Goal: Task Accomplishment & Management: Manage account settings

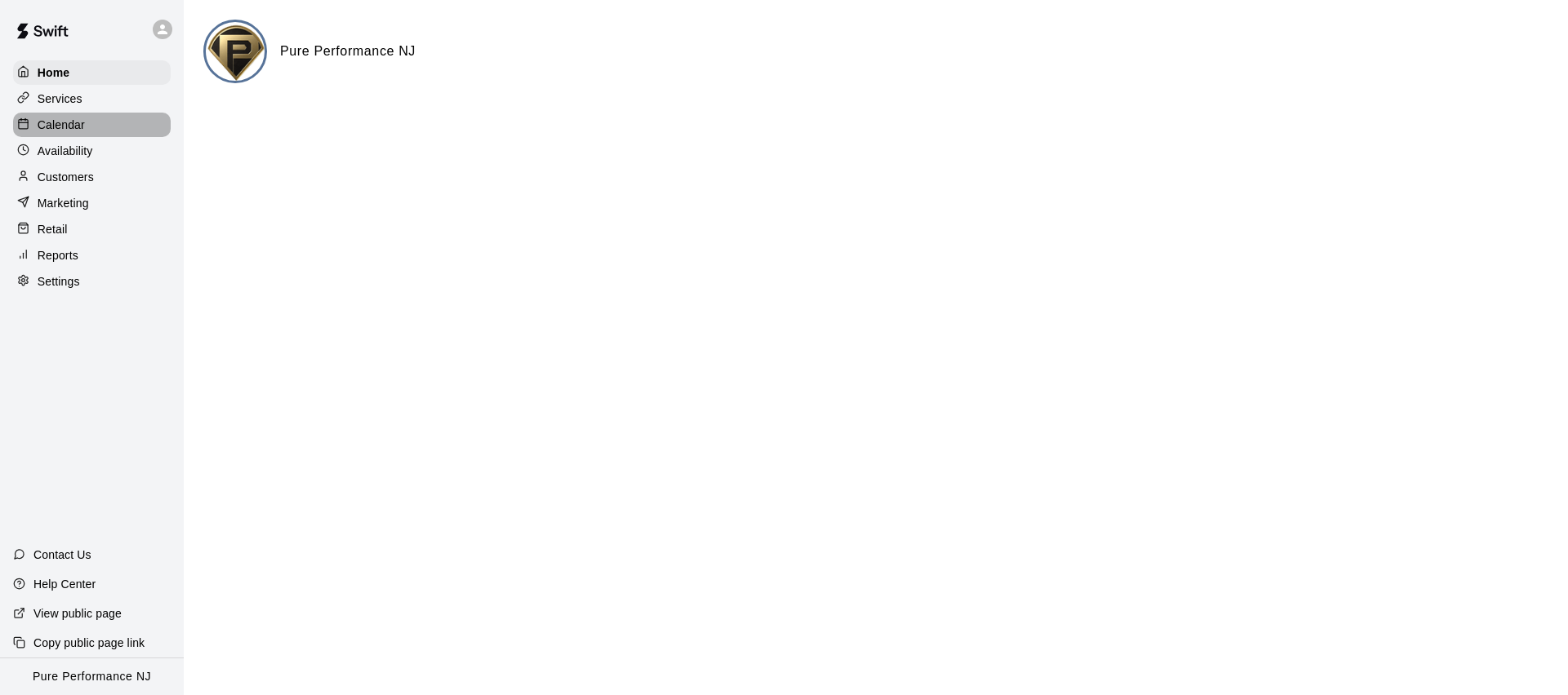
click at [45, 121] on p "Calendar" at bounding box center [62, 124] width 48 height 17
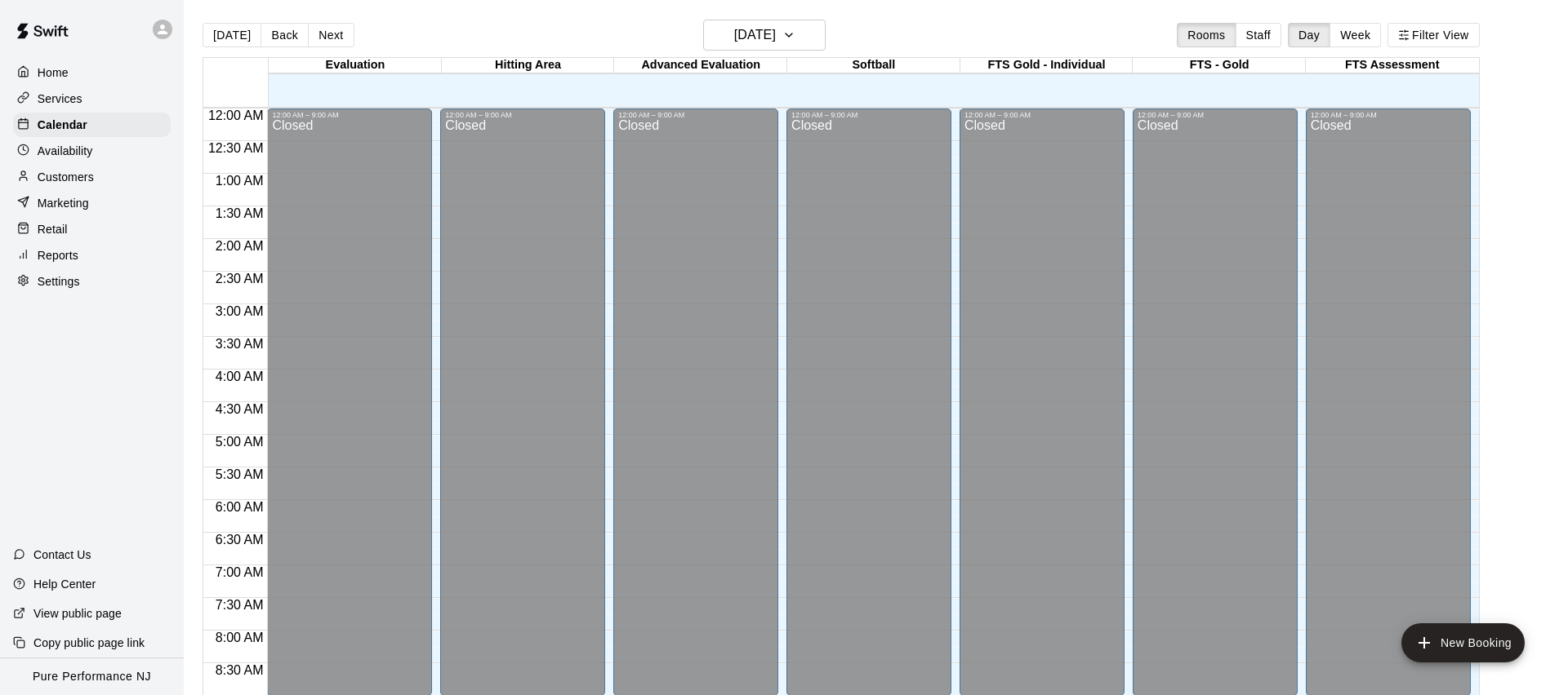
scroll to position [1, 0]
click at [169, 26] on icon at bounding box center [162, 29] width 15 height 15
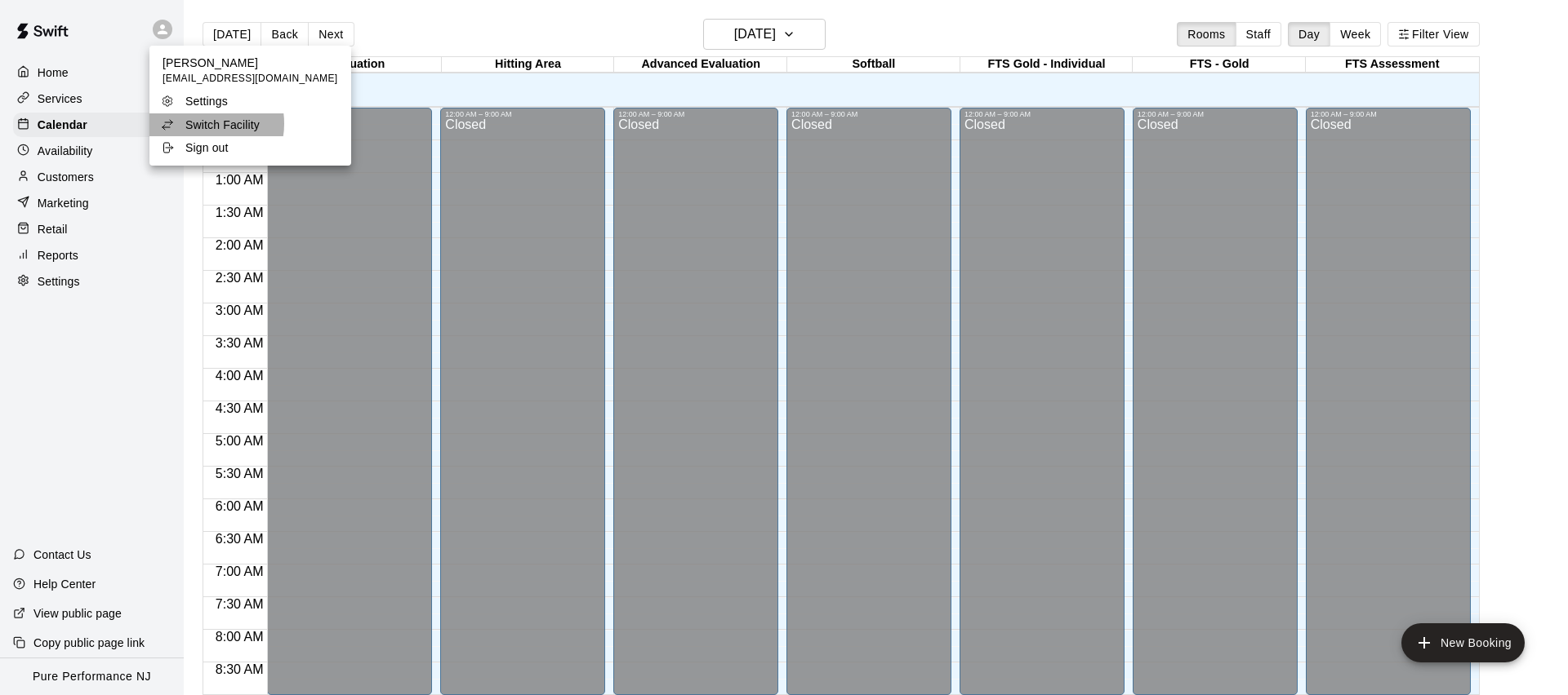
click at [204, 124] on p "Switch Facility" at bounding box center [222, 124] width 74 height 17
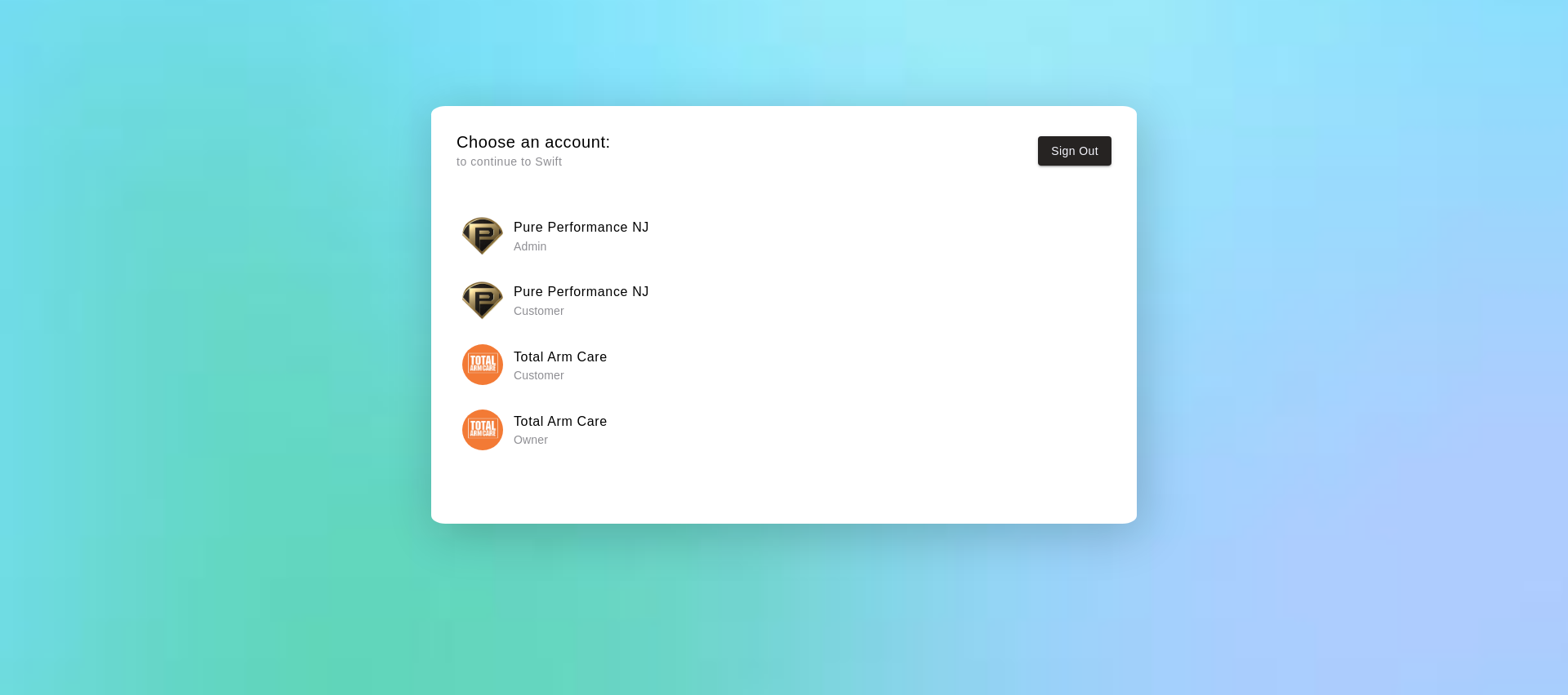
click at [541, 415] on h6 "Total Arm Care" at bounding box center [560, 422] width 94 height 21
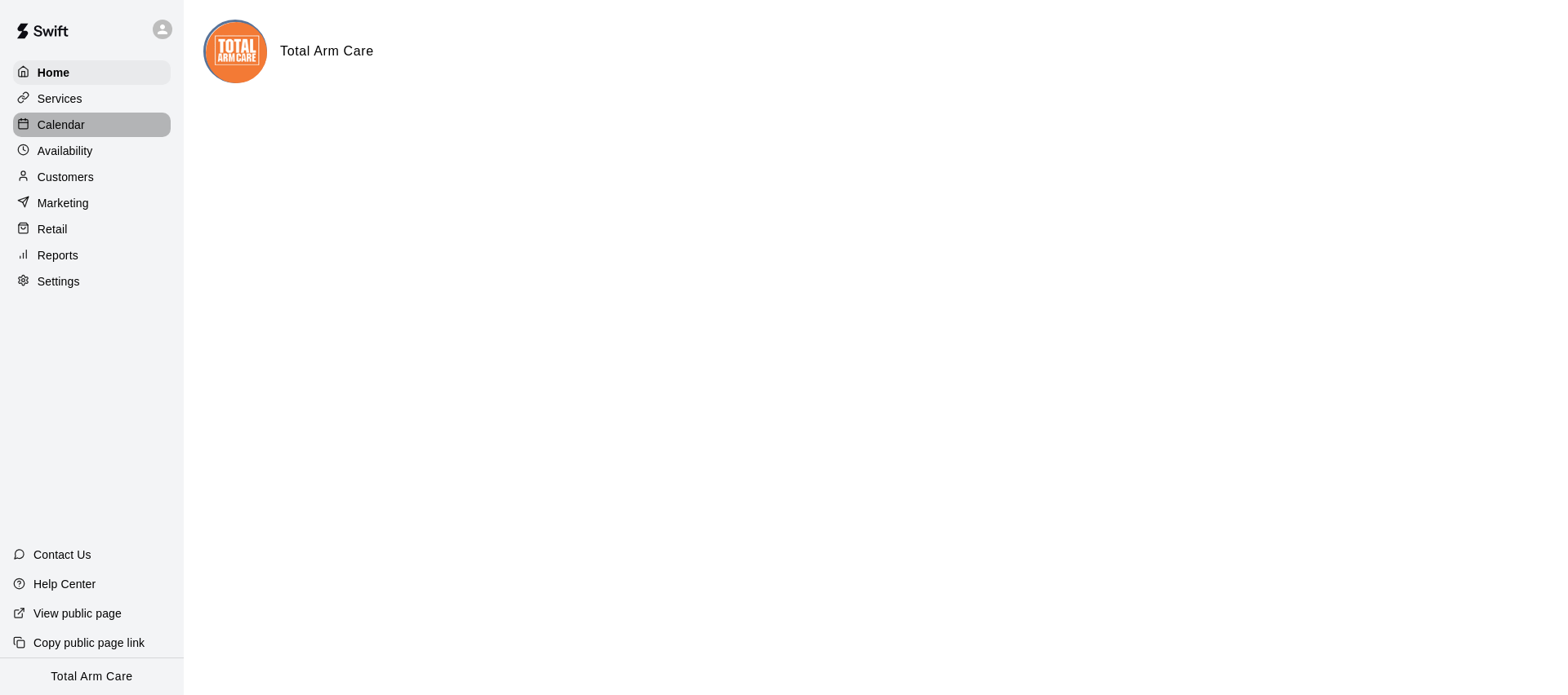
click at [47, 120] on p "Calendar" at bounding box center [62, 124] width 48 height 17
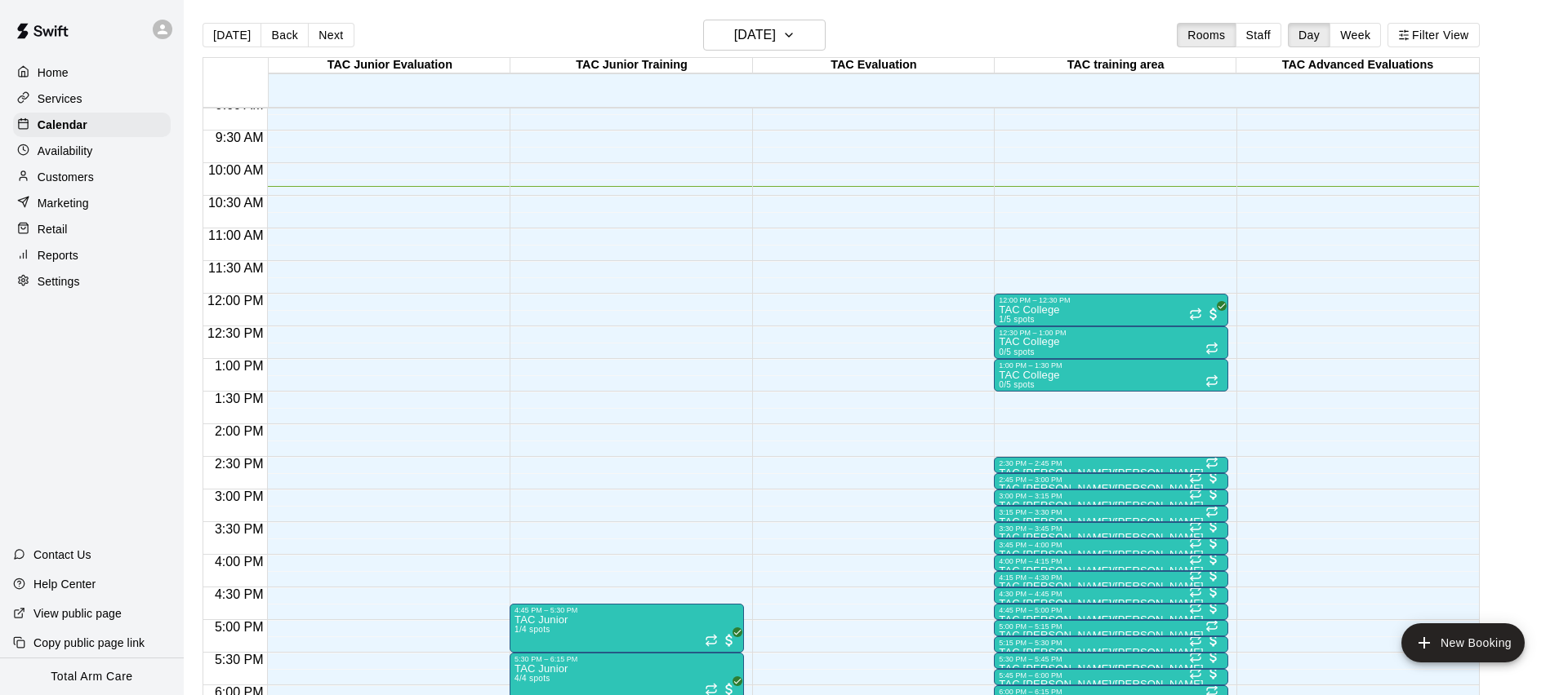
scroll to position [828, 0]
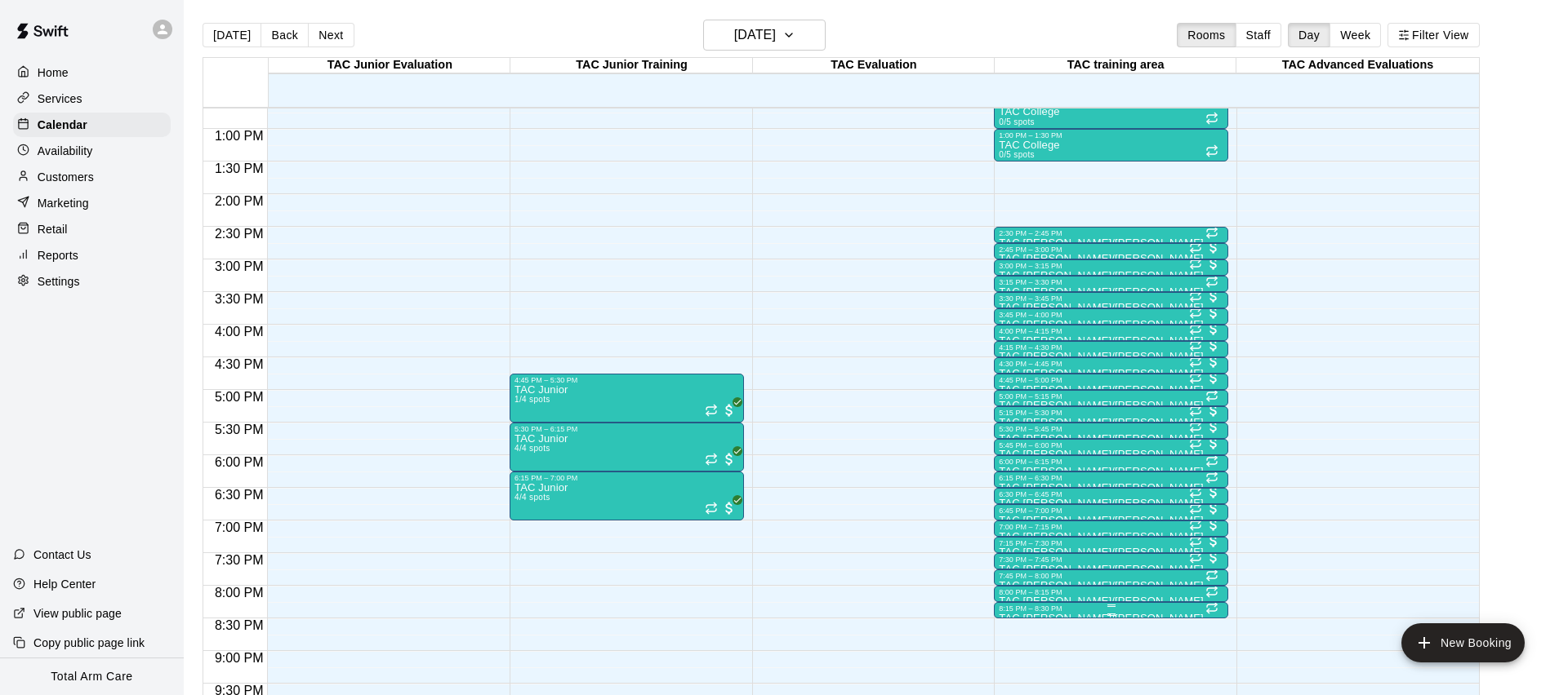
click at [1015, 607] on div "8:15 PM – 8:30 PM" at bounding box center [1111, 609] width 224 height 8
click at [1007, 635] on img "edit" at bounding box center [1016, 626] width 19 height 19
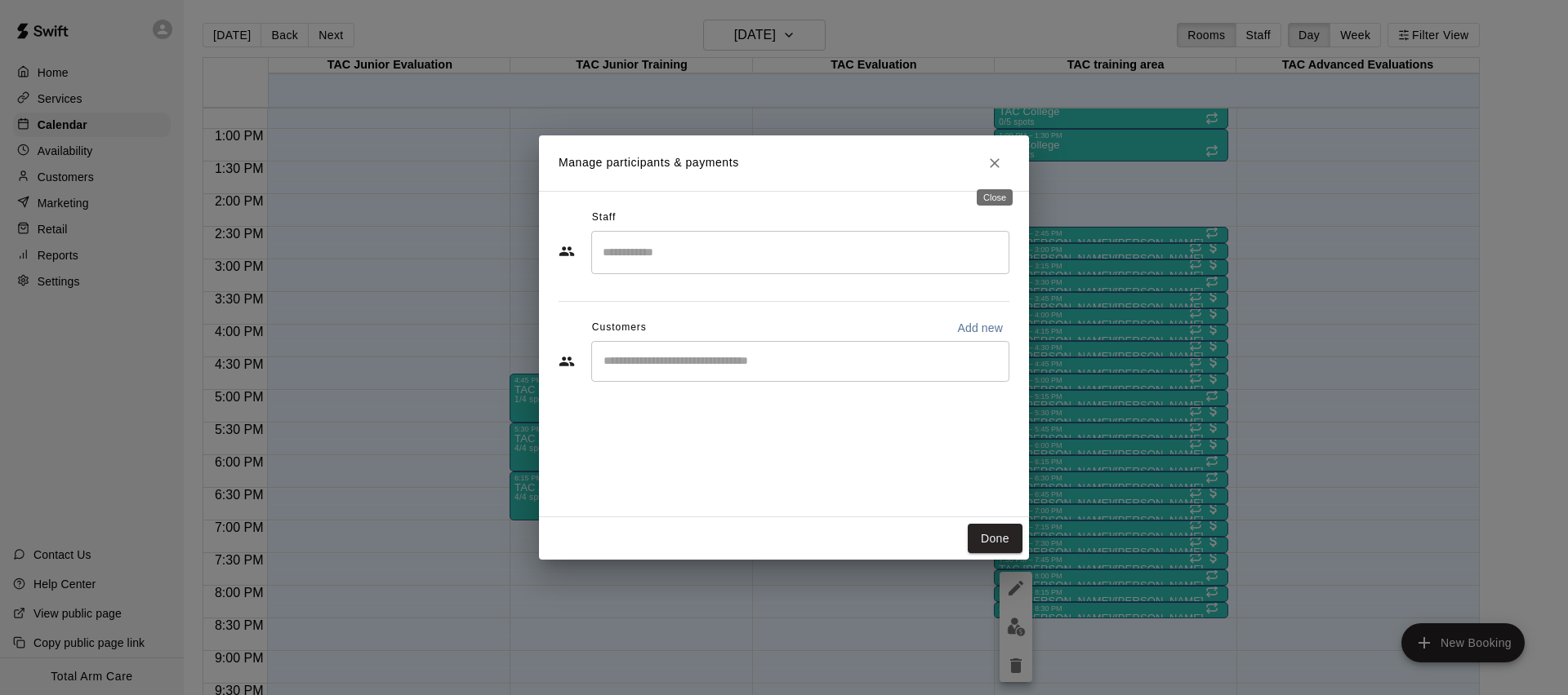
click at [994, 159] on icon "Close" at bounding box center [994, 163] width 17 height 17
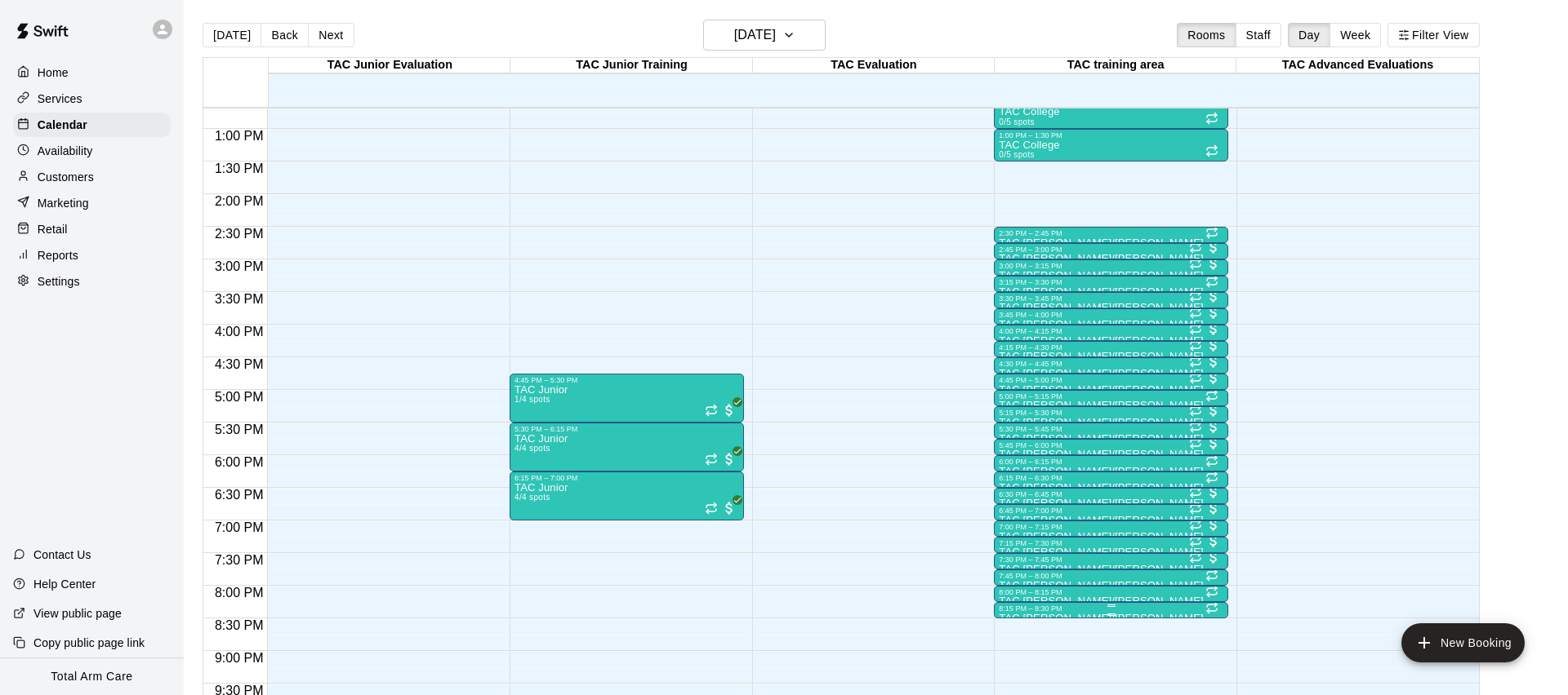
click at [1031, 612] on div "8:15 PM – 8:30 PM" at bounding box center [1111, 609] width 224 height 8
click at [1008, 669] on icon "delete" at bounding box center [1016, 666] width 19 height 19
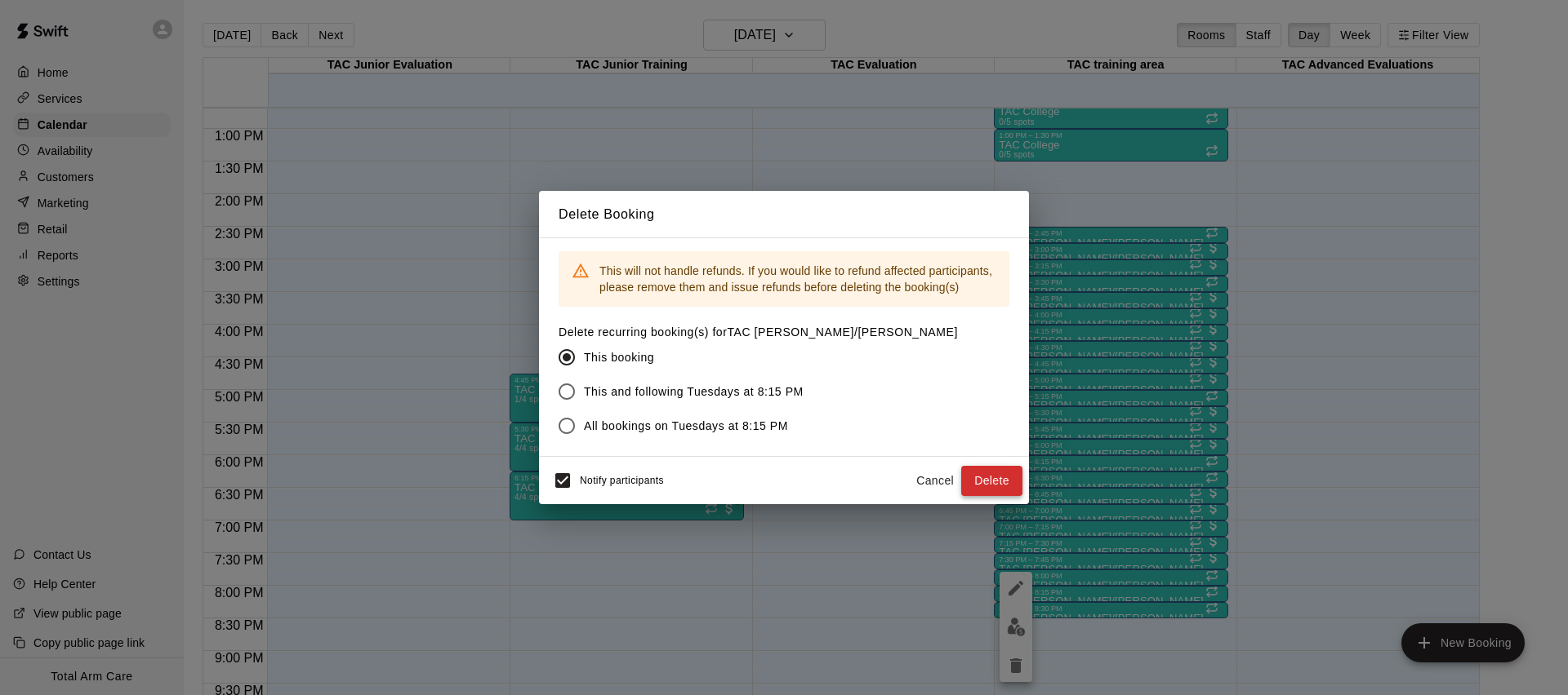
click at [981, 481] on button "Delete" at bounding box center [991, 481] width 61 height 30
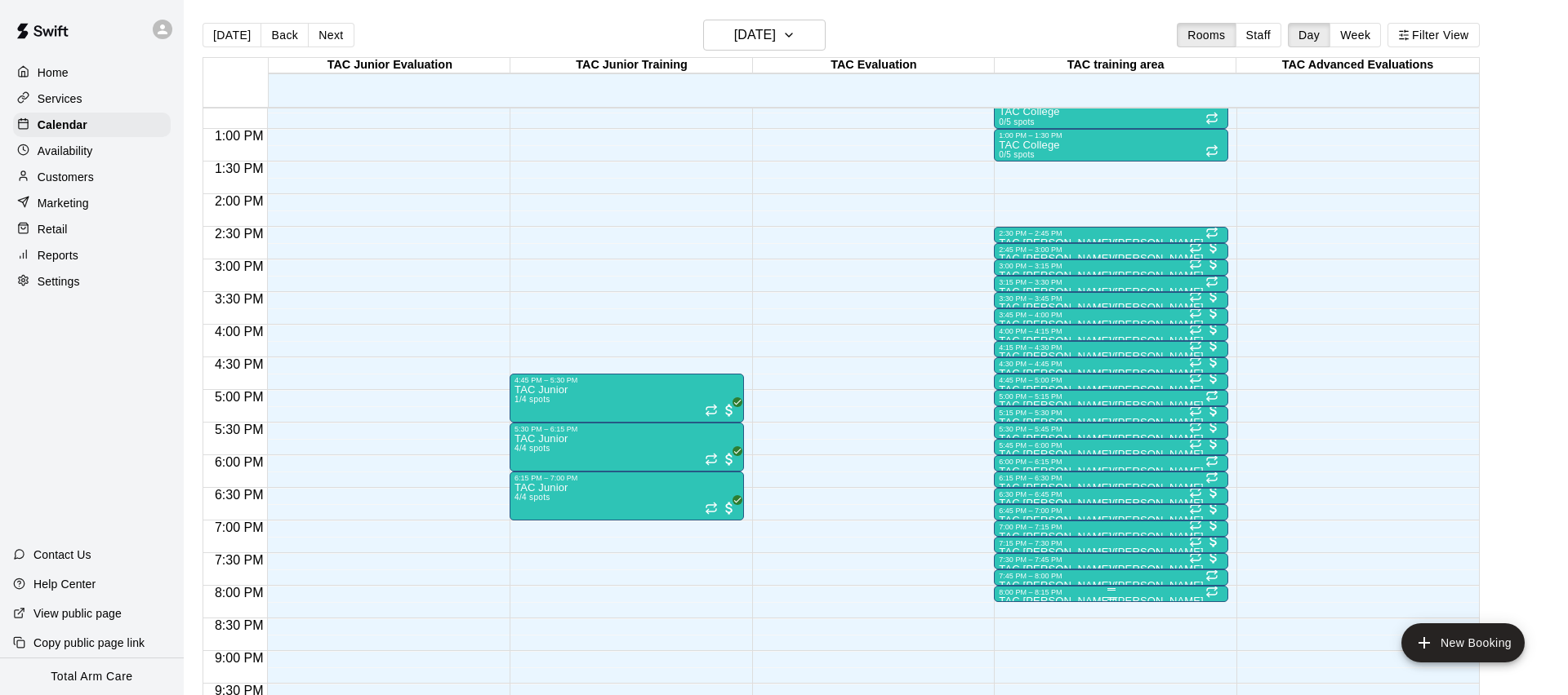
click at [1059, 591] on div "8:00 PM – 8:15 PM" at bounding box center [1111, 592] width 224 height 8
click at [1008, 621] on img "edit" at bounding box center [1016, 626] width 19 height 19
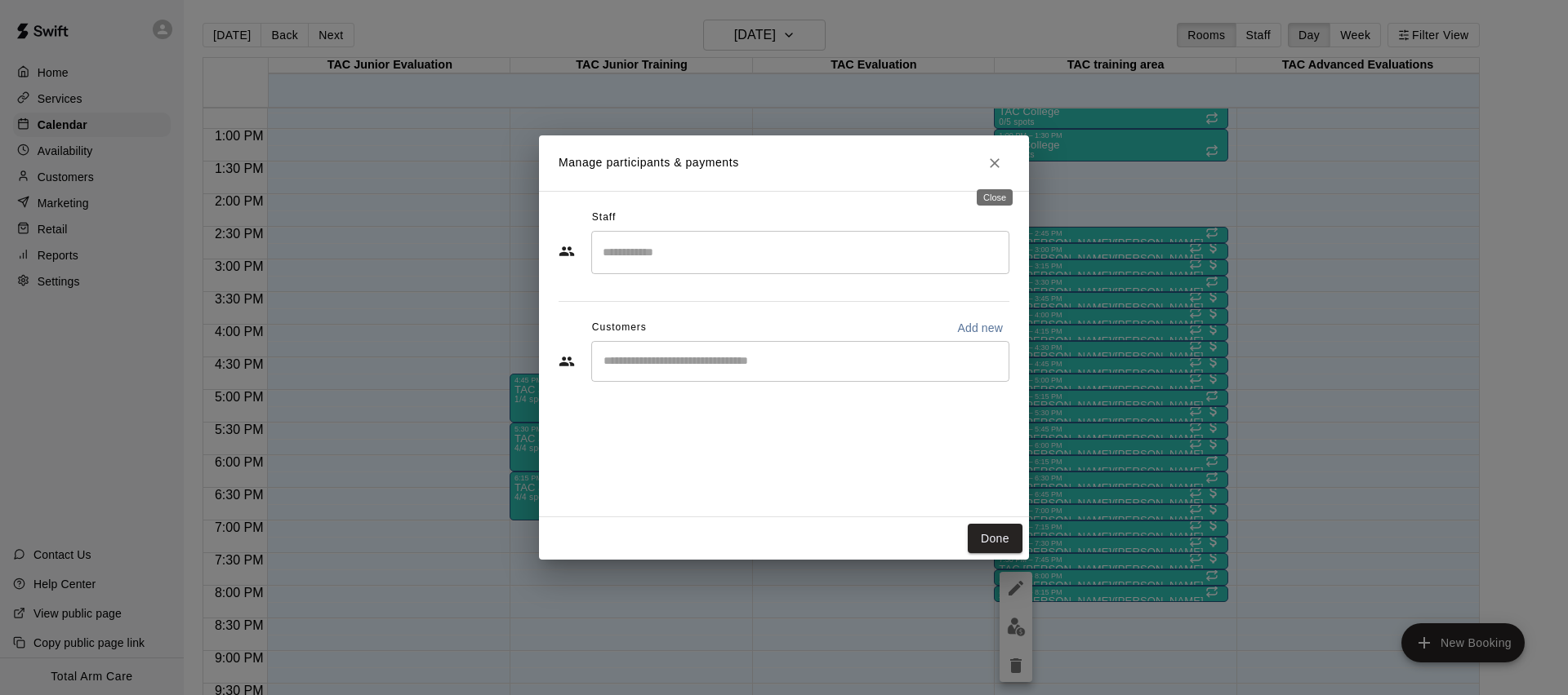
click at [985, 159] on button "Close" at bounding box center [994, 162] width 29 height 29
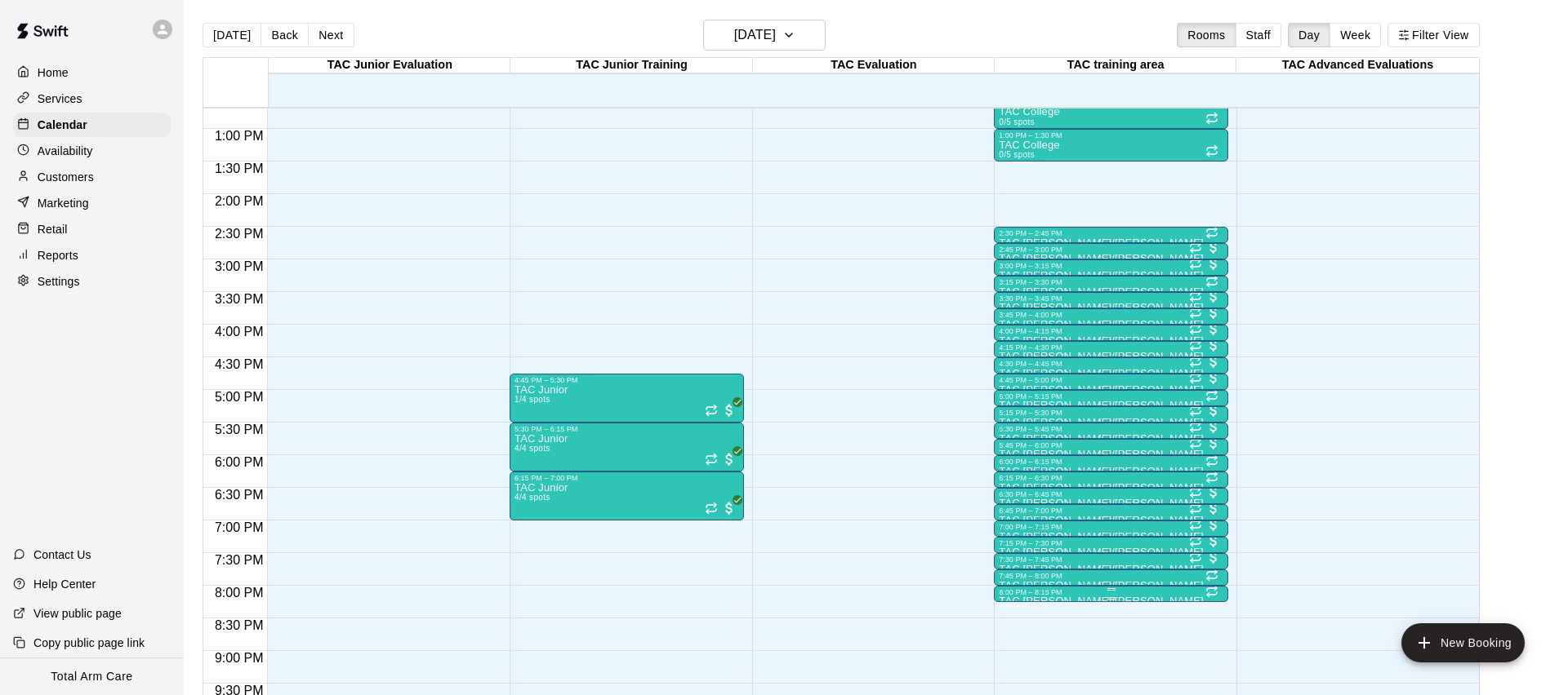
click at [1113, 594] on div "8:00 PM – 8:15 PM" at bounding box center [1111, 592] width 224 height 8
click at [1022, 661] on icon "delete" at bounding box center [1016, 666] width 19 height 19
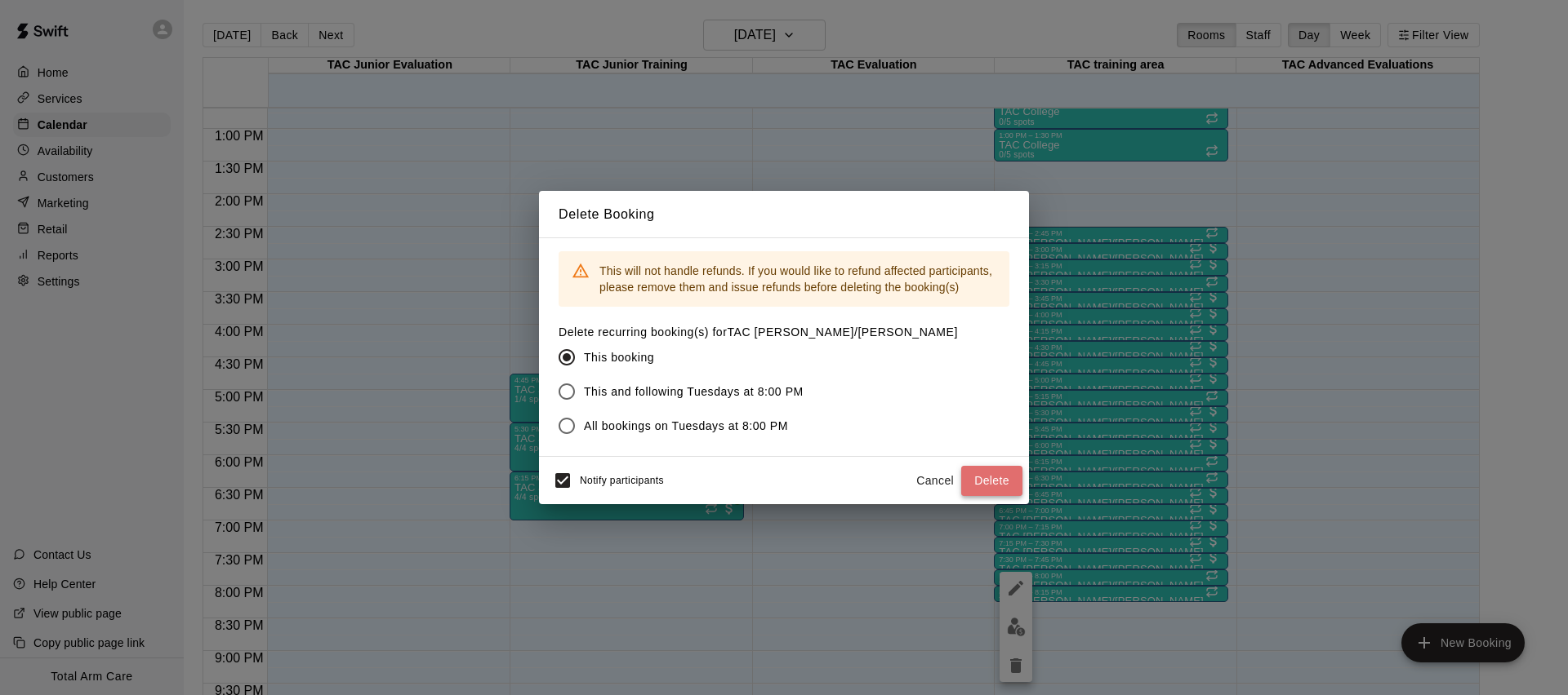
click at [967, 484] on button "Delete" at bounding box center [991, 481] width 61 height 30
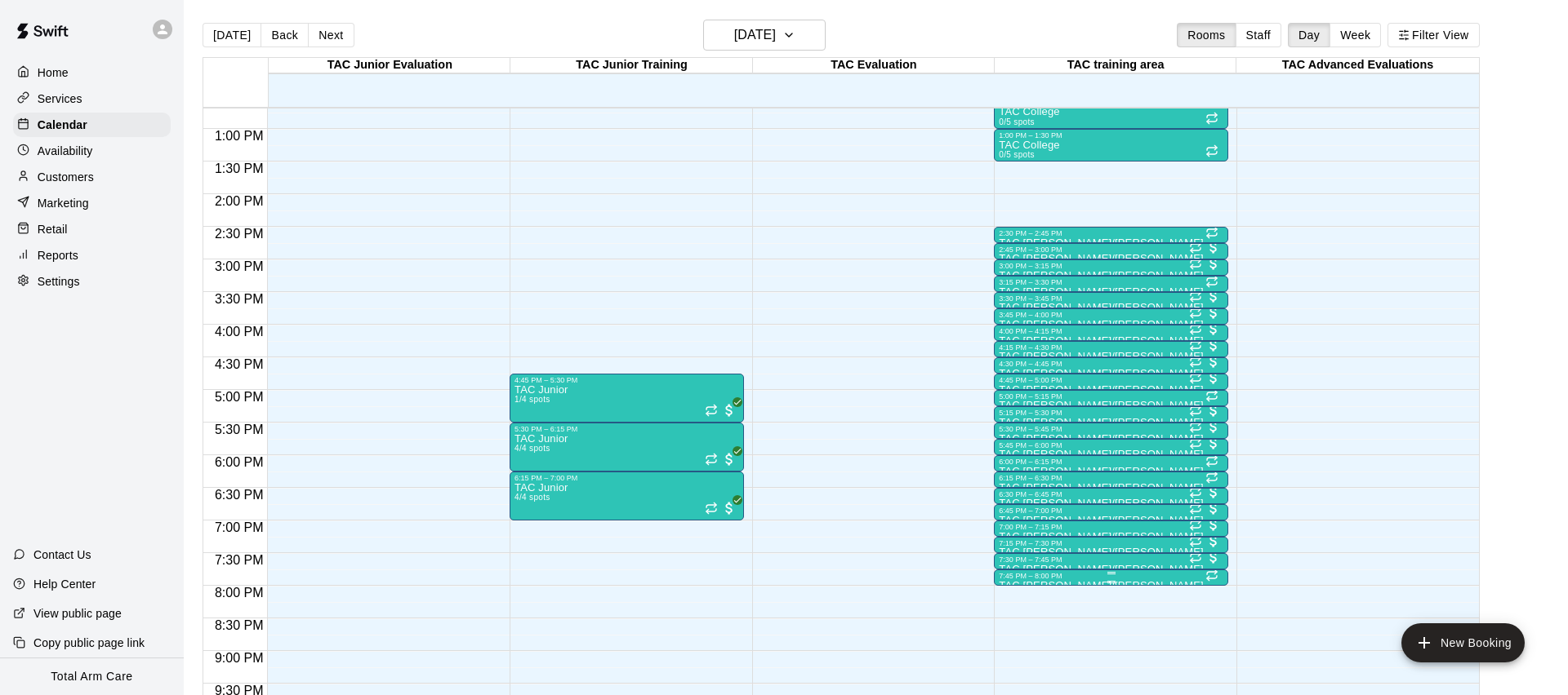
click at [1037, 578] on div "7:45 PM – 8:00 PM" at bounding box center [1111, 576] width 224 height 8
click at [1013, 624] on img "edit" at bounding box center [1016, 626] width 19 height 19
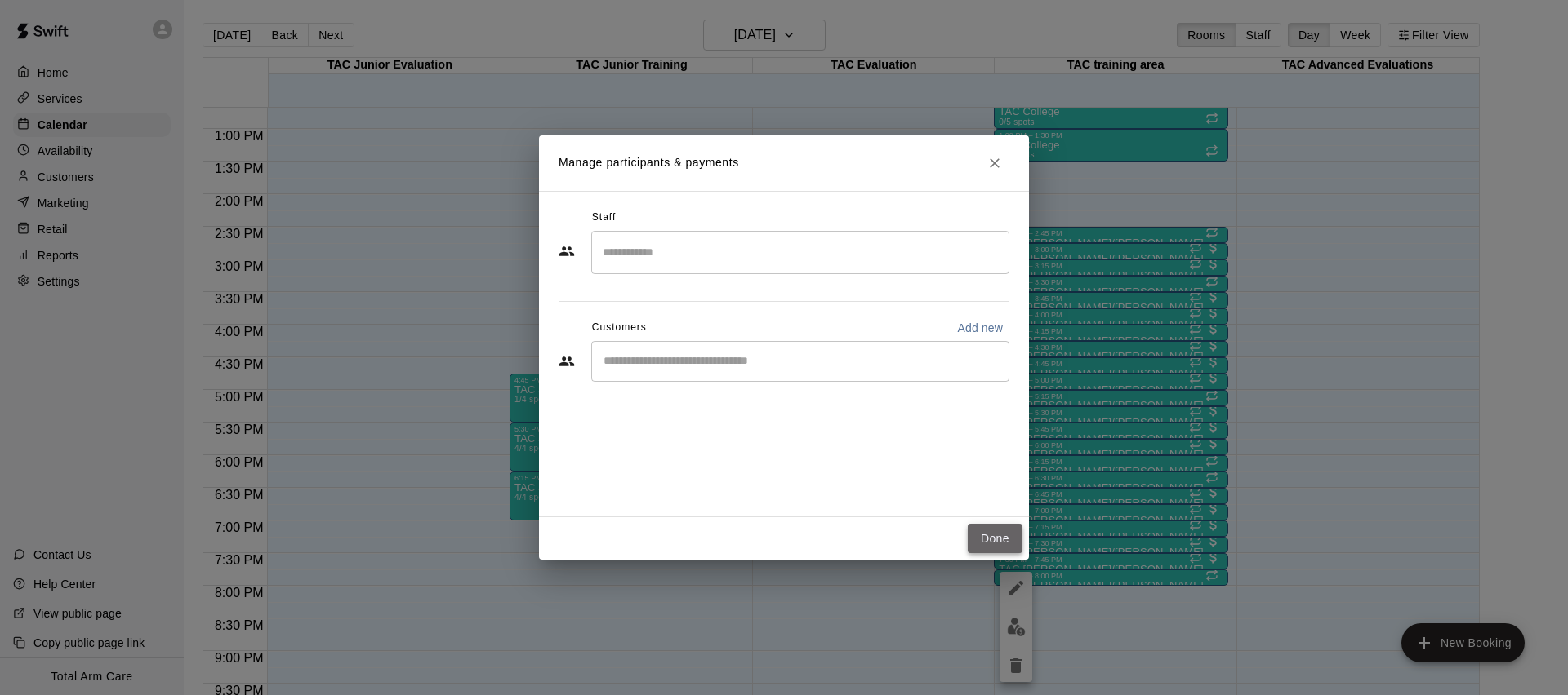
click at [989, 541] on button "Done" at bounding box center [994, 539] width 55 height 30
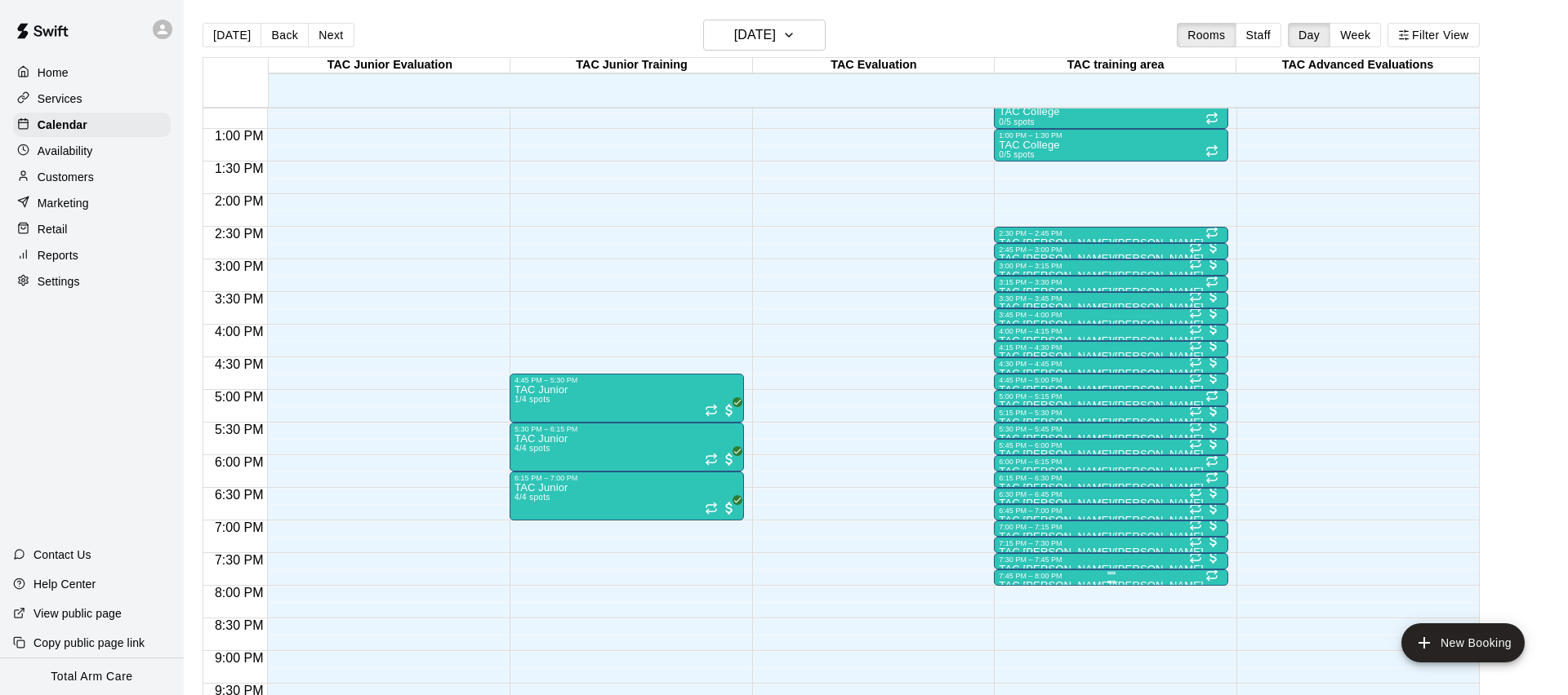
click at [1172, 579] on div "7:45 PM – 8:00 PM" at bounding box center [1111, 576] width 224 height 8
click at [1020, 661] on icon "delete" at bounding box center [1016, 666] width 11 height 15
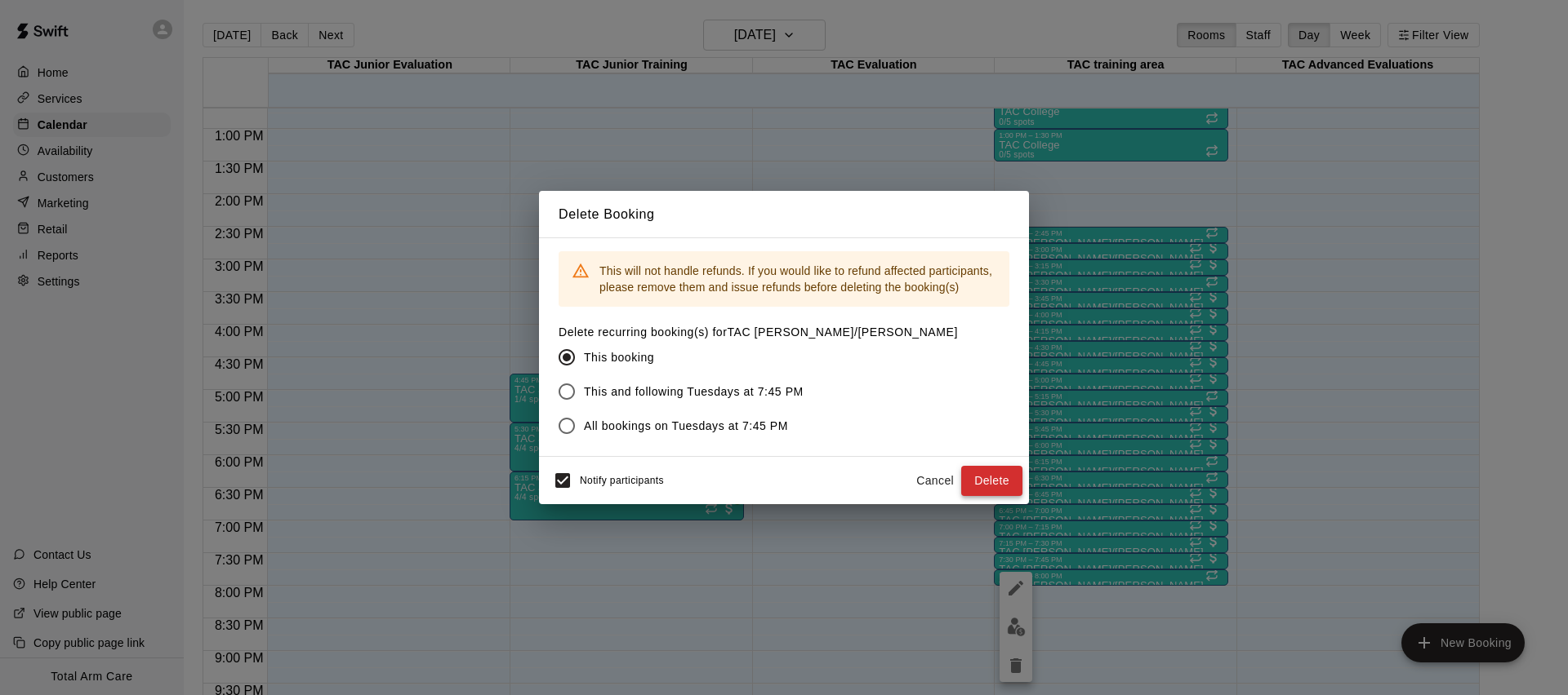
click at [998, 485] on button "Delete" at bounding box center [991, 481] width 61 height 30
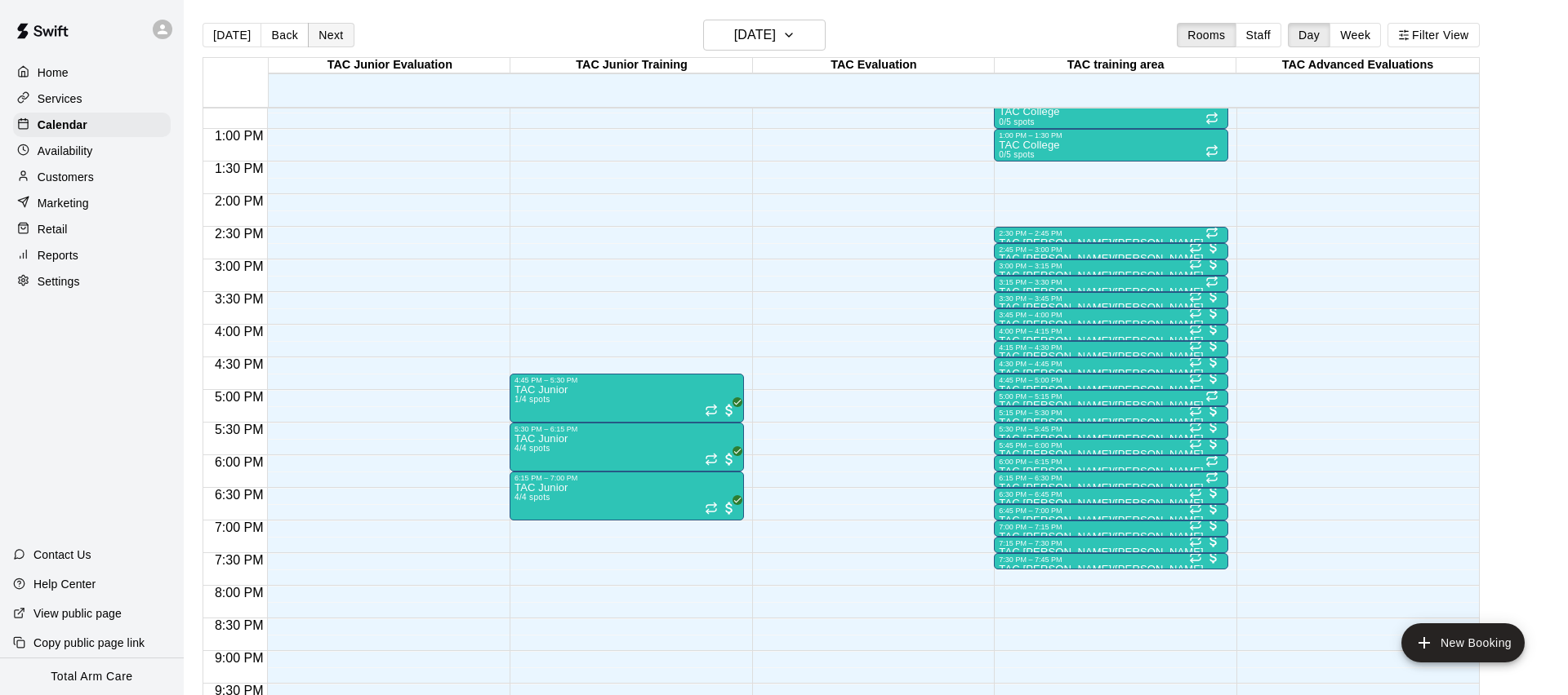
click at [334, 26] on button "Next" at bounding box center [331, 35] width 46 height 25
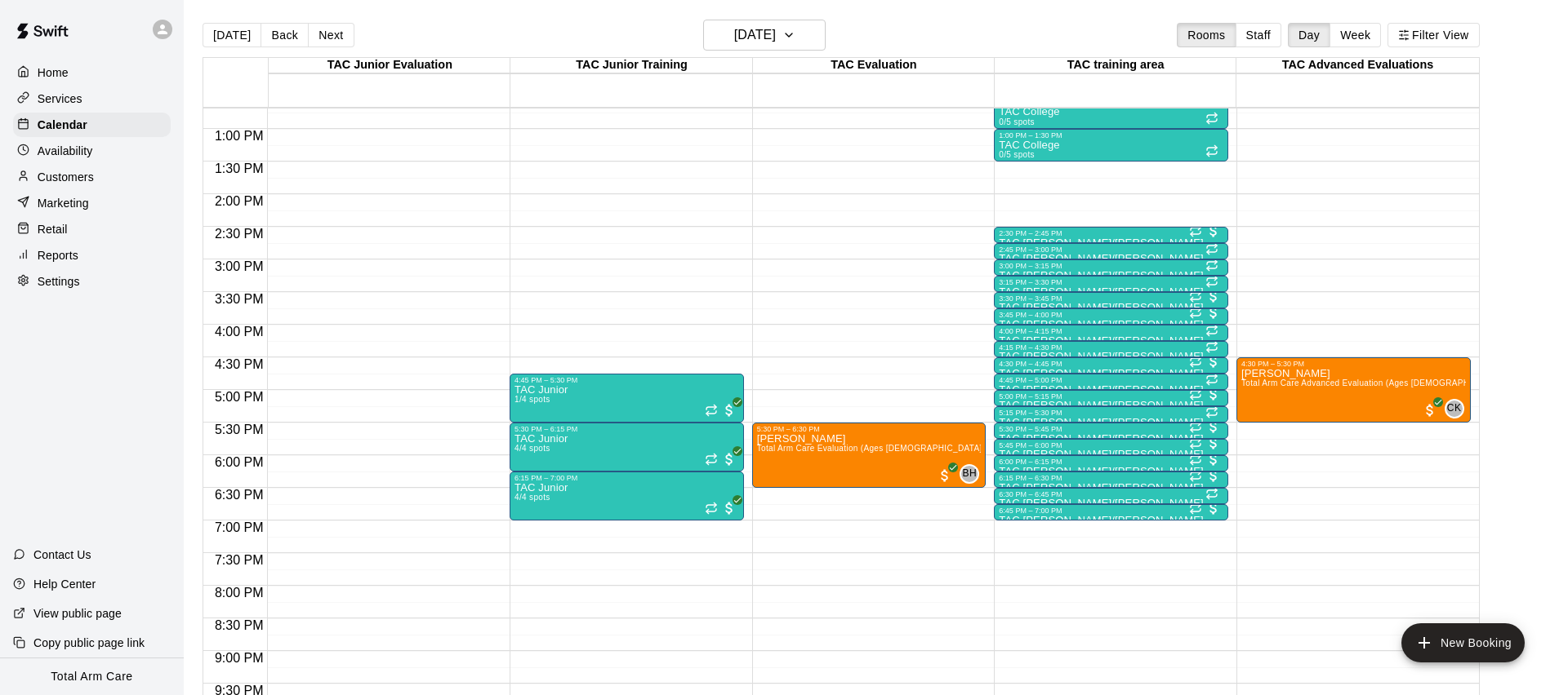
scroll to position [796, 0]
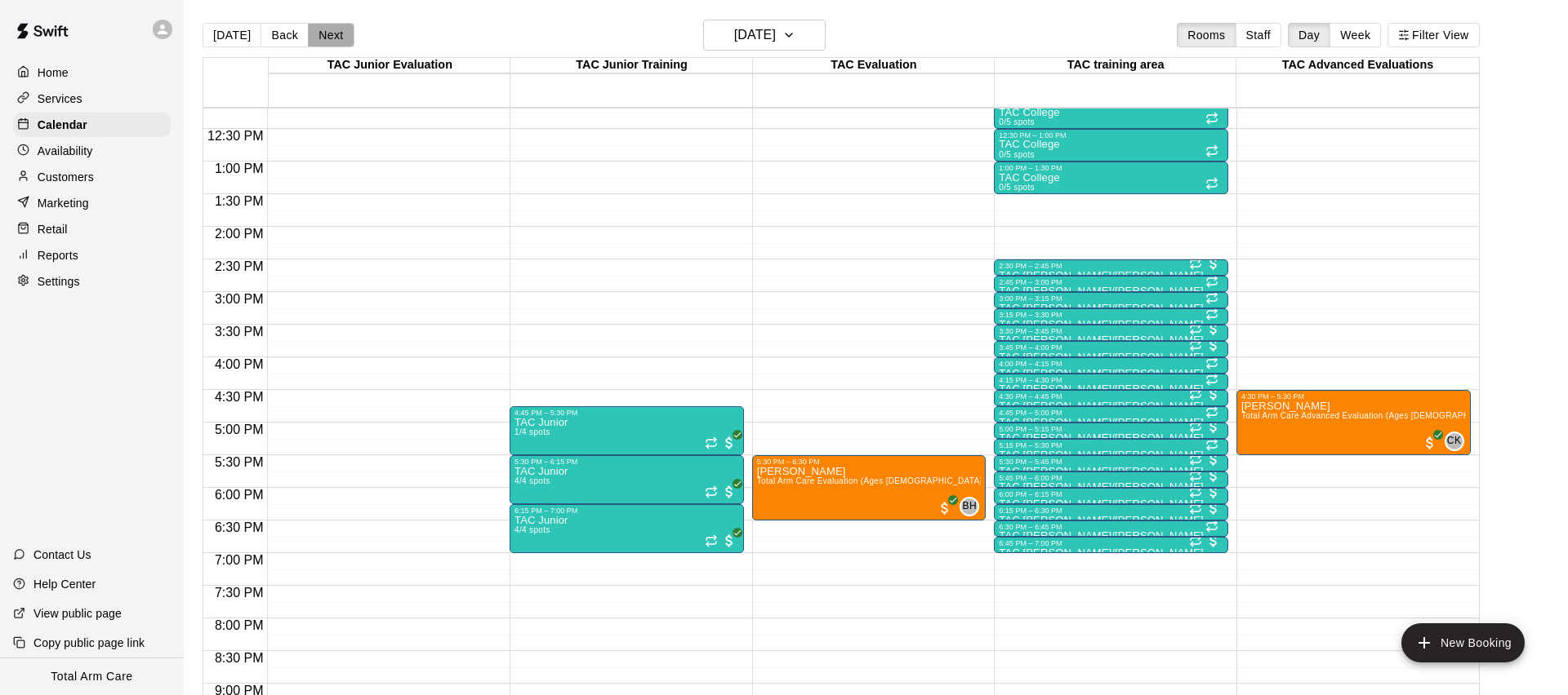
click at [334, 38] on button "Next" at bounding box center [331, 35] width 46 height 25
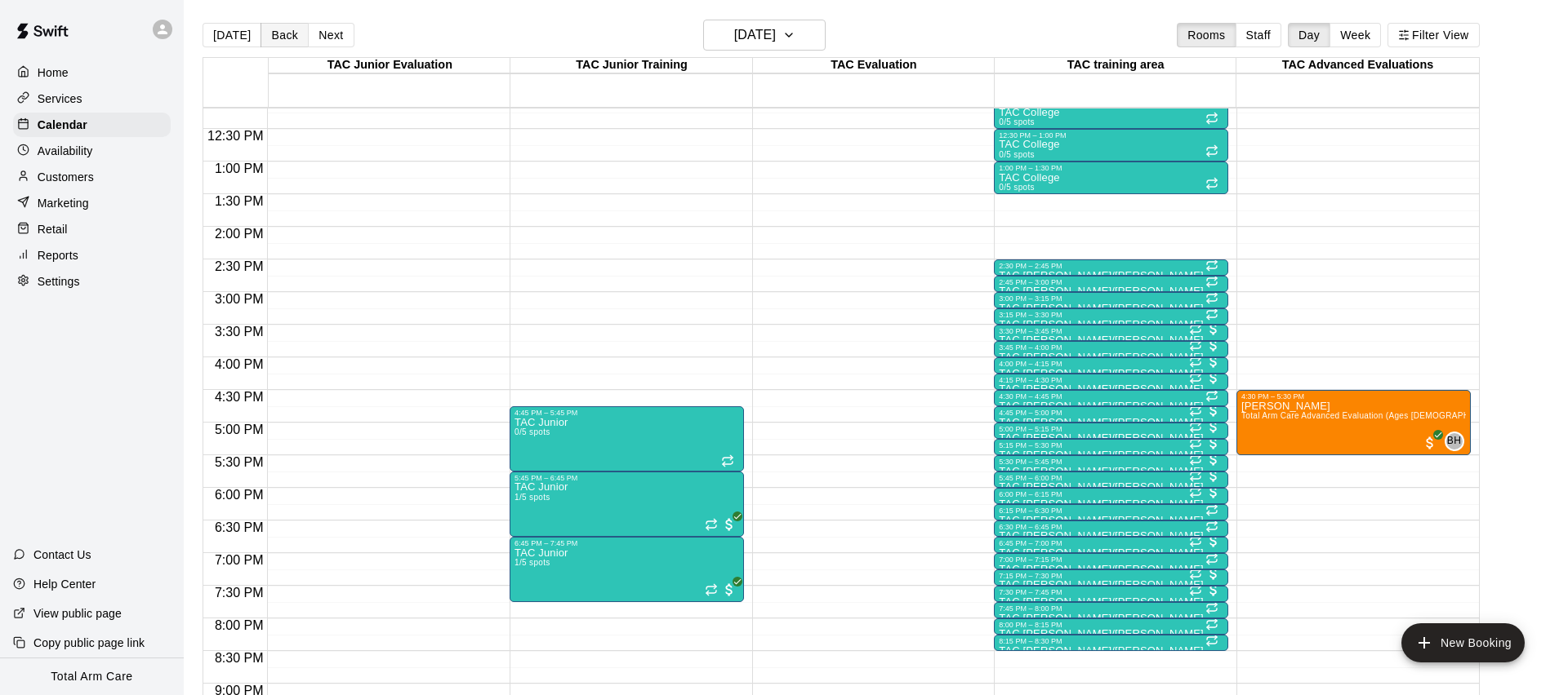
click at [276, 34] on button "Back" at bounding box center [284, 35] width 49 height 25
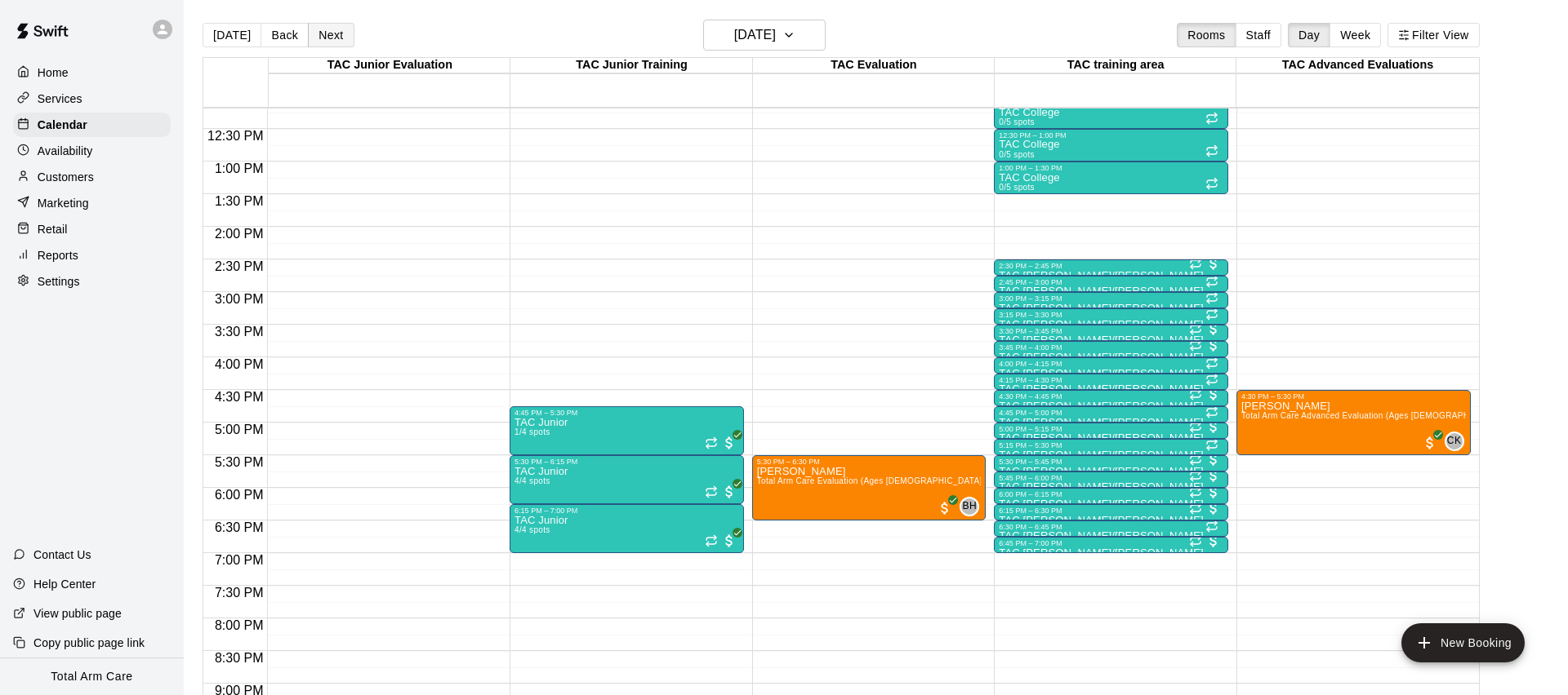
click at [311, 32] on button "Next" at bounding box center [331, 35] width 46 height 25
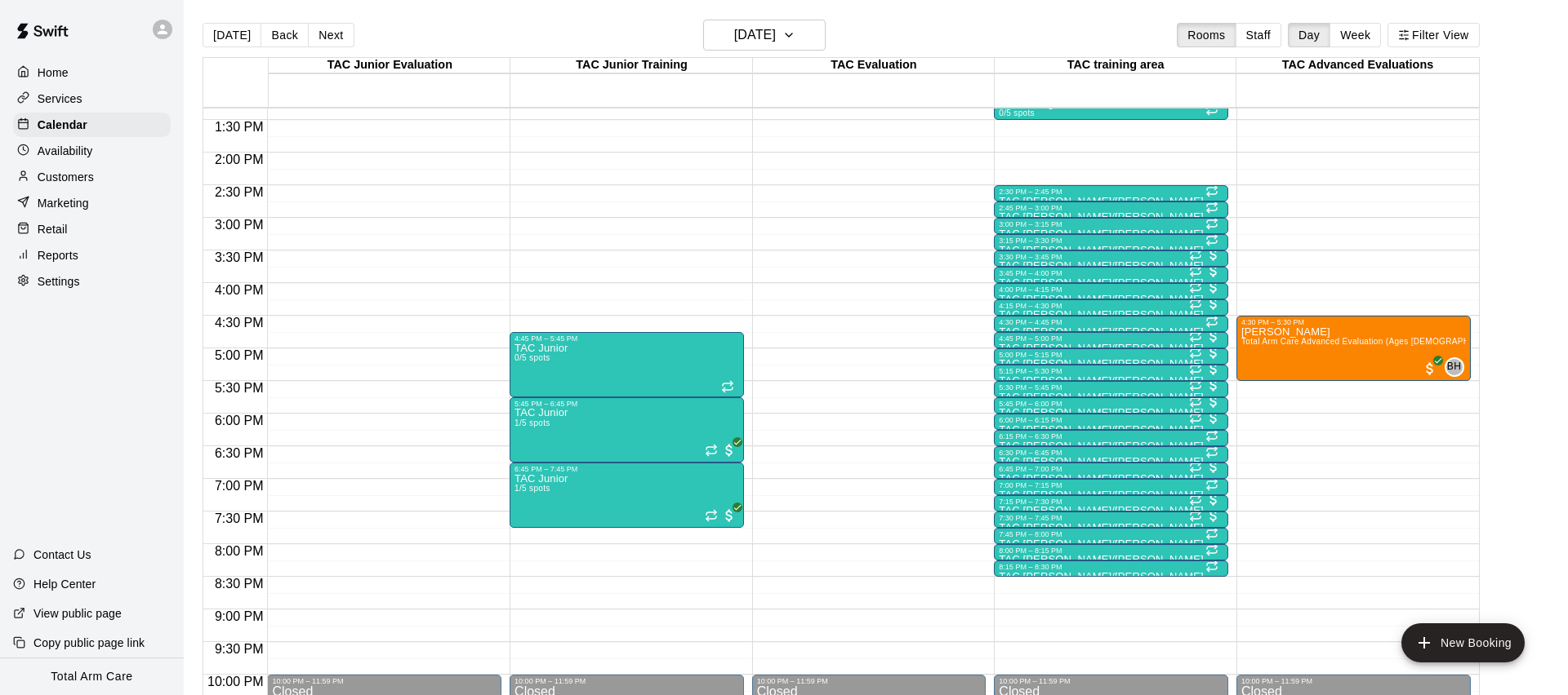
scroll to position [859, 0]
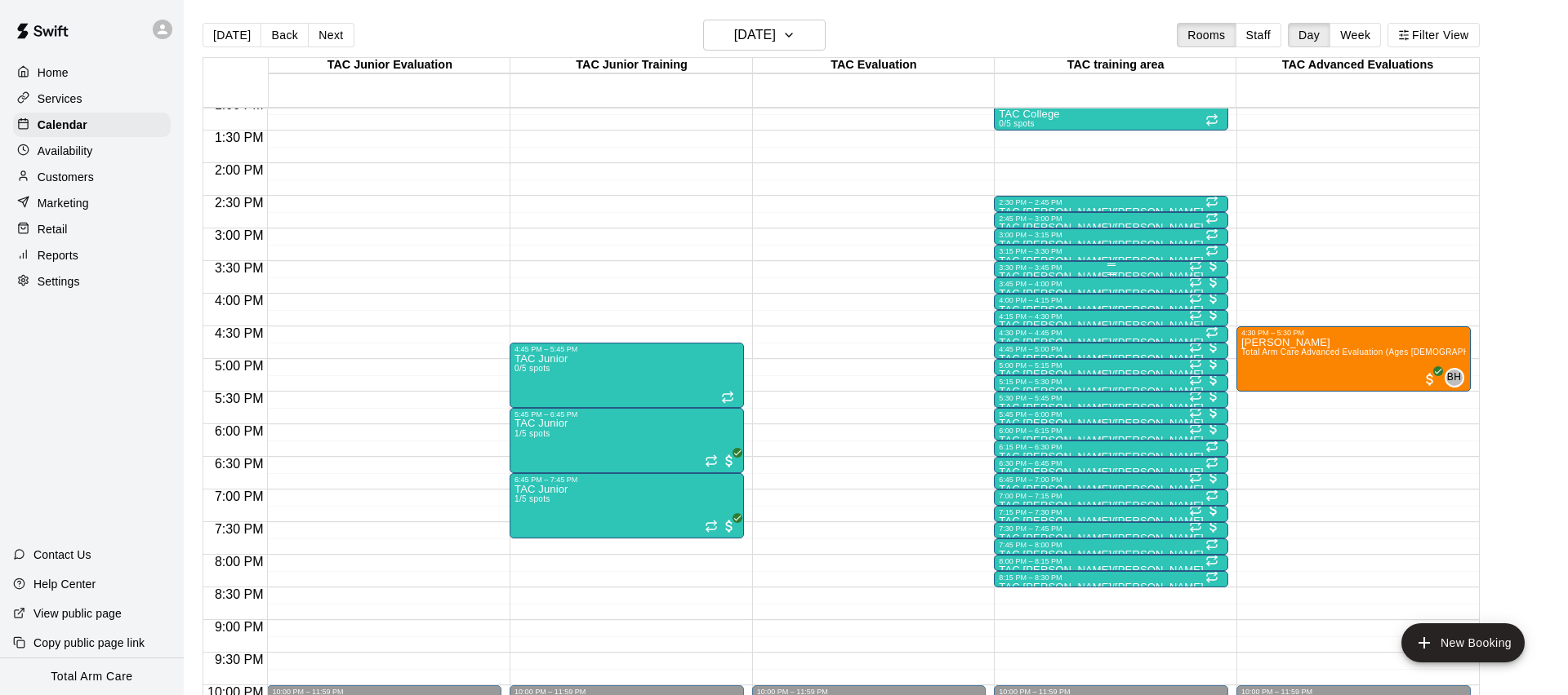
click at [1028, 266] on div "3:30 PM – 3:45 PM" at bounding box center [1111, 267] width 224 height 8
click at [1017, 322] on img "edit" at bounding box center [1016, 318] width 19 height 19
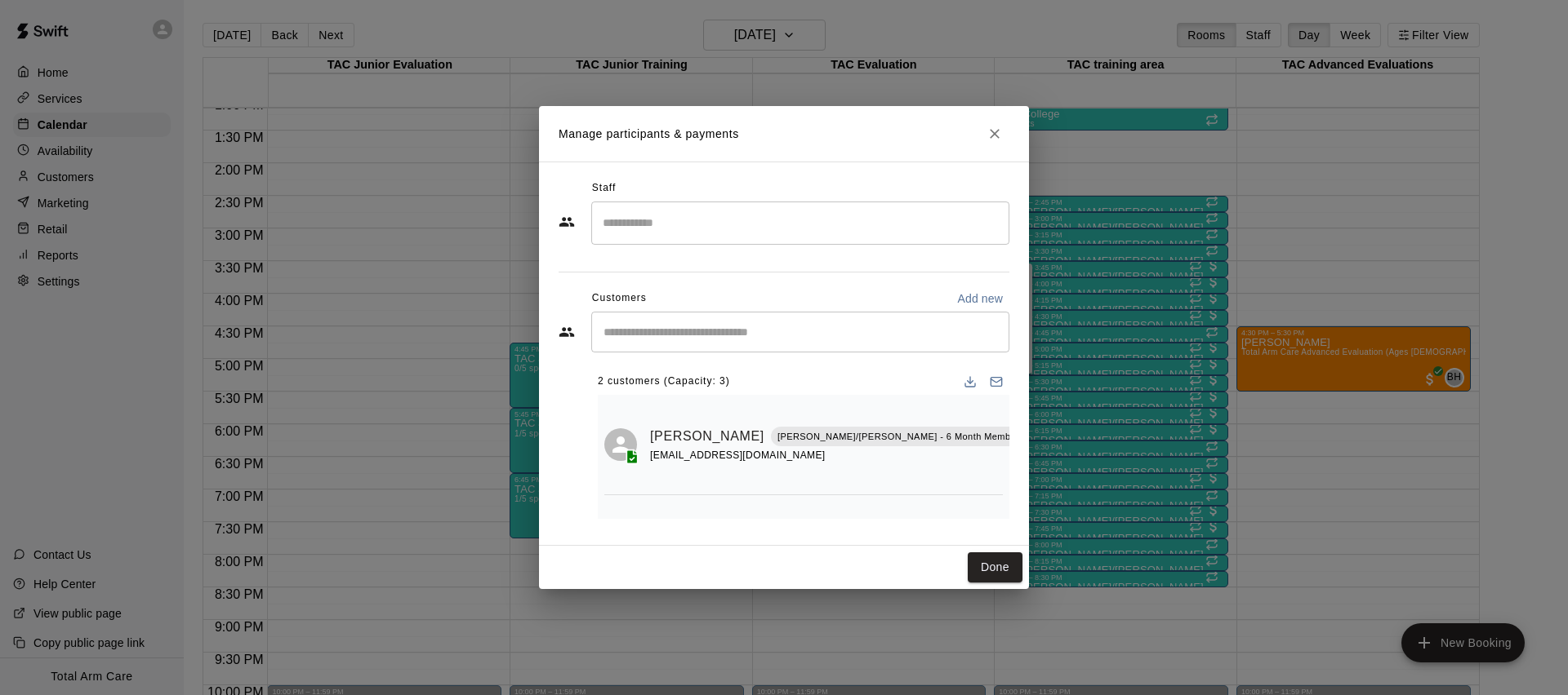
scroll to position [29, 0]
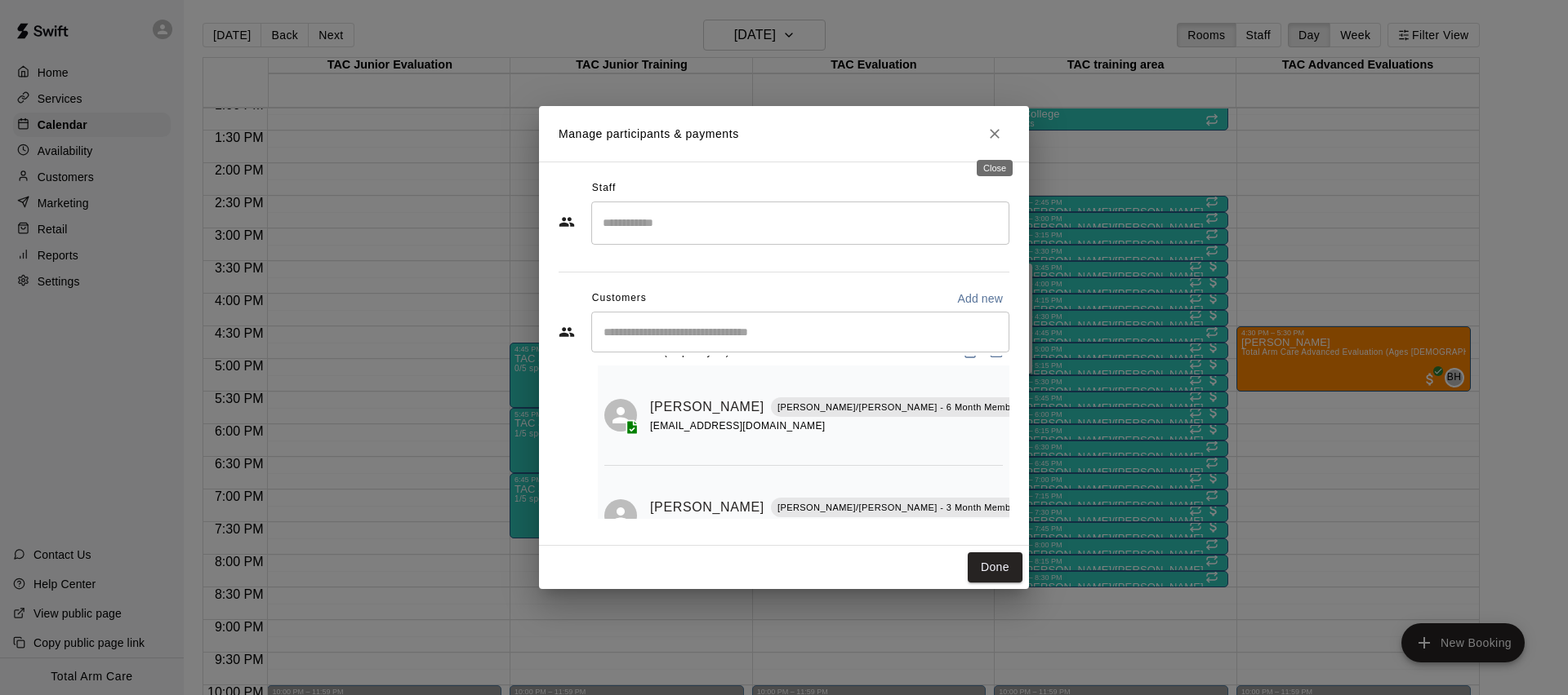
click at [993, 141] on icon "Close" at bounding box center [994, 133] width 17 height 17
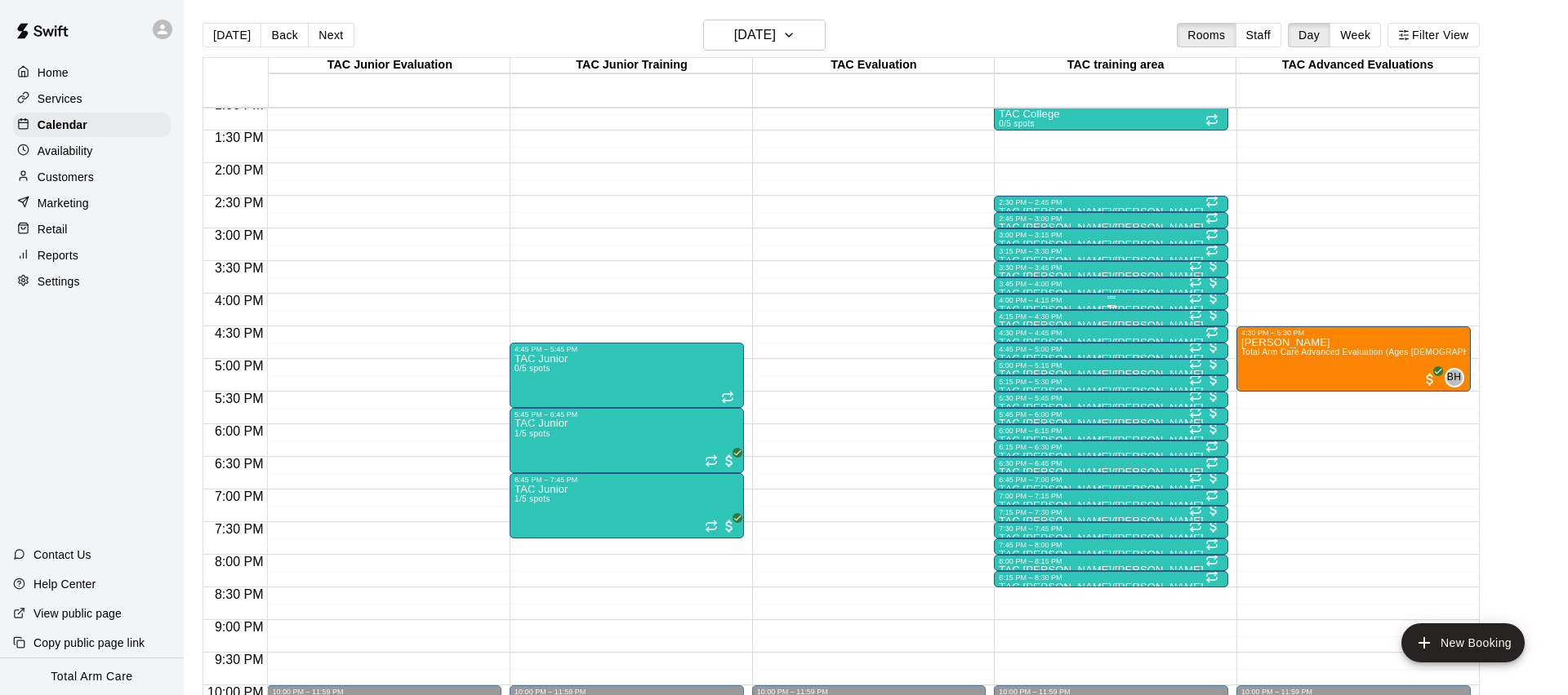
click at [1080, 301] on div "4:00 PM – 4:15 PM" at bounding box center [1111, 300] width 224 height 8
click at [1015, 354] on img "edit" at bounding box center [1016, 351] width 19 height 19
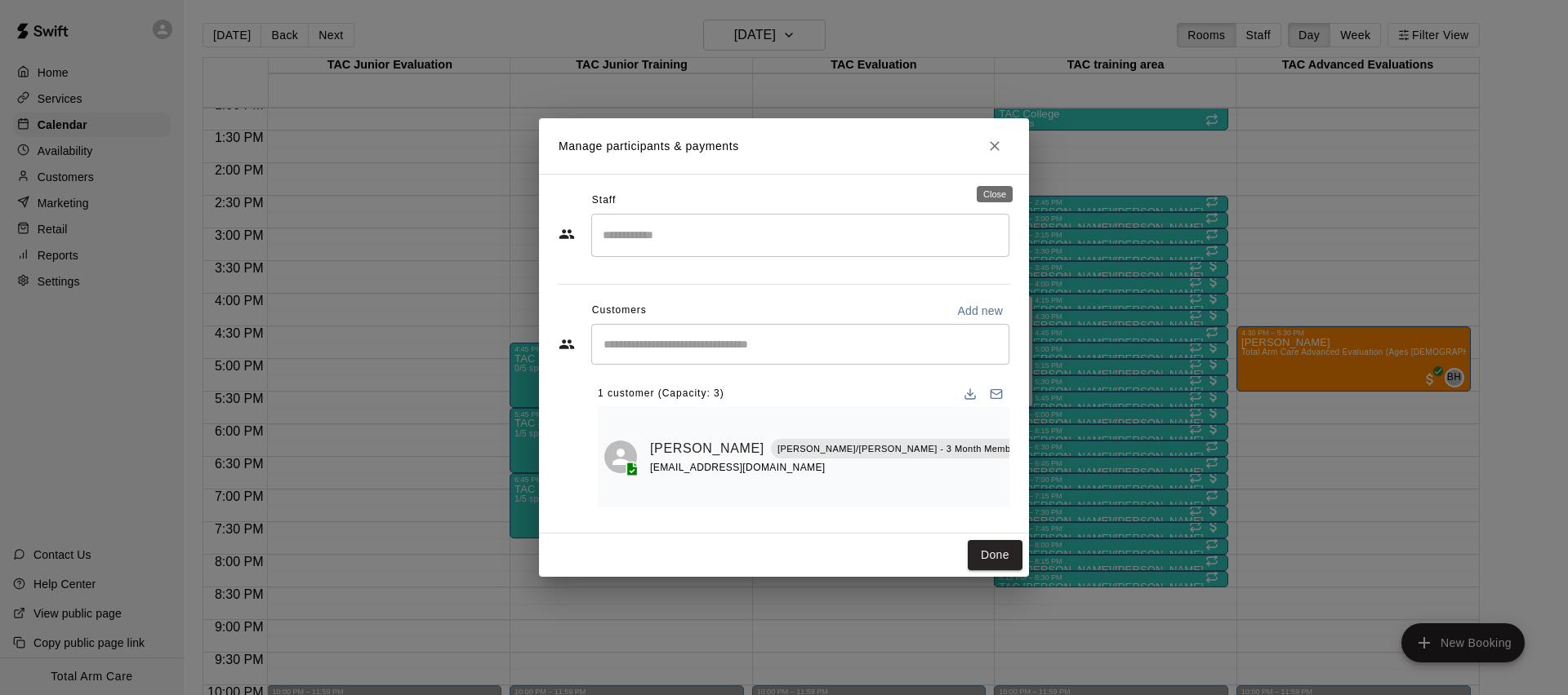
click at [989, 154] on icon "Close" at bounding box center [994, 146] width 17 height 17
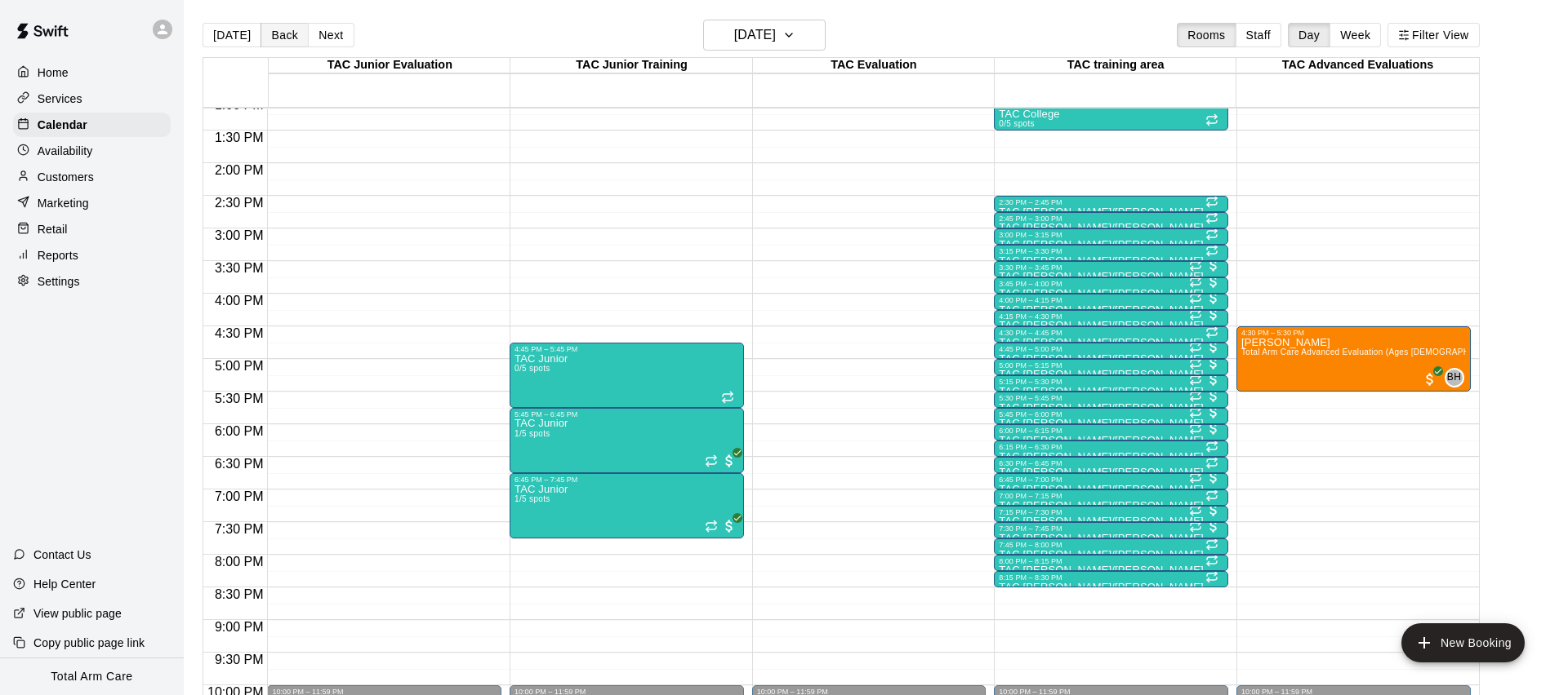
click at [268, 28] on button "Back" at bounding box center [284, 35] width 49 height 25
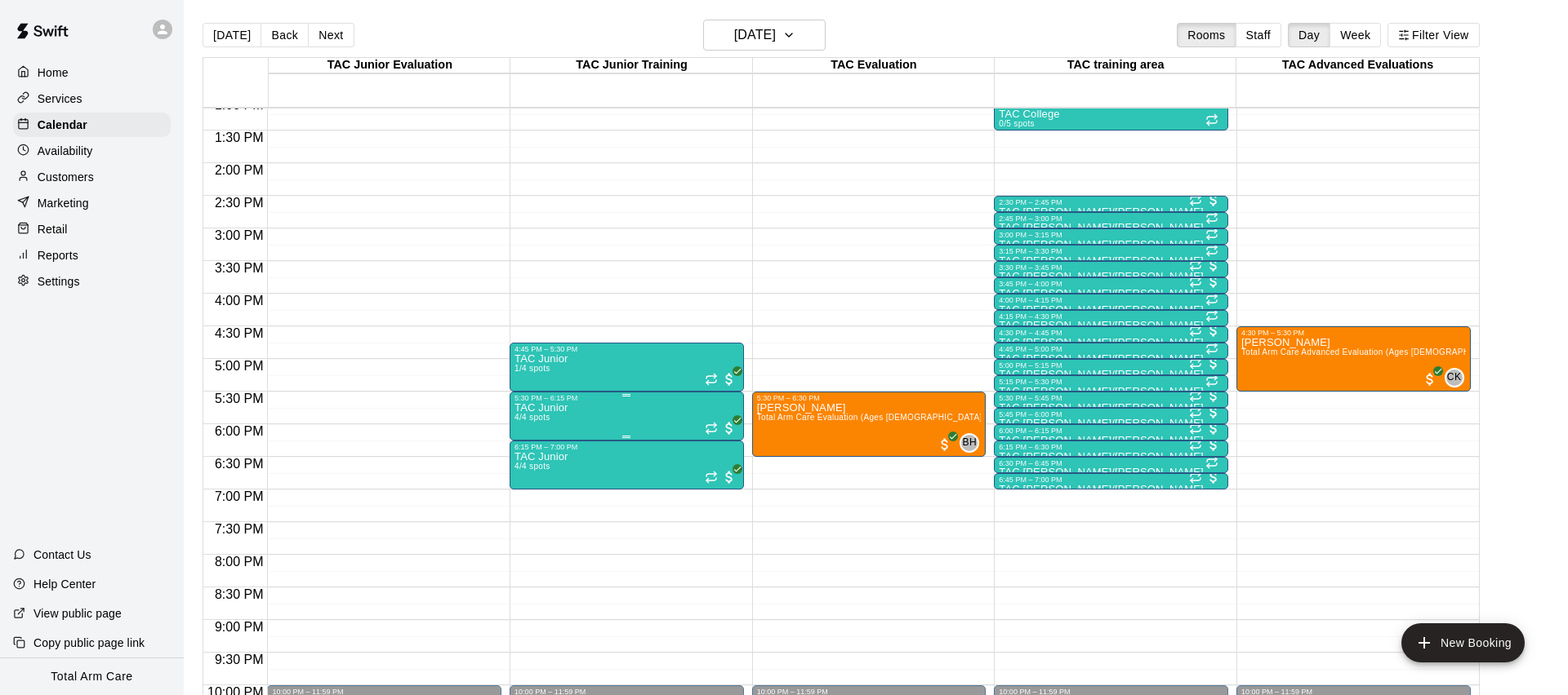
click at [531, 459] on img "edit" at bounding box center [531, 458] width 19 height 19
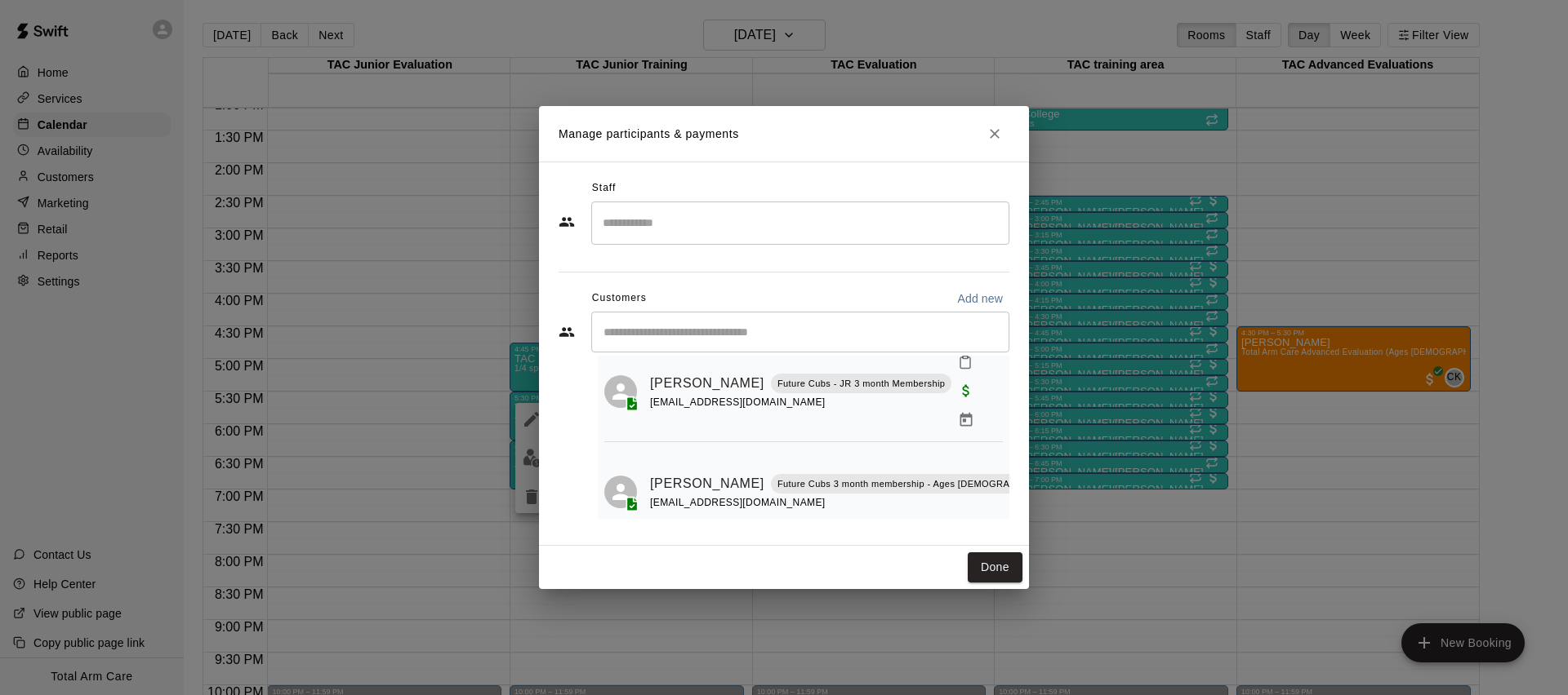
scroll to position [176, 0]
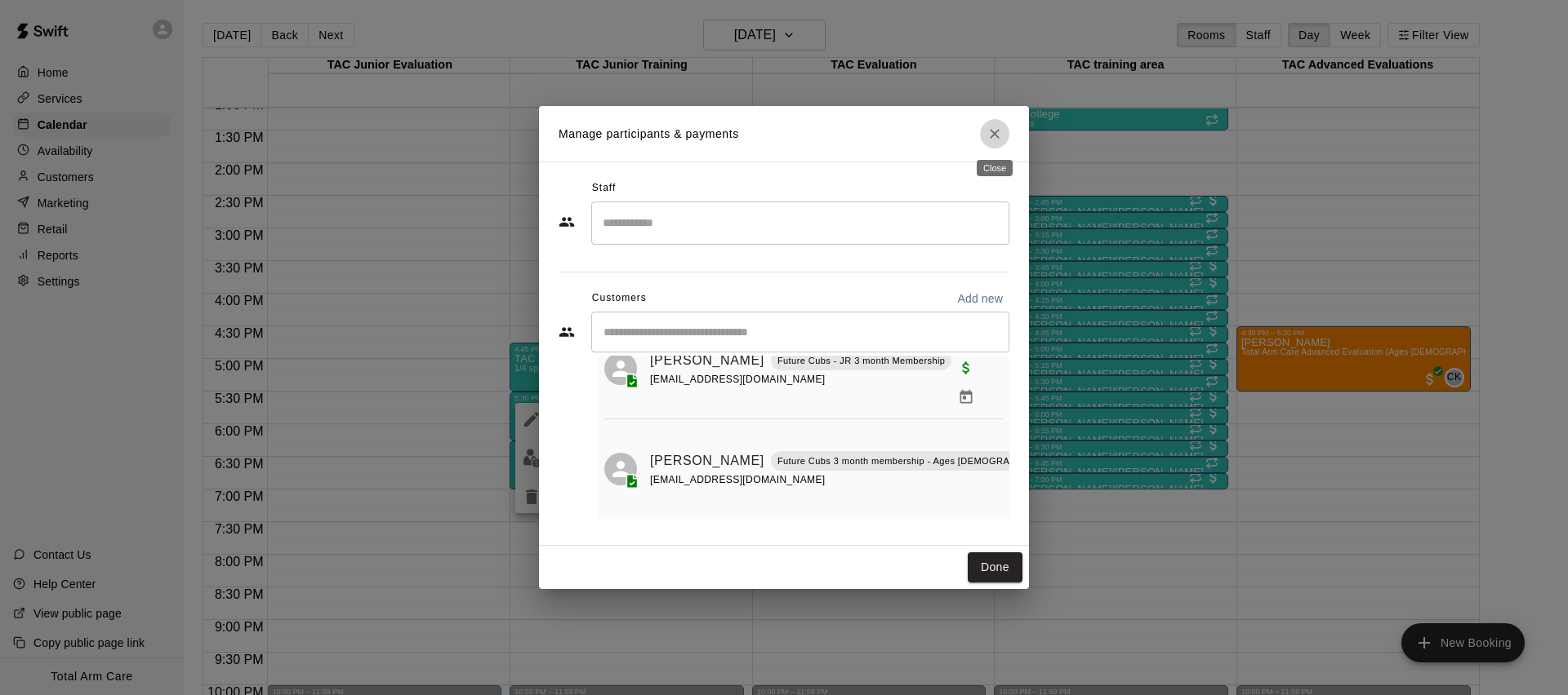
click at [990, 132] on icon "Close" at bounding box center [994, 133] width 17 height 17
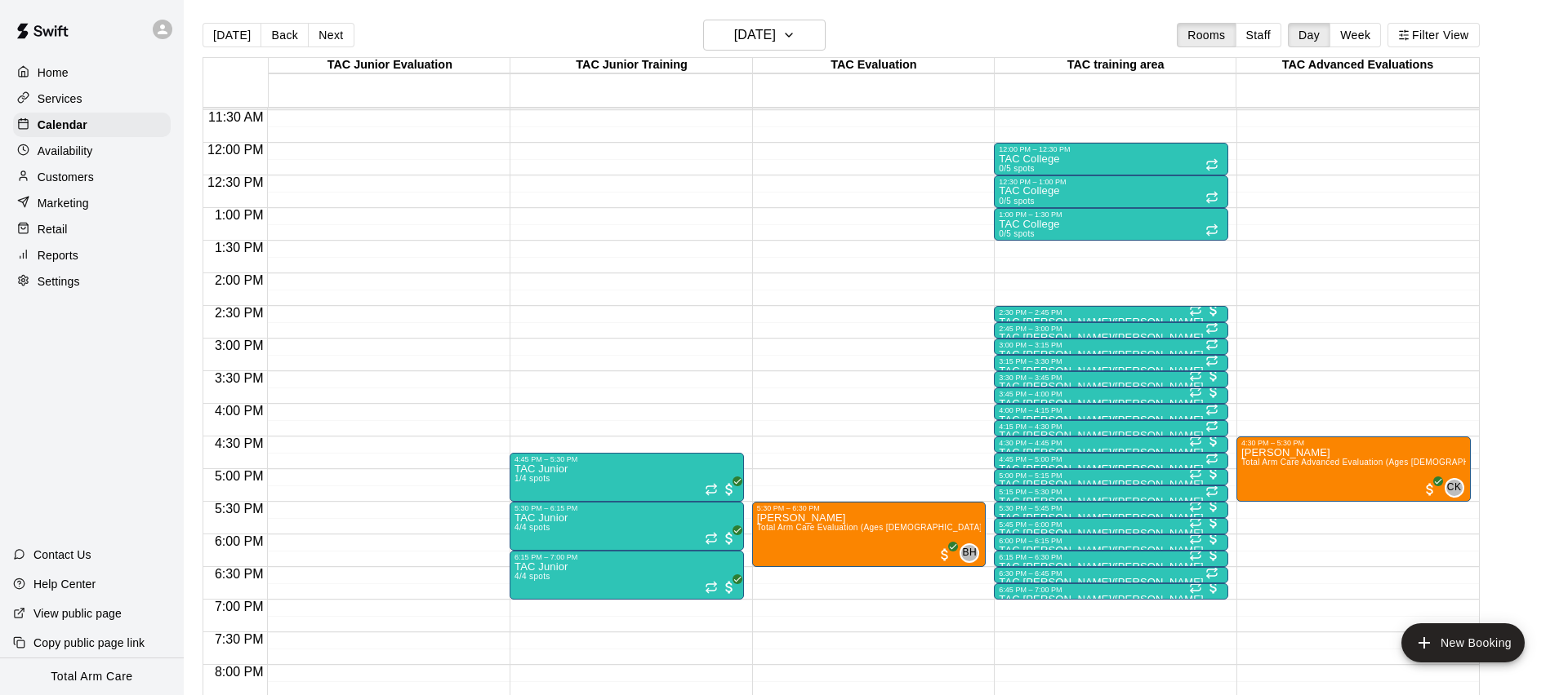
scroll to position [751, 0]
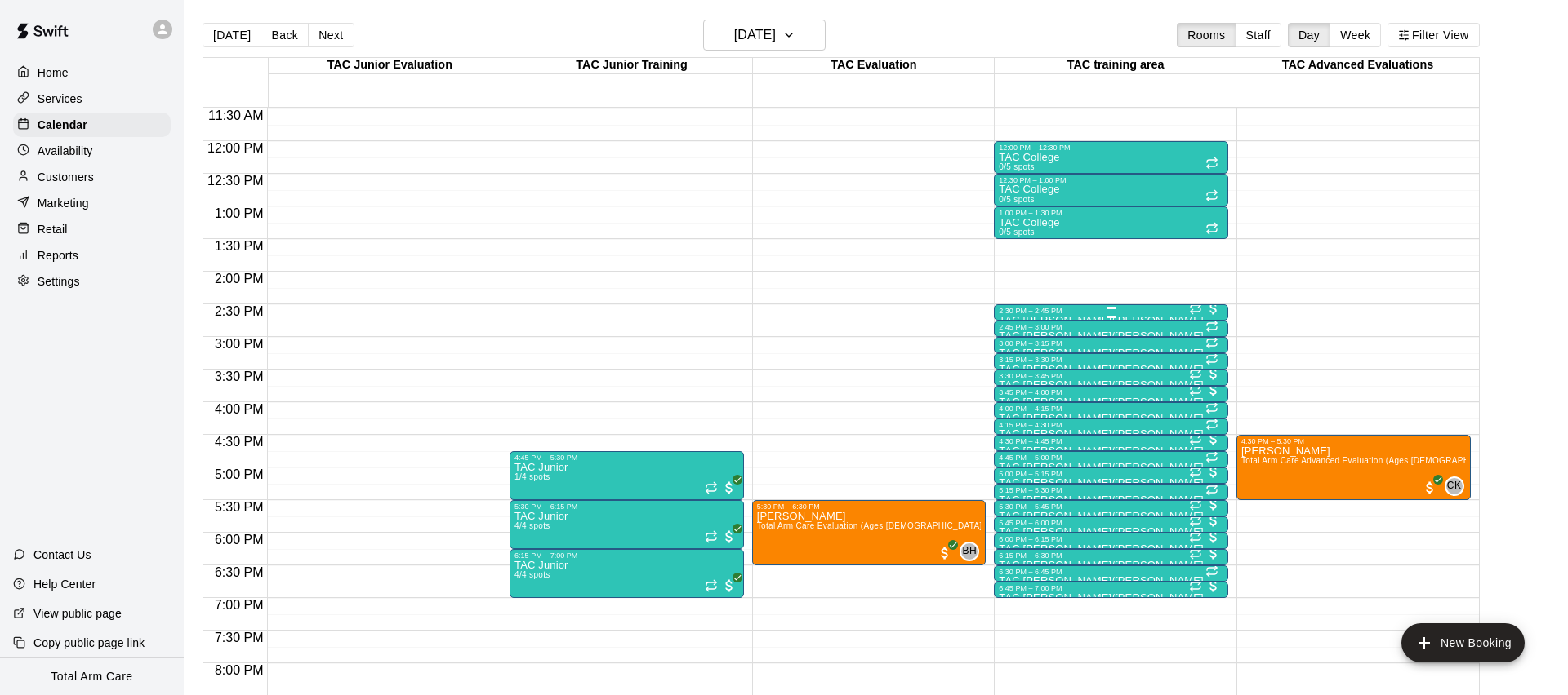
click at [1138, 310] on div "2:30 PM – 2:45 PM" at bounding box center [1111, 310] width 224 height 8
click at [1022, 359] on img "edit" at bounding box center [1016, 362] width 19 height 19
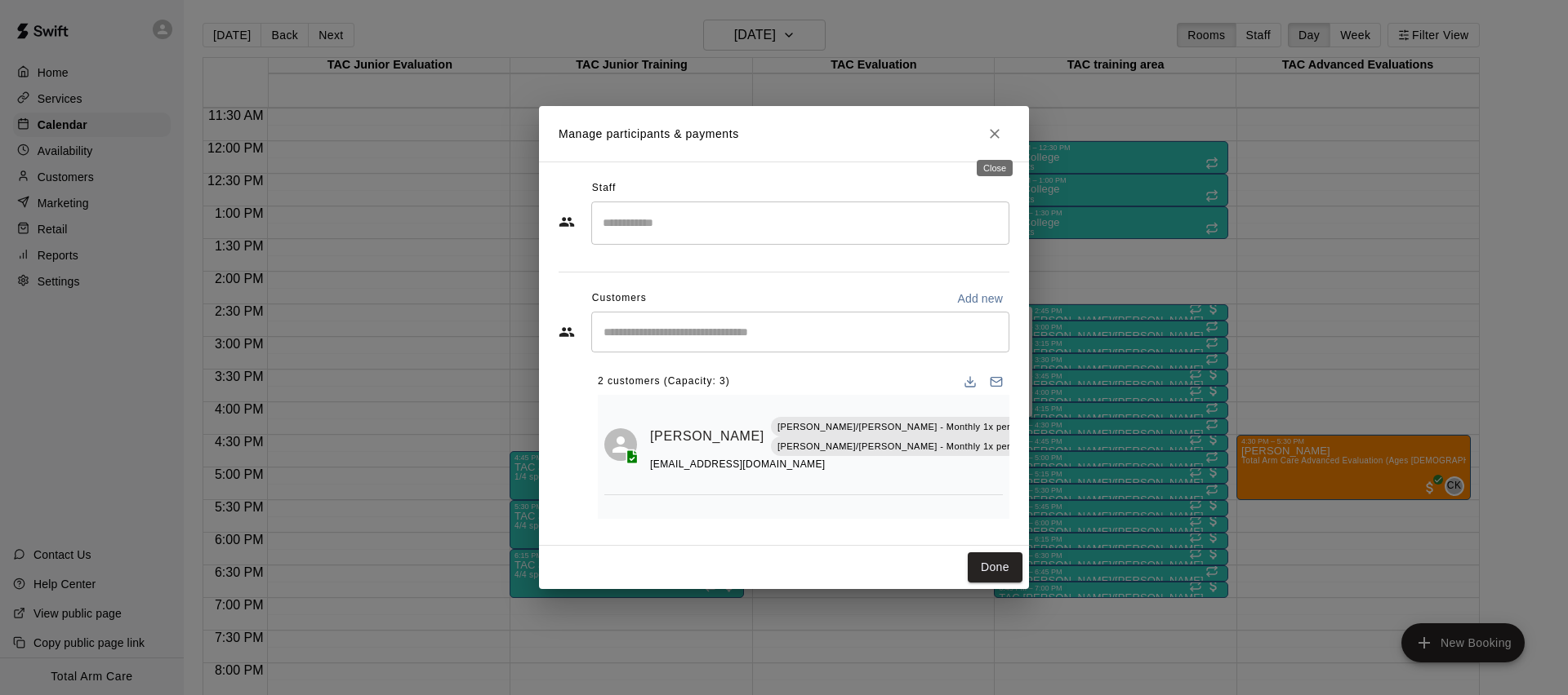
click at [998, 134] on icon "Close" at bounding box center [994, 133] width 17 height 17
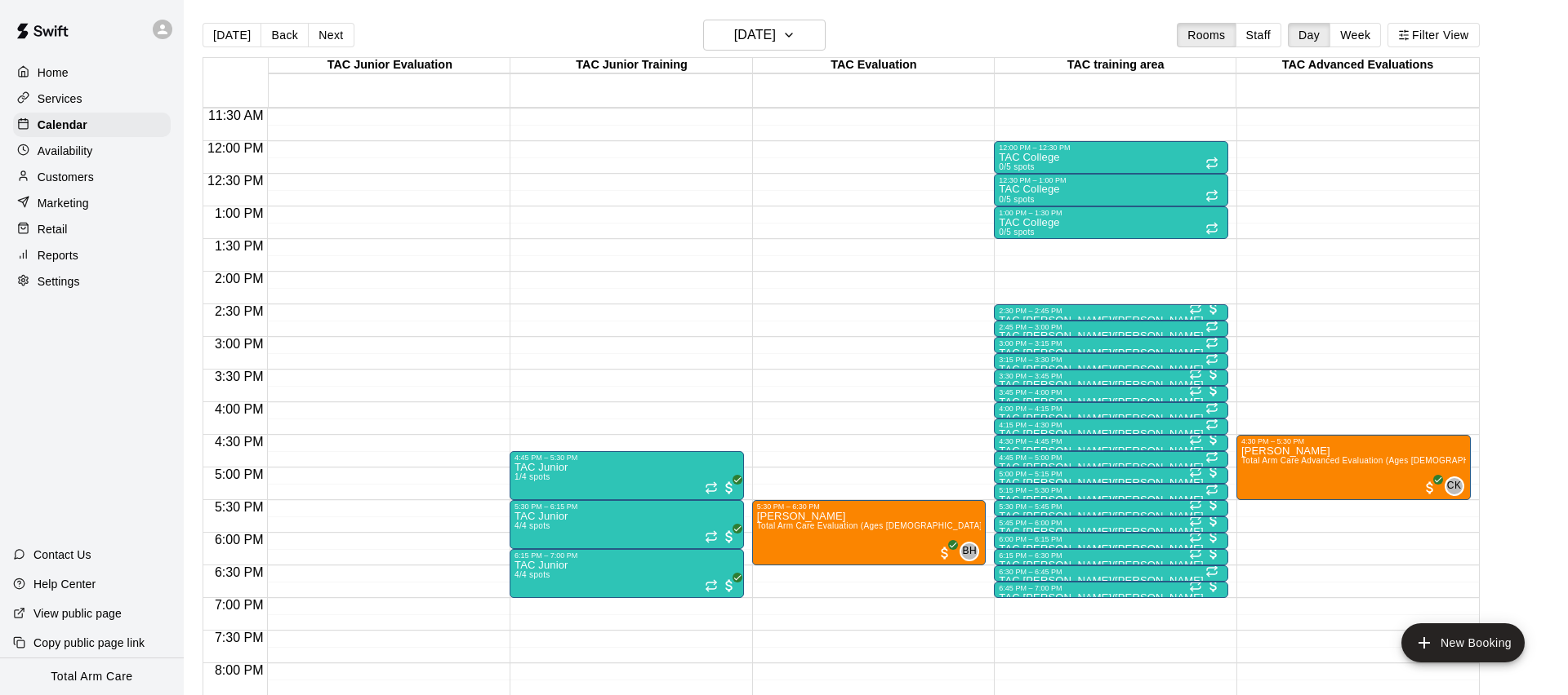
scroll to position [750, 0]
click at [314, 34] on button "Next" at bounding box center [331, 35] width 46 height 25
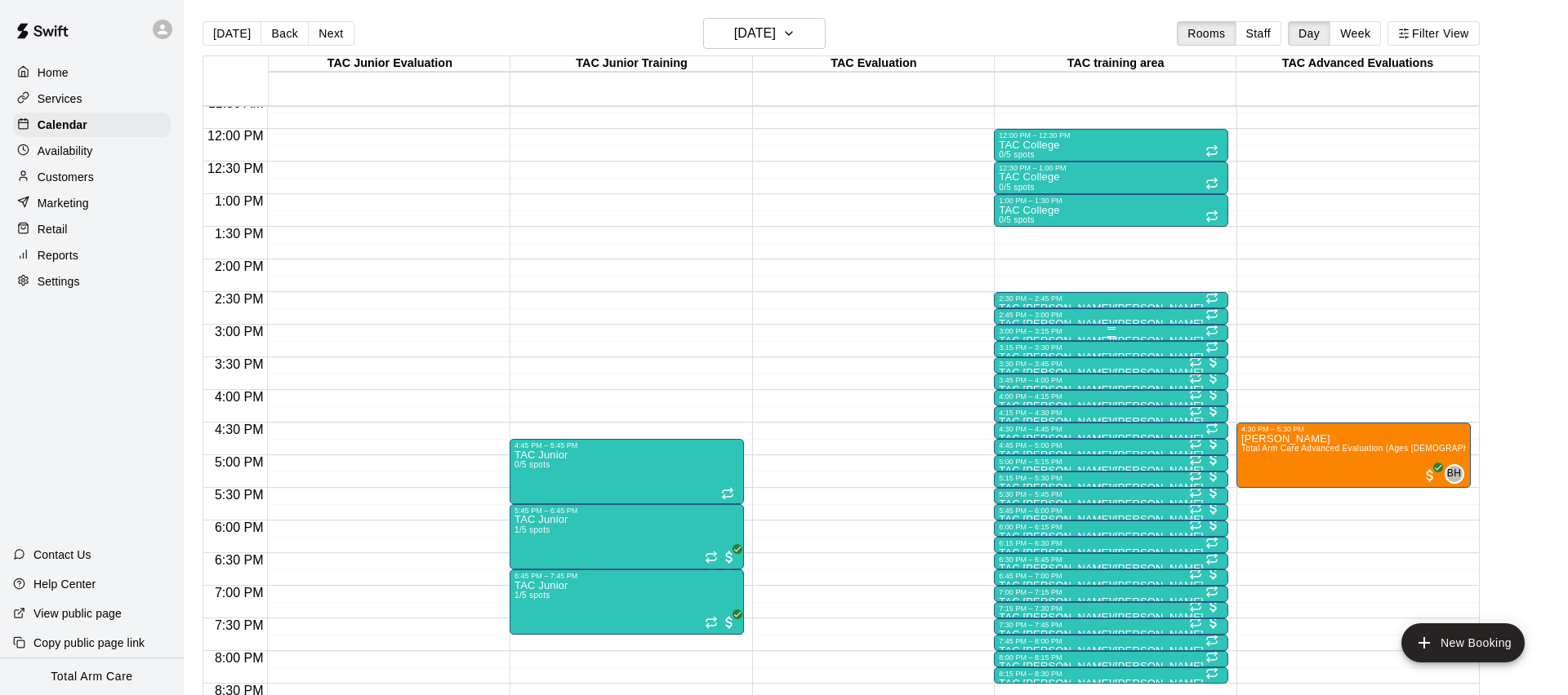
scroll to position [763, 0]
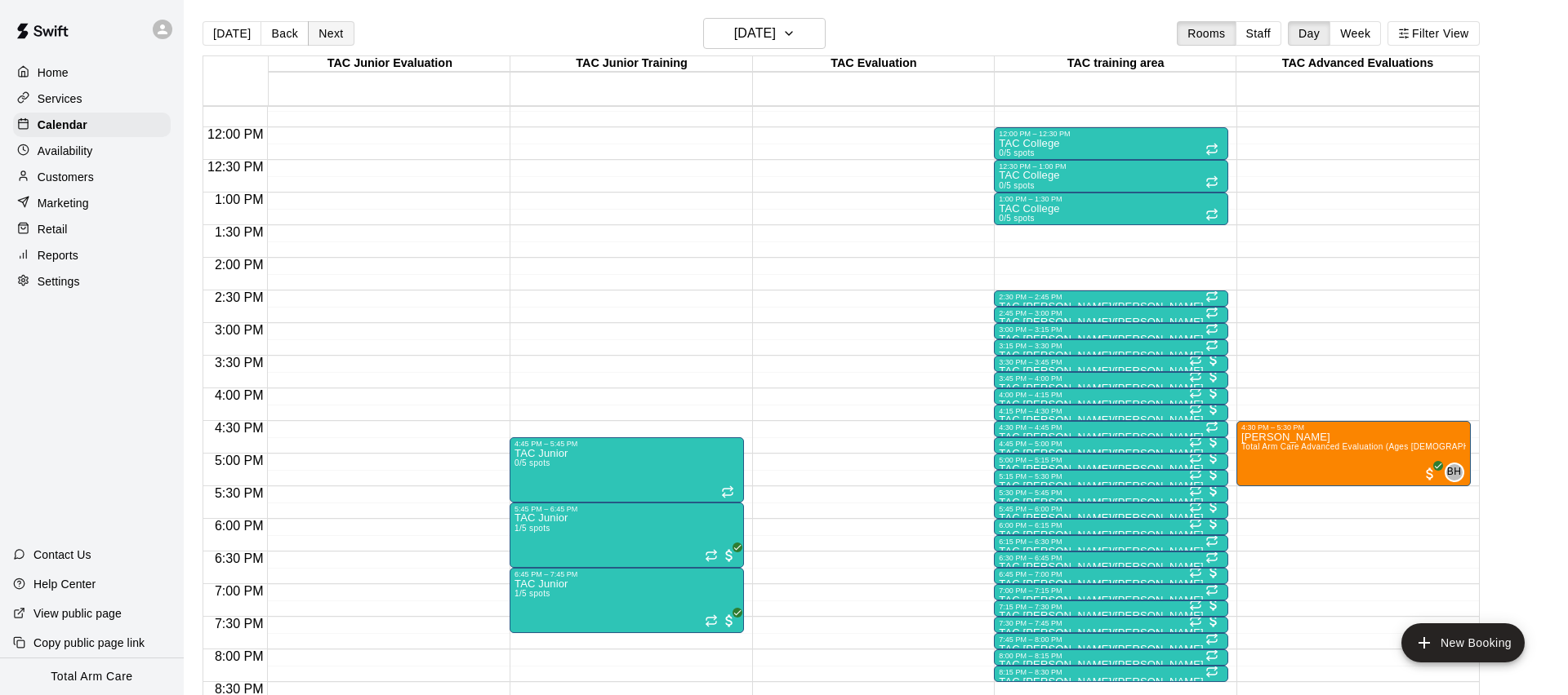
click at [317, 31] on button "Next" at bounding box center [331, 34] width 46 height 25
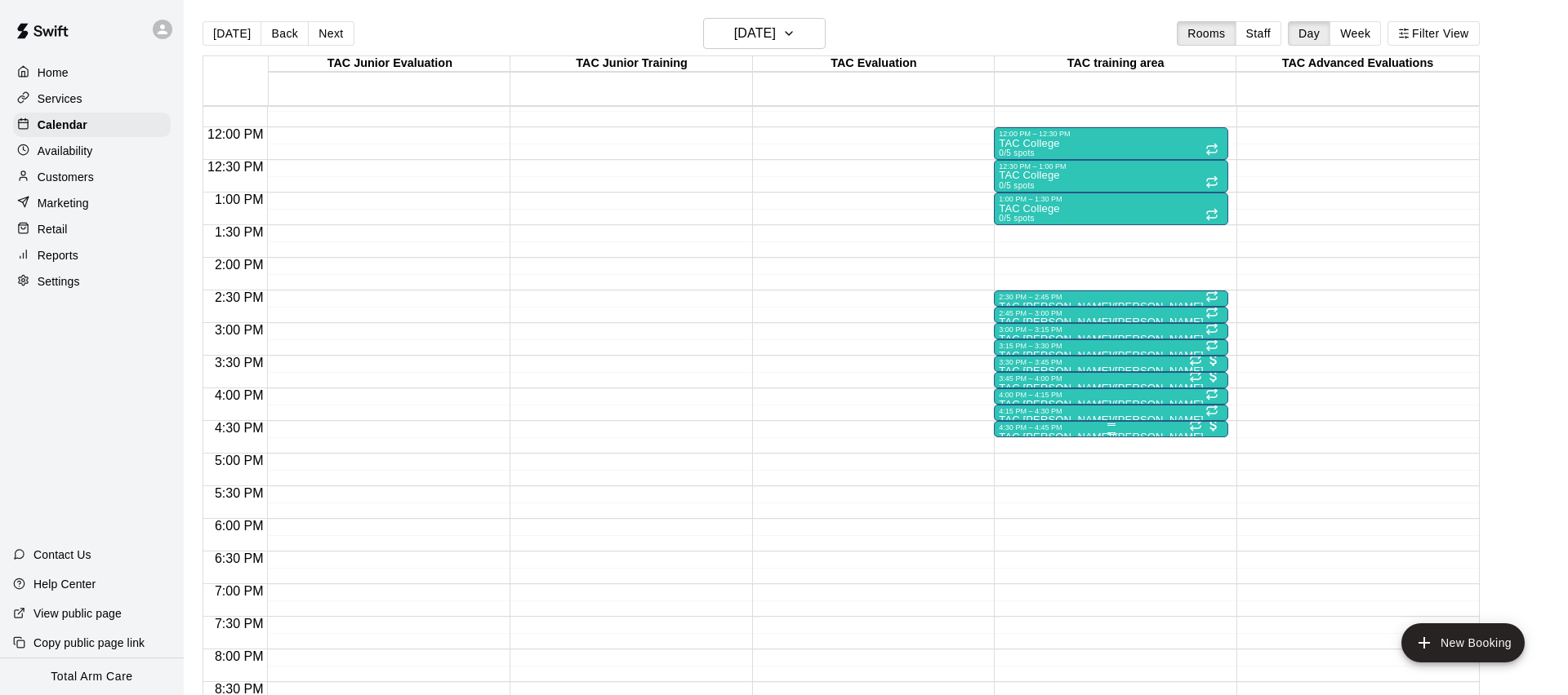
click at [1114, 430] on div "4:30 PM – 4:45 PM" at bounding box center [1111, 427] width 224 height 8
click at [1009, 485] on img "edit" at bounding box center [1016, 478] width 19 height 19
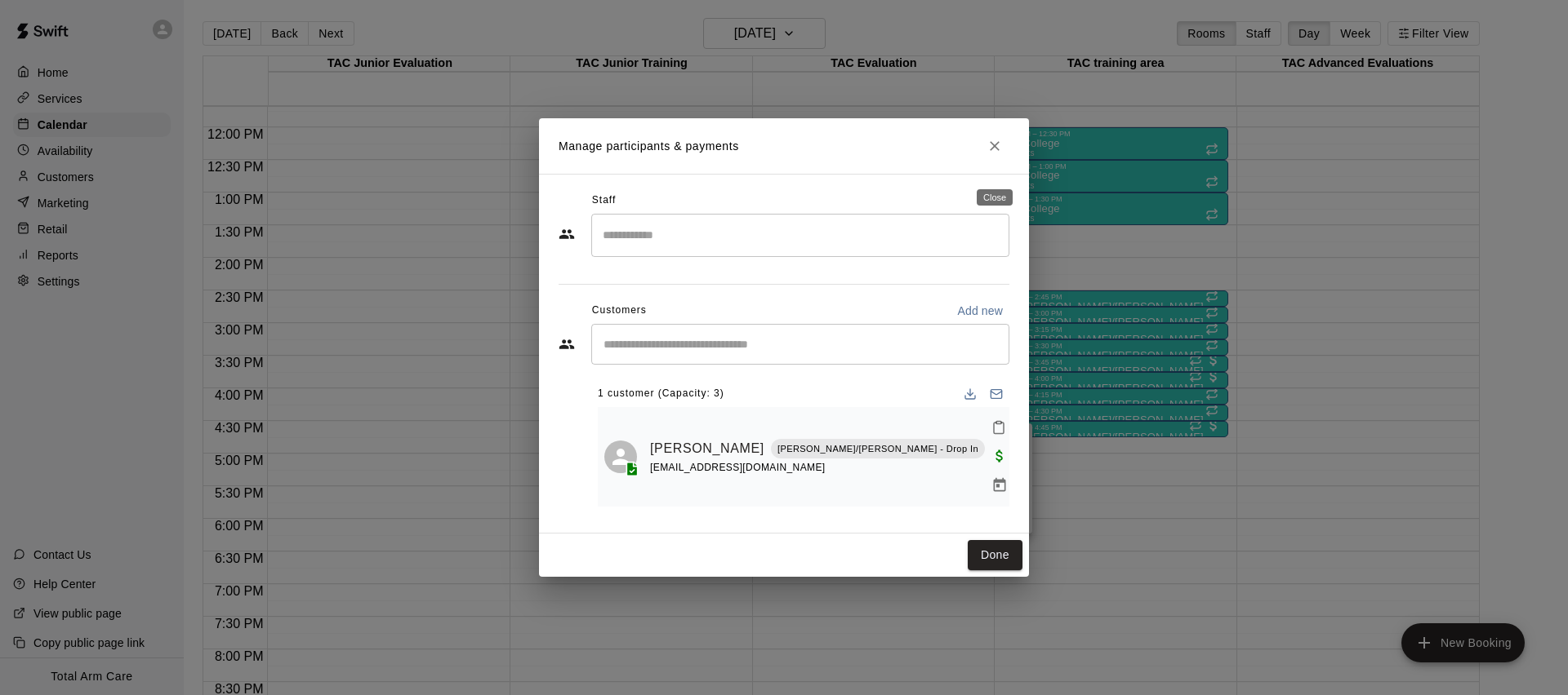
click at [996, 154] on icon "Close" at bounding box center [994, 146] width 17 height 17
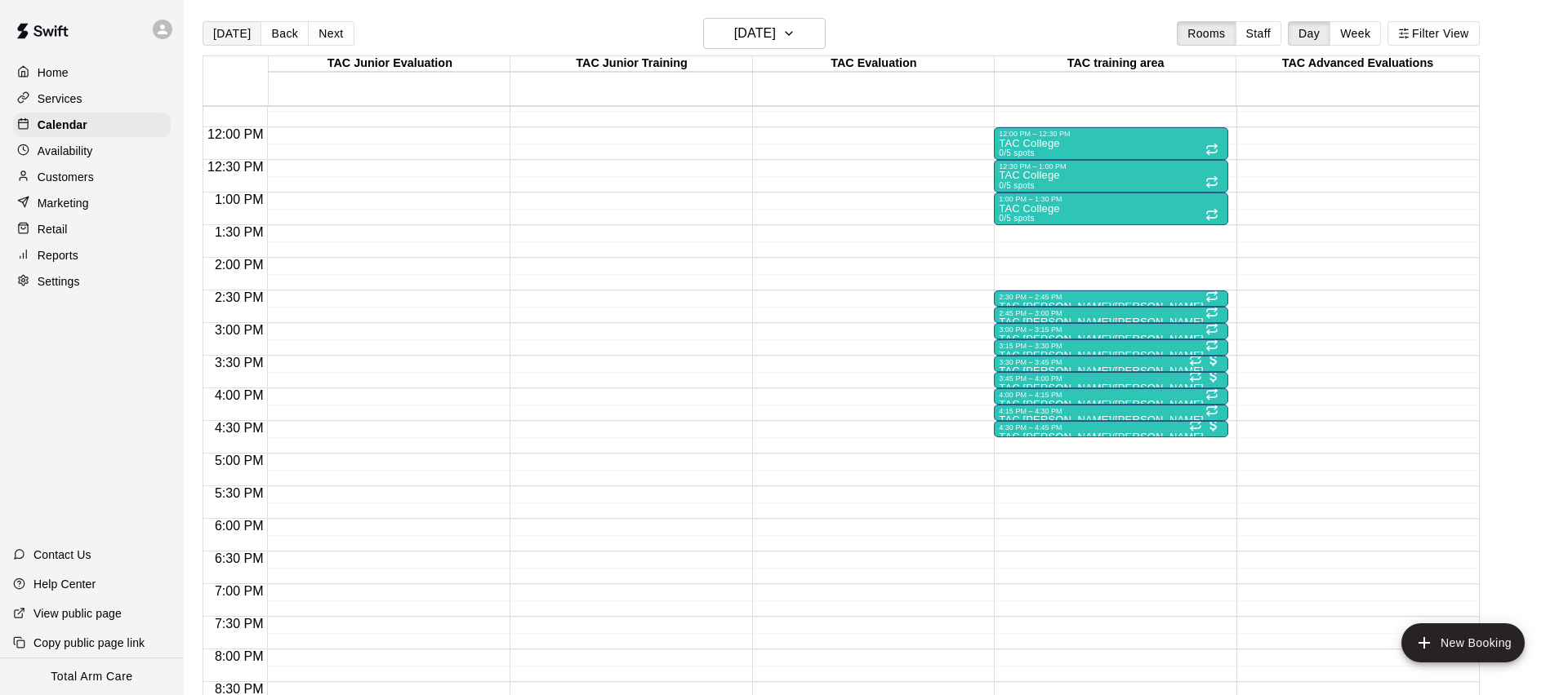
click at [214, 36] on button "[DATE]" at bounding box center [231, 34] width 59 height 25
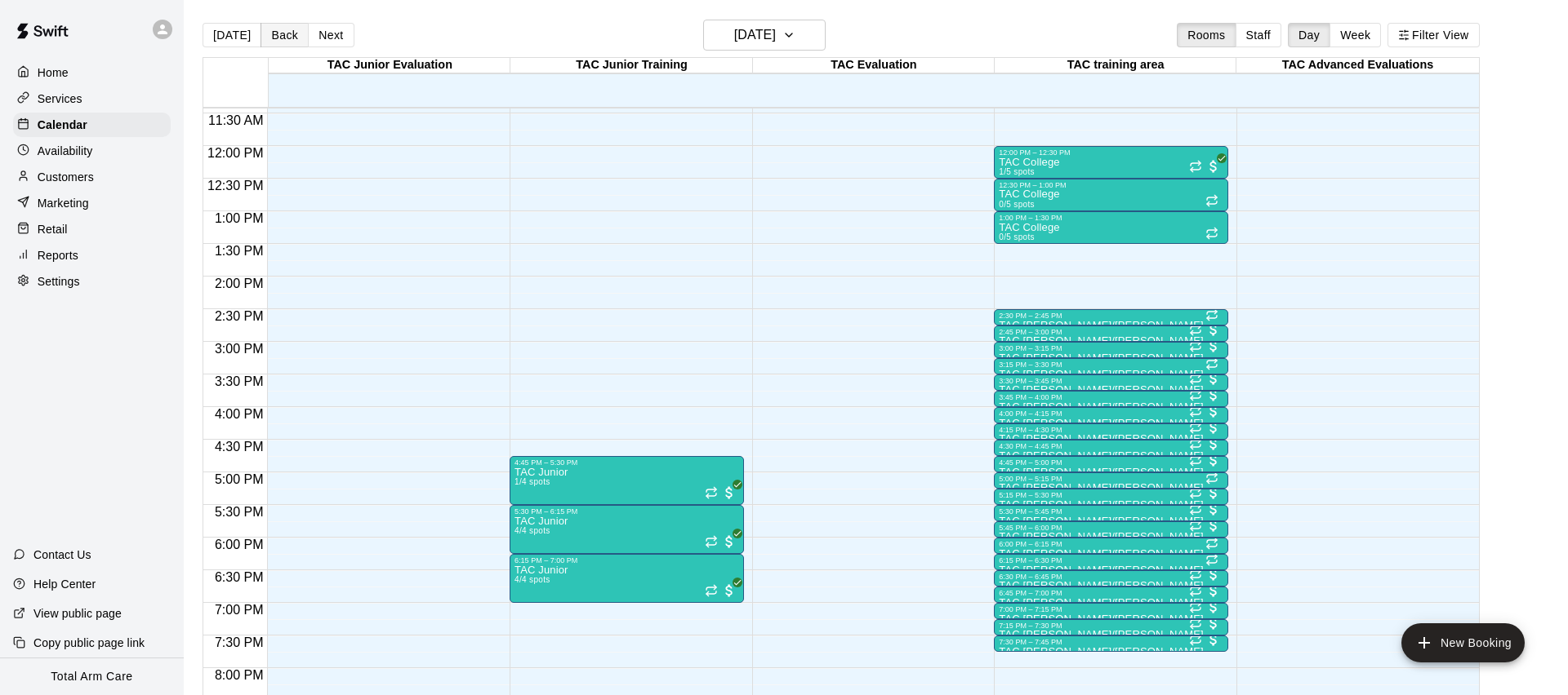
scroll to position [3, 0]
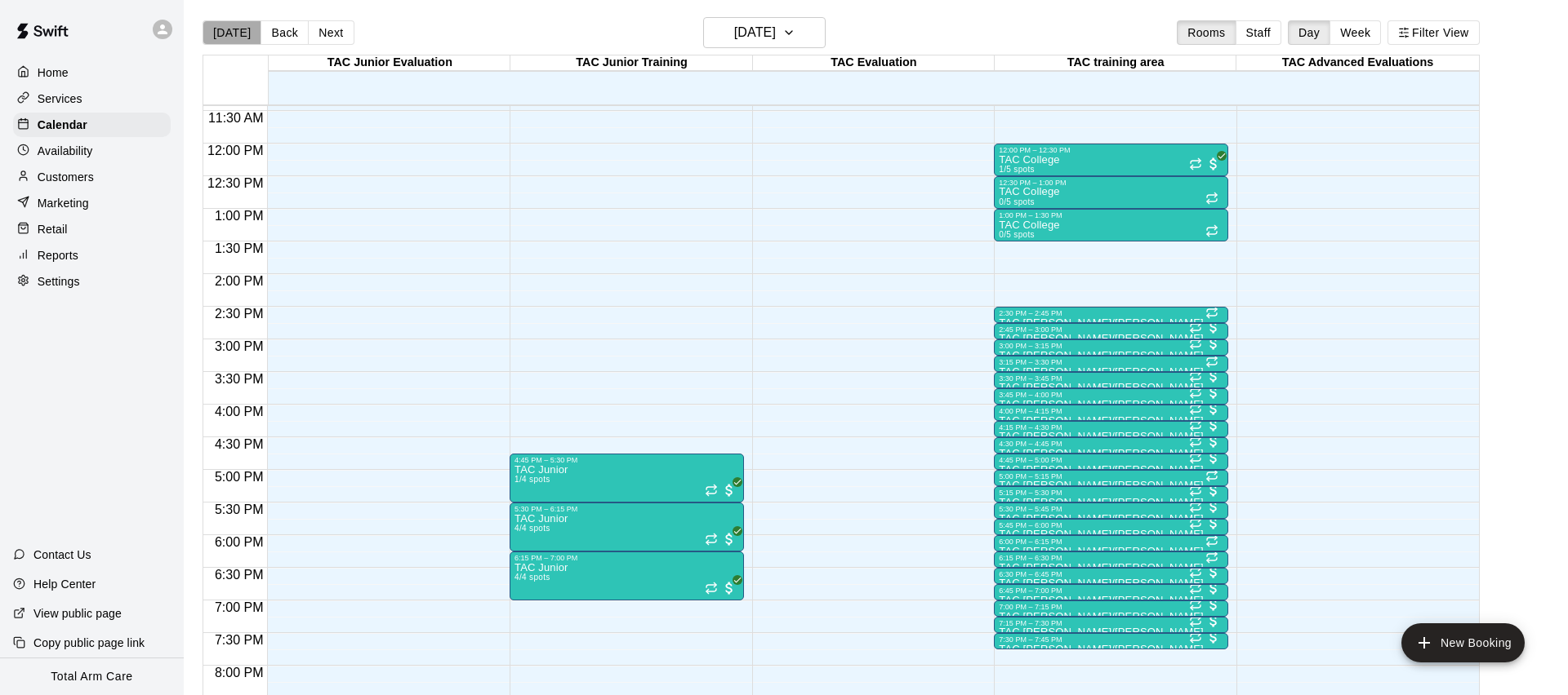
click at [242, 32] on button "[DATE]" at bounding box center [231, 33] width 59 height 25
click at [326, 32] on button "Next" at bounding box center [331, 33] width 46 height 25
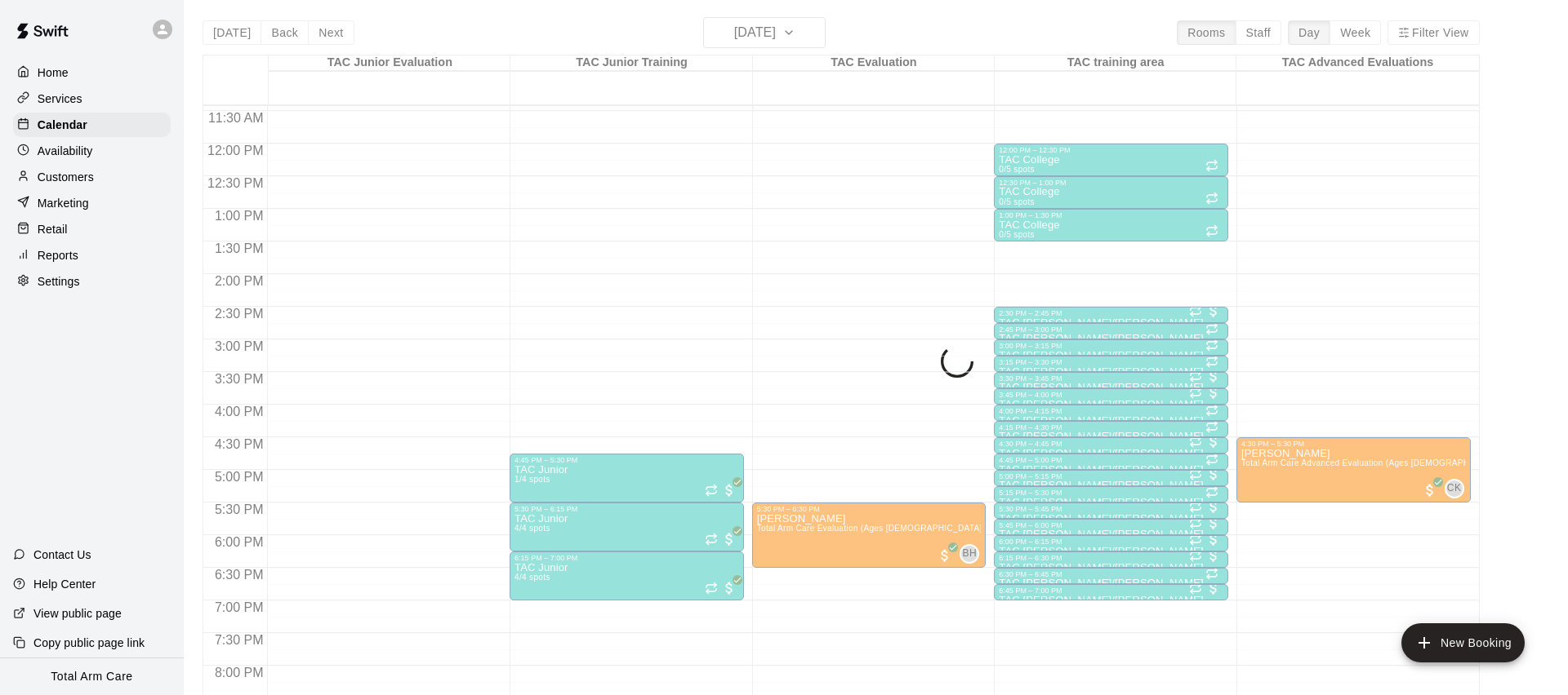
scroll to position [4, 0]
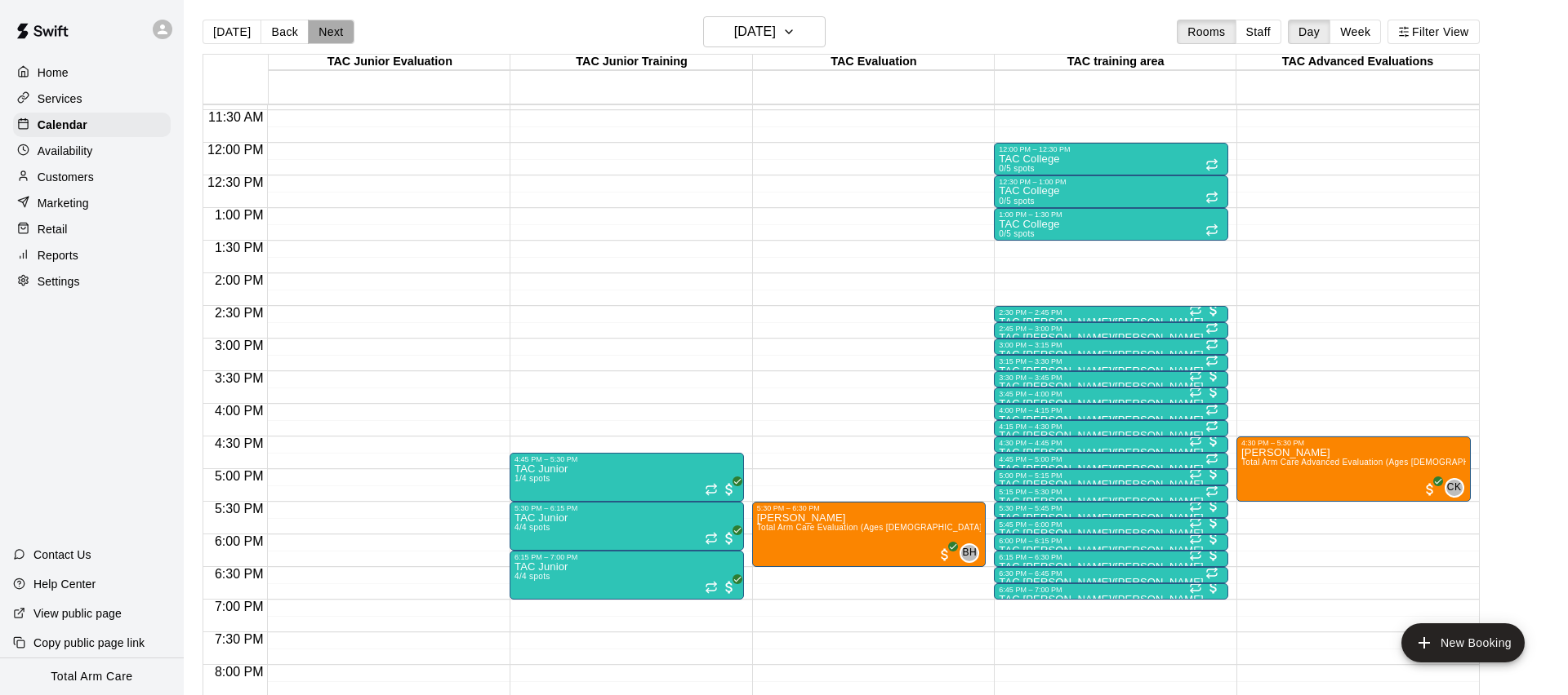
click at [332, 33] on button "Next" at bounding box center [331, 32] width 46 height 25
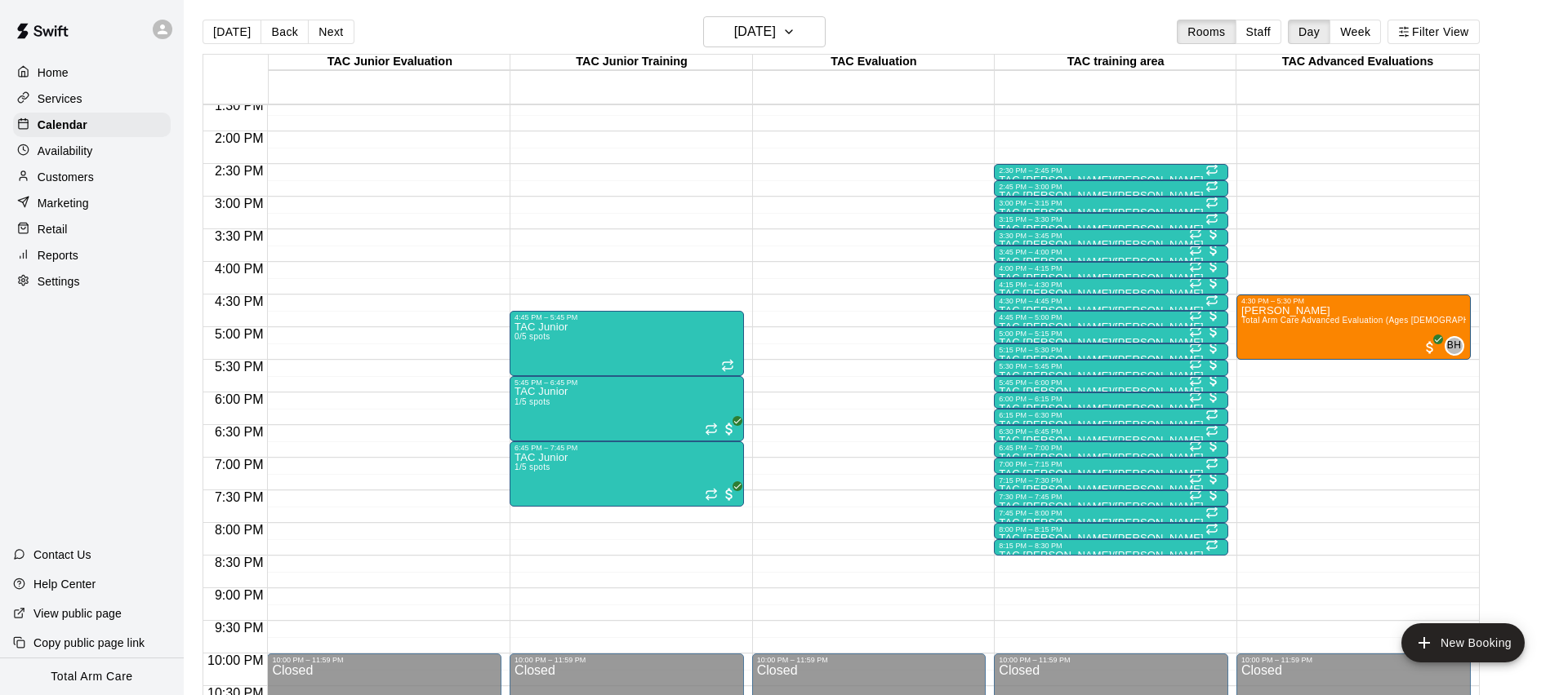
scroll to position [891, 0]
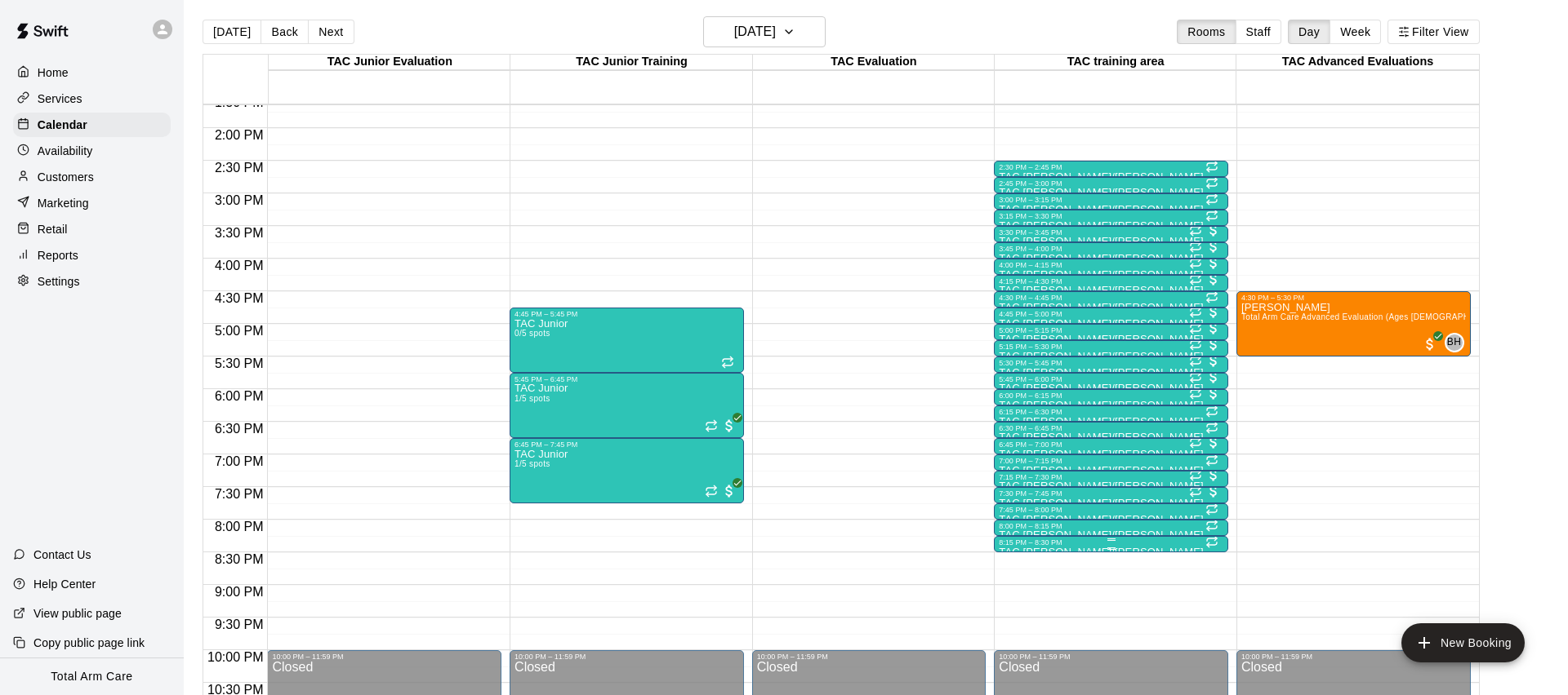
click at [1139, 541] on div at bounding box center [1111, 540] width 224 height 3
click at [1016, 628] on icon "delete" at bounding box center [1016, 632] width 11 height 15
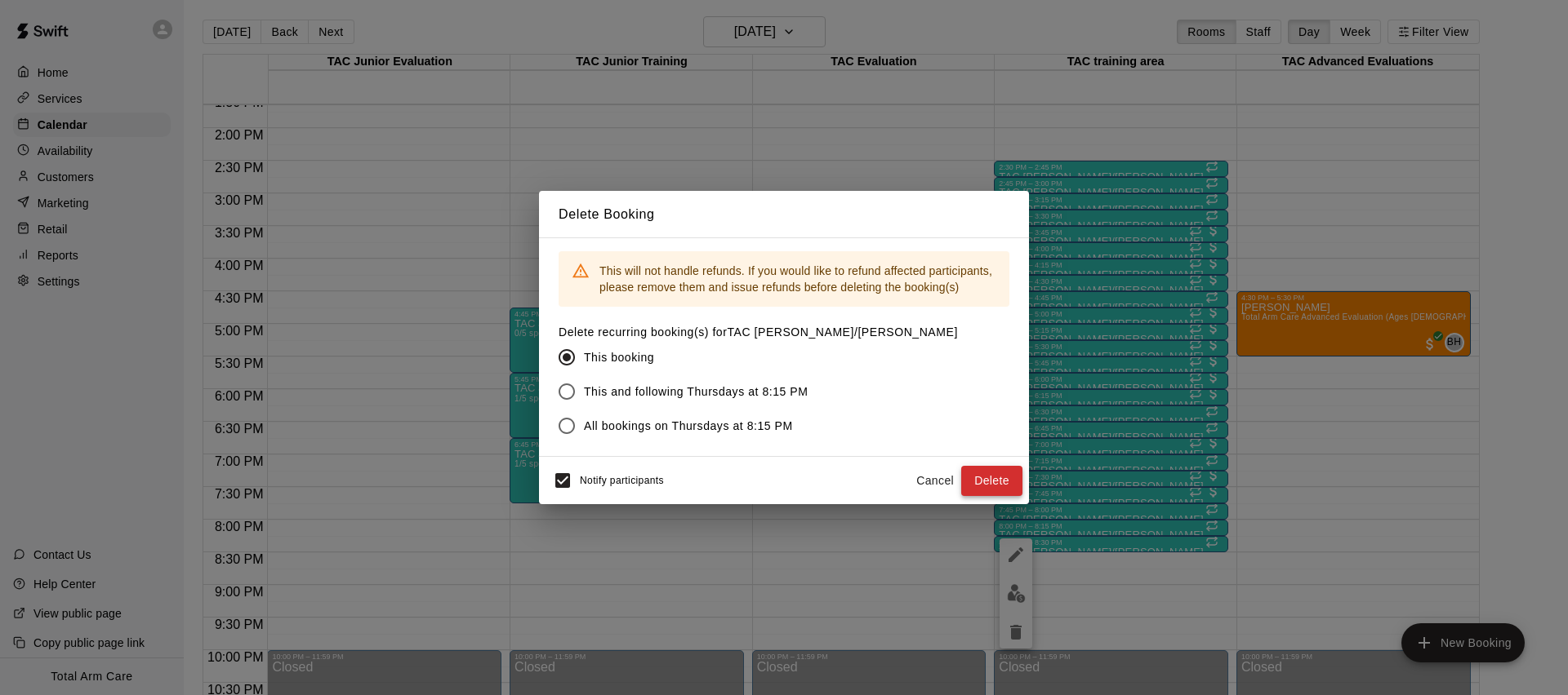
click at [1003, 476] on button "Delete" at bounding box center [991, 481] width 61 height 30
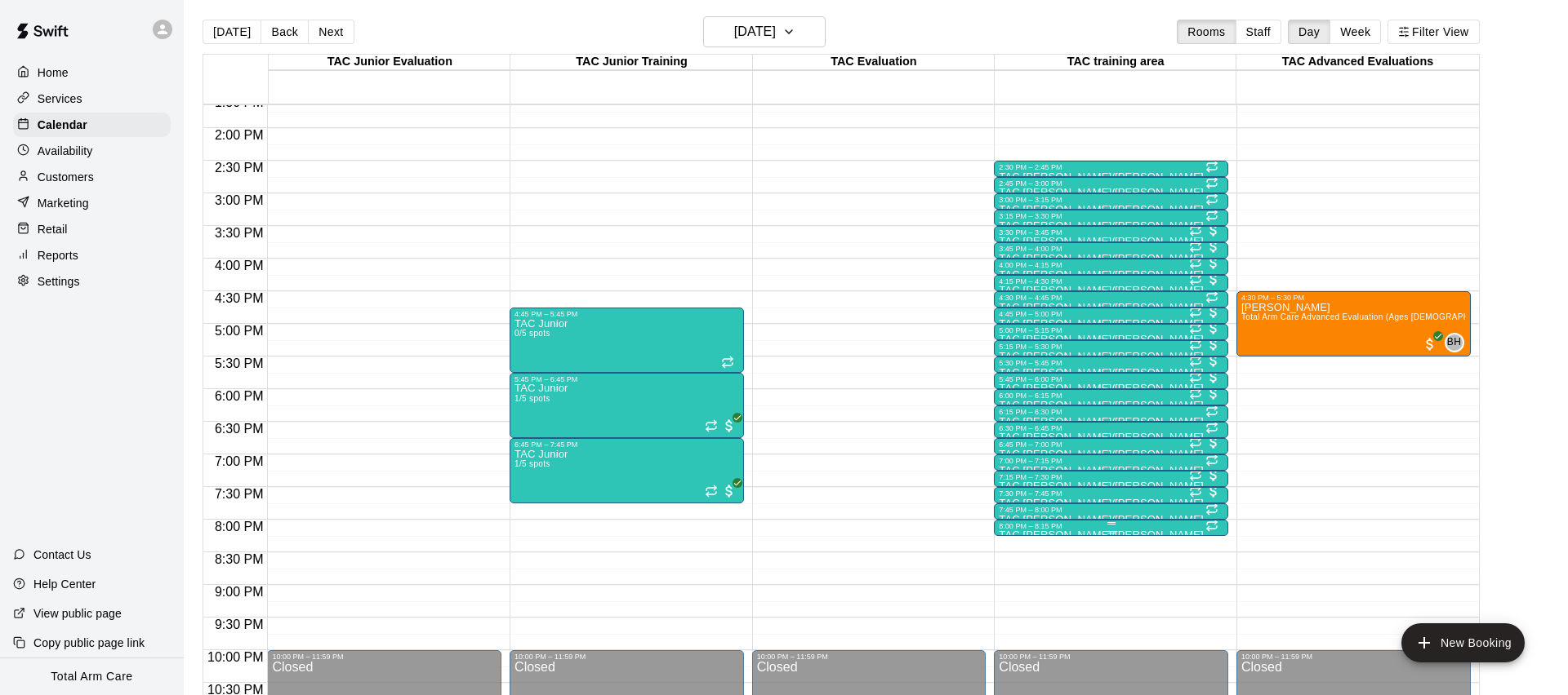
click at [1036, 527] on div "8:00 PM – 8:15 PM" at bounding box center [1111, 526] width 224 height 8
click at [1008, 617] on icon "delete" at bounding box center [1016, 616] width 19 height 19
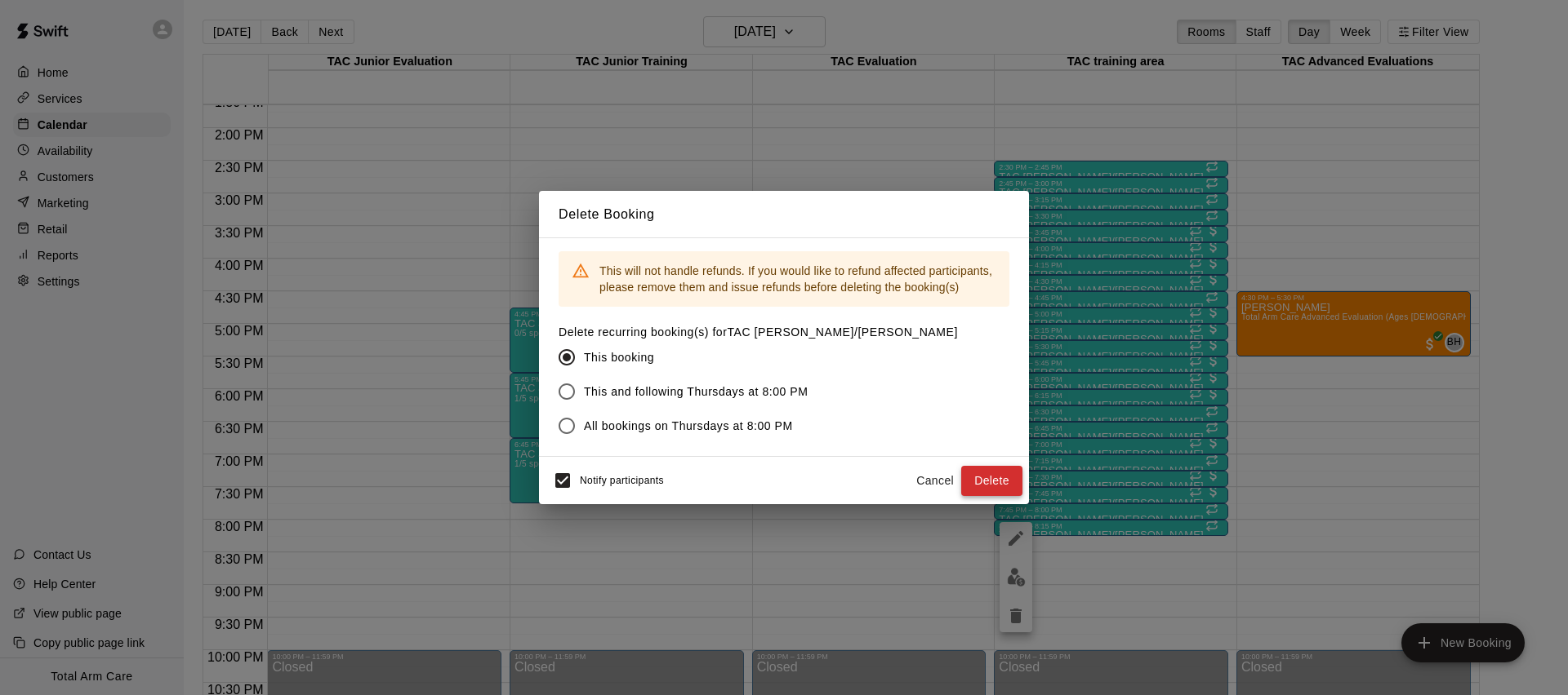
click at [968, 475] on button "Delete" at bounding box center [991, 481] width 61 height 30
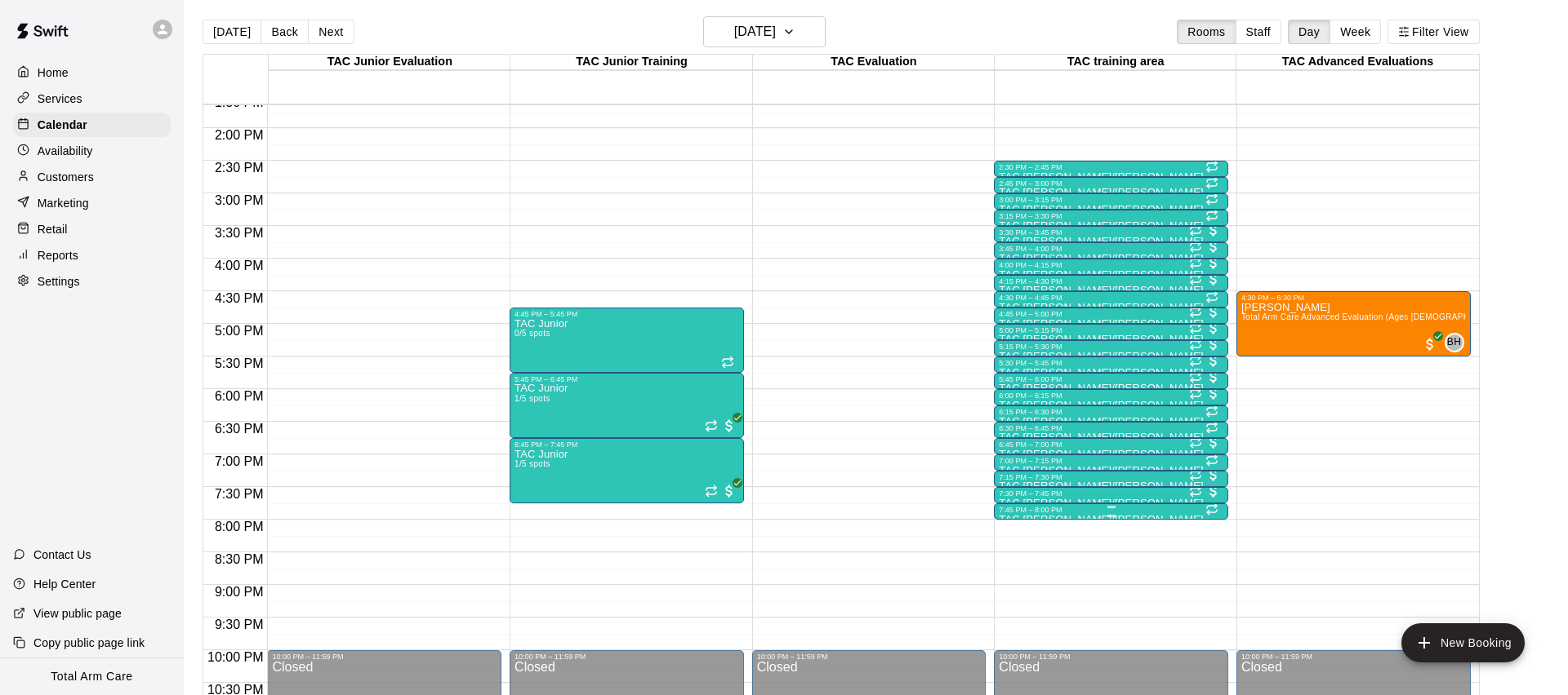
click at [1091, 510] on div "7:45 PM – 8:00 PM" at bounding box center [1111, 510] width 224 height 8
click at [1021, 602] on icon "delete" at bounding box center [1016, 600] width 19 height 19
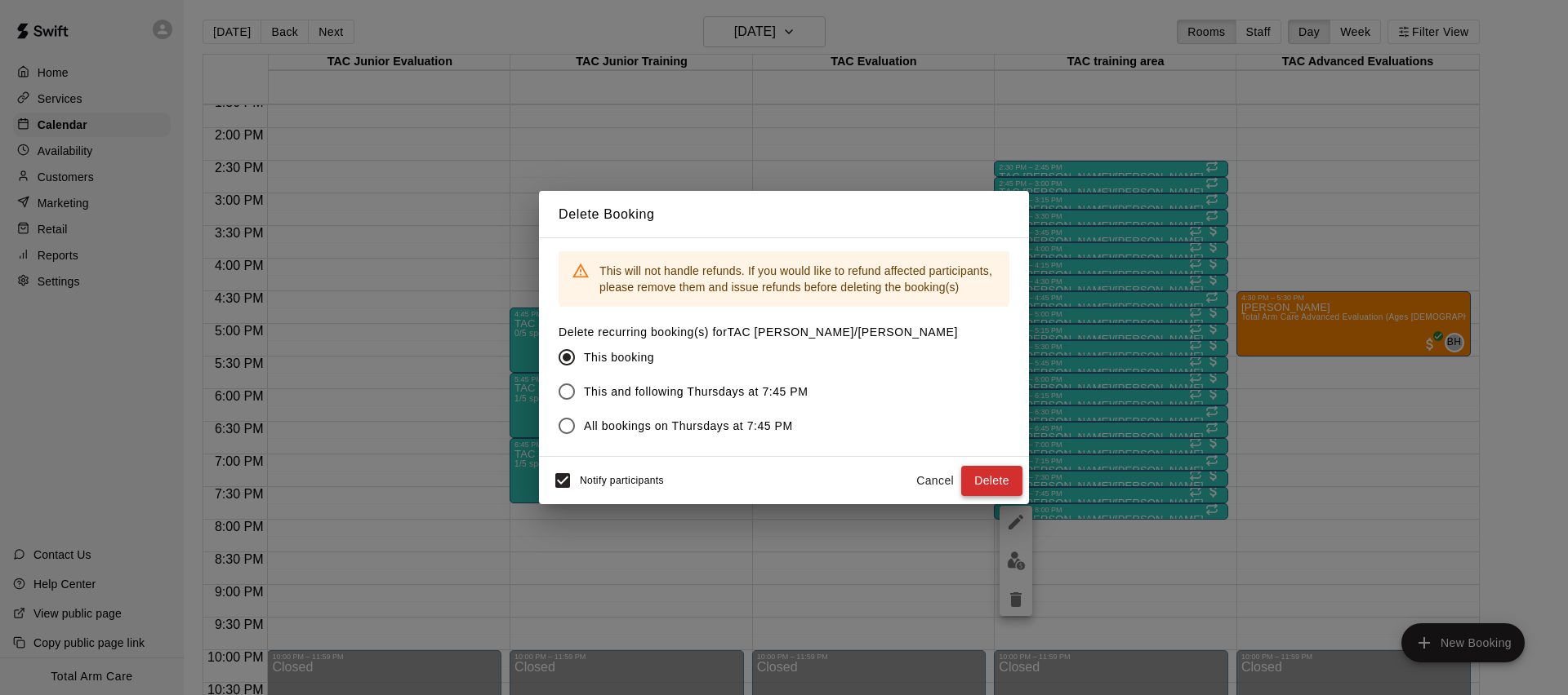
click at [997, 481] on button "Delete" at bounding box center [991, 481] width 61 height 30
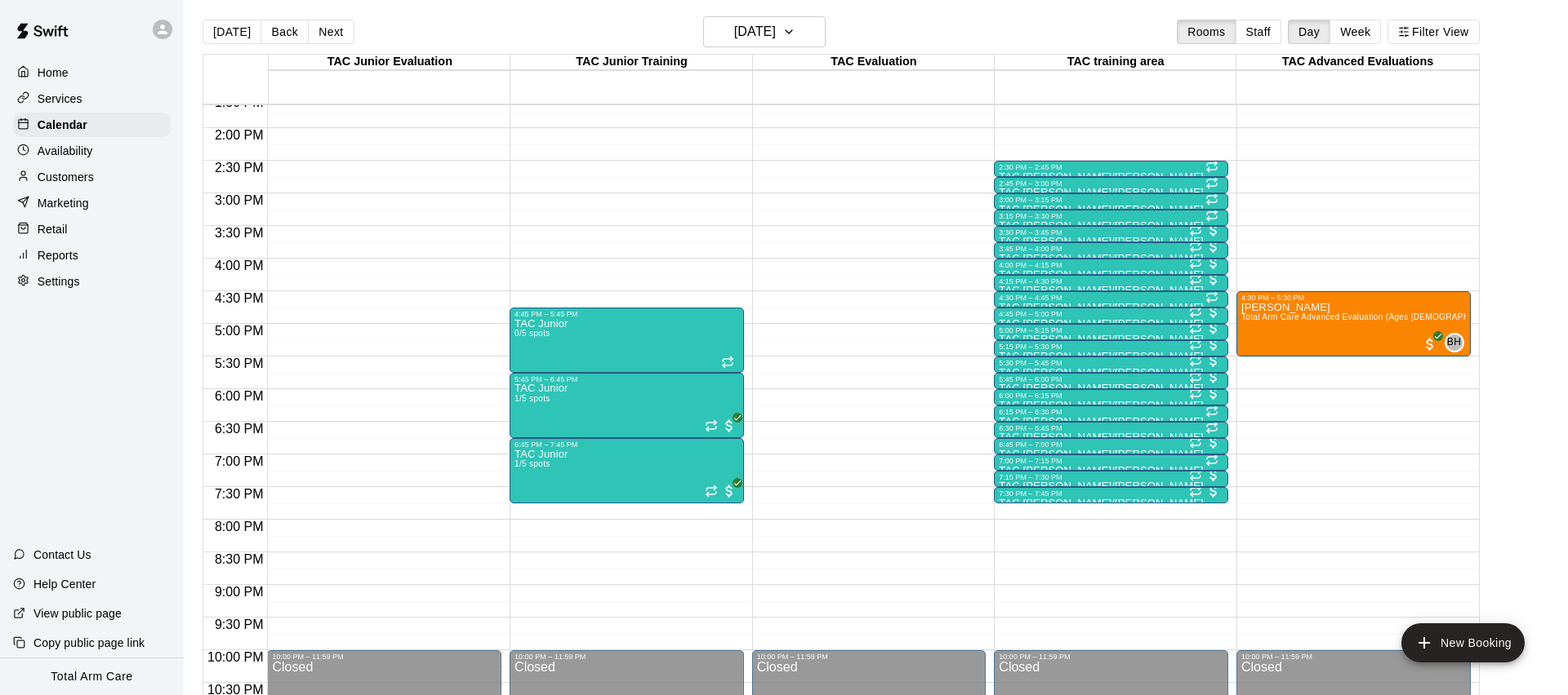
click at [289, 23] on button "Back" at bounding box center [284, 32] width 49 height 25
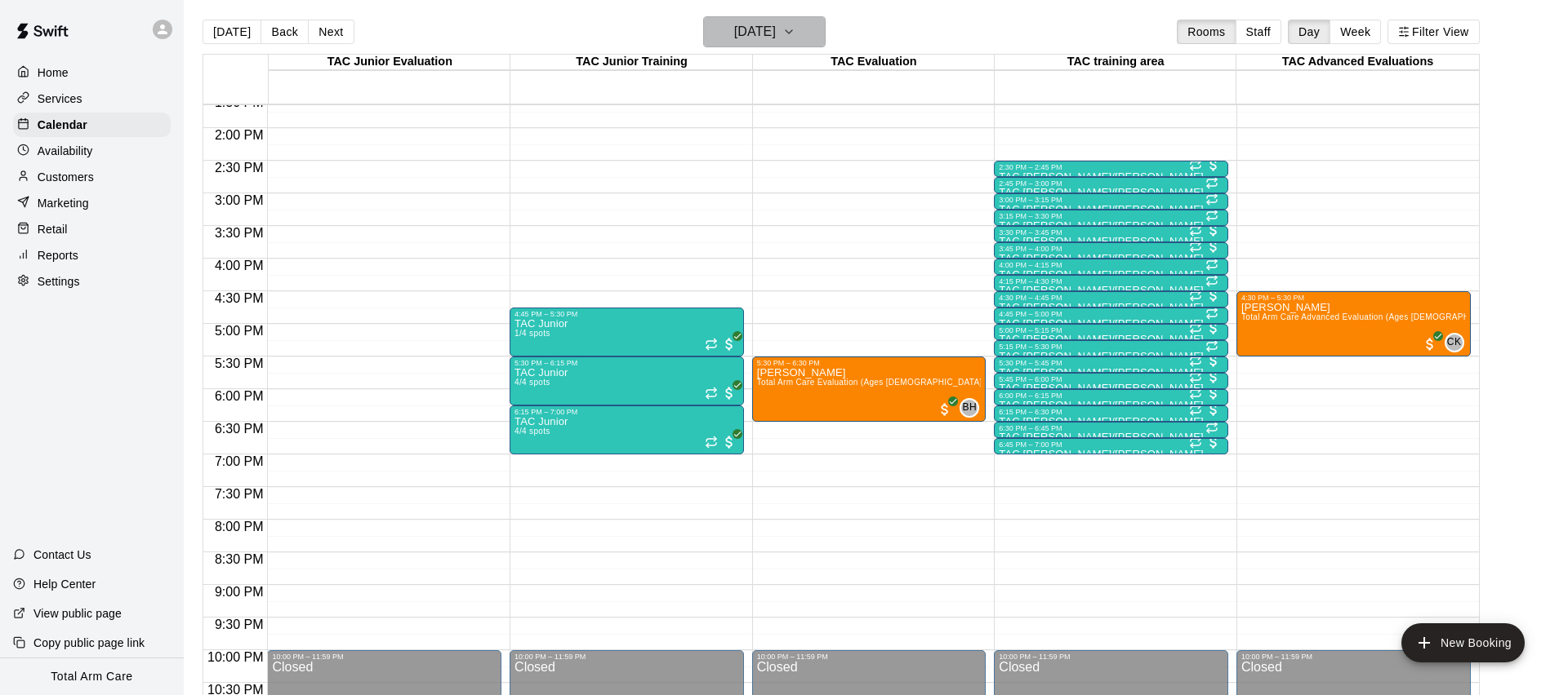
click at [746, 37] on h6 "[DATE]" at bounding box center [754, 32] width 41 height 23
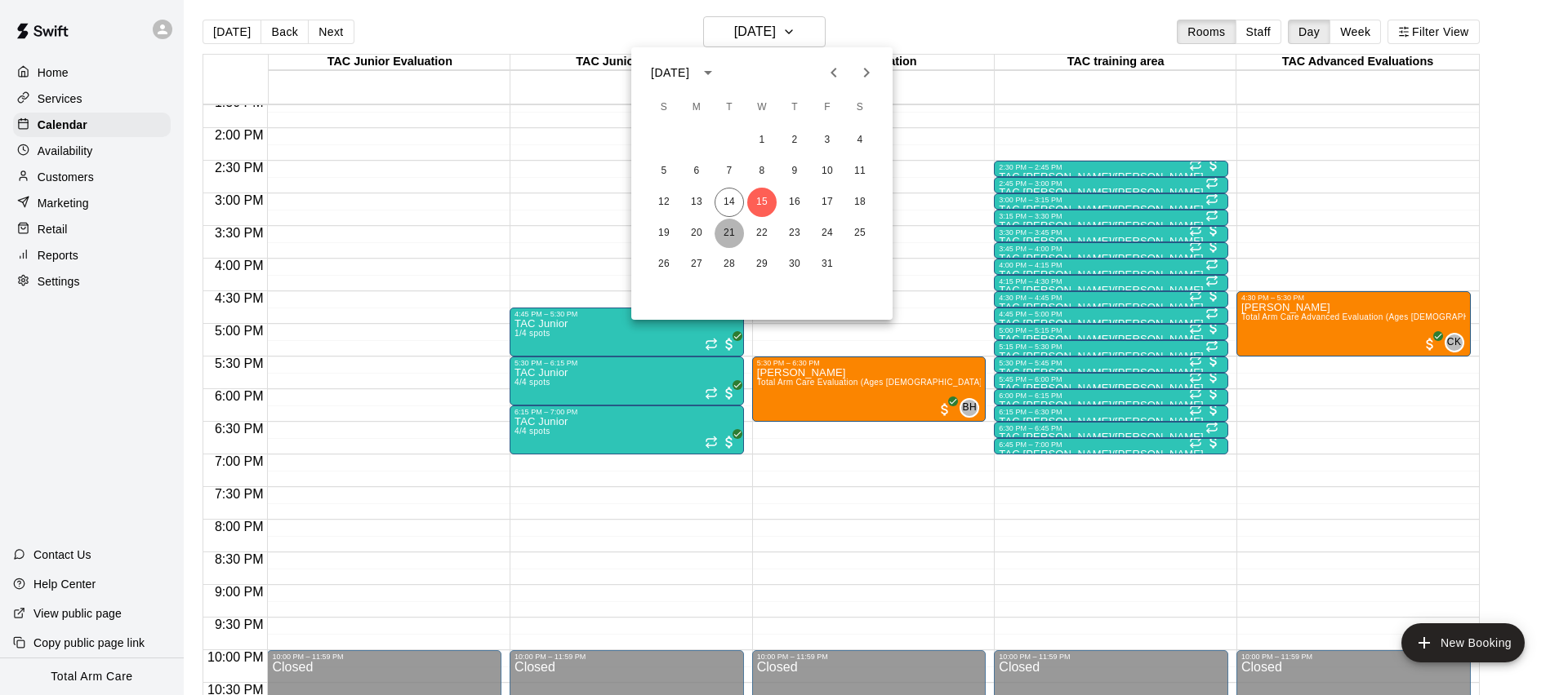
click at [727, 228] on button "21" at bounding box center [729, 233] width 29 height 29
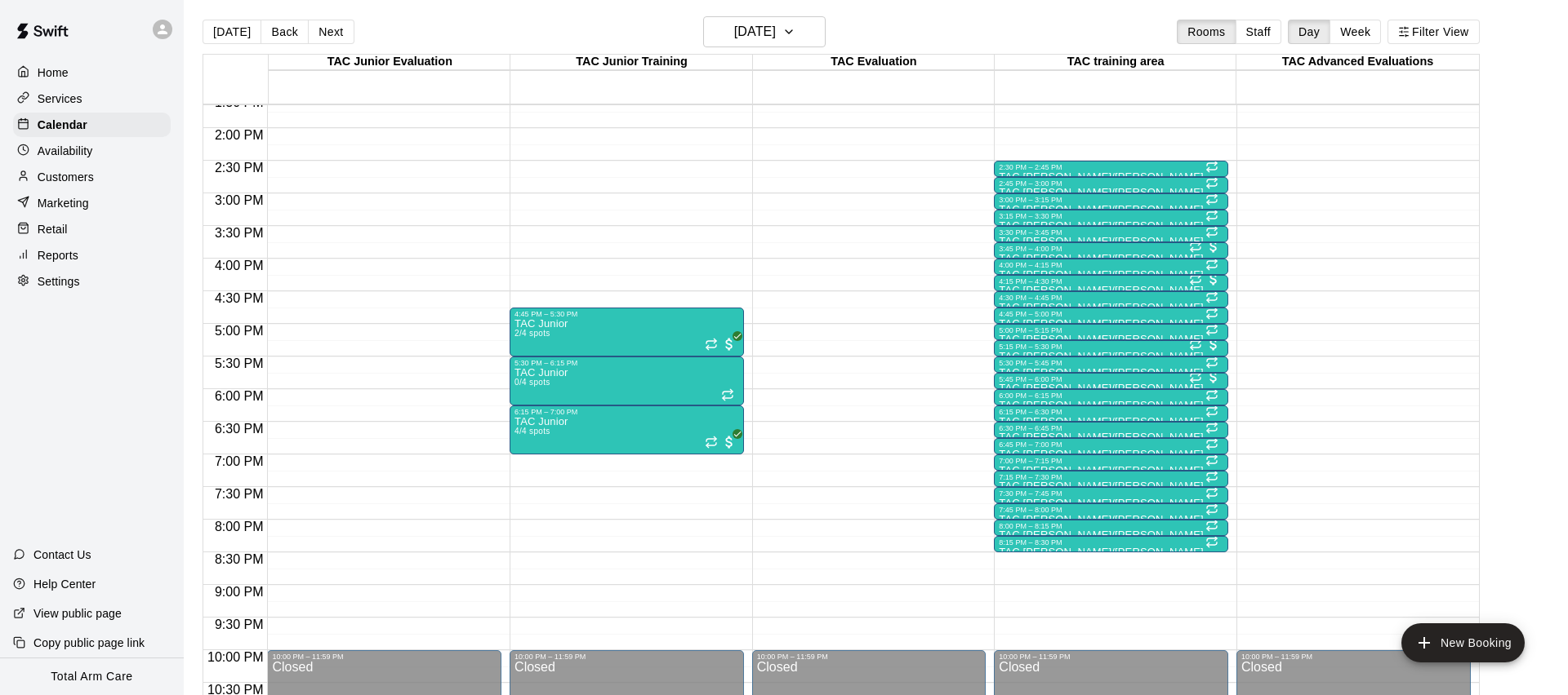
click at [340, 38] on button "Next" at bounding box center [331, 32] width 46 height 25
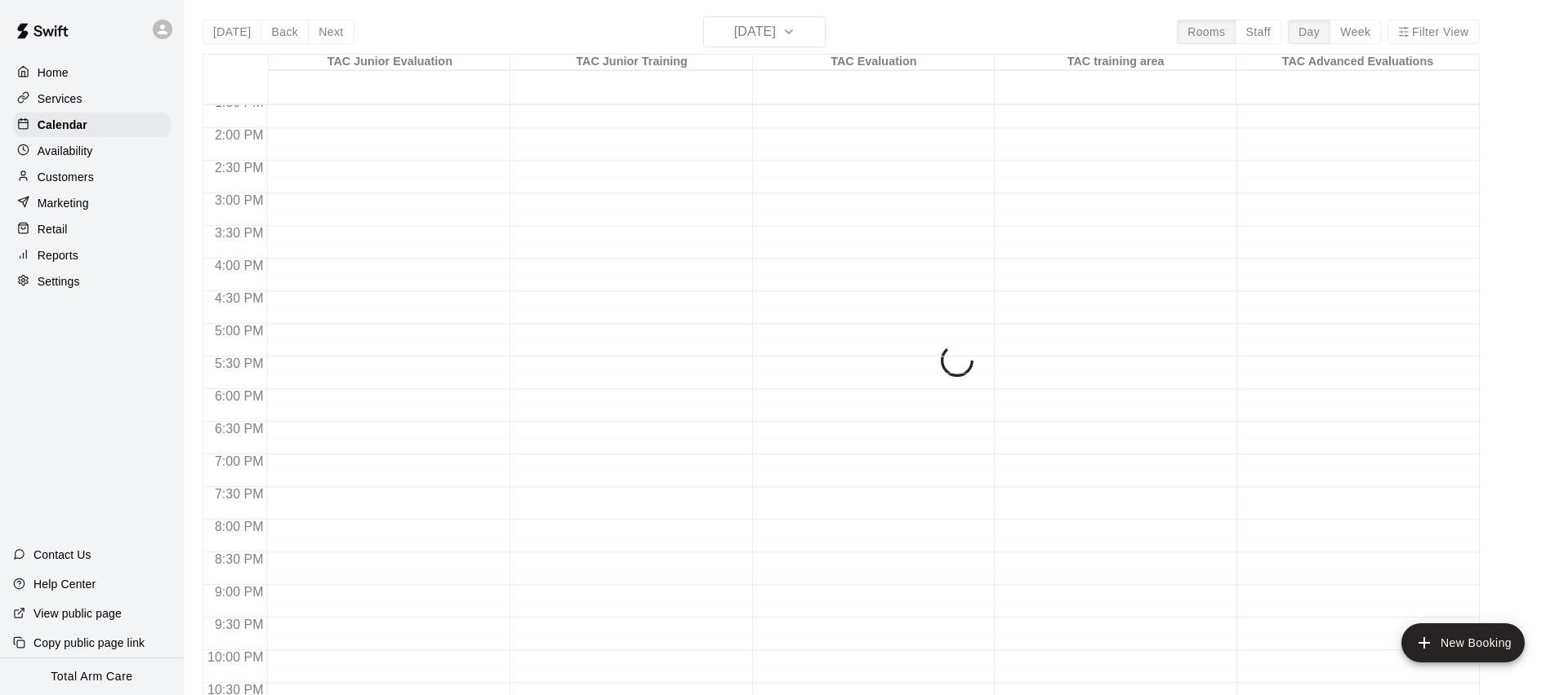
scroll to position [3, 0]
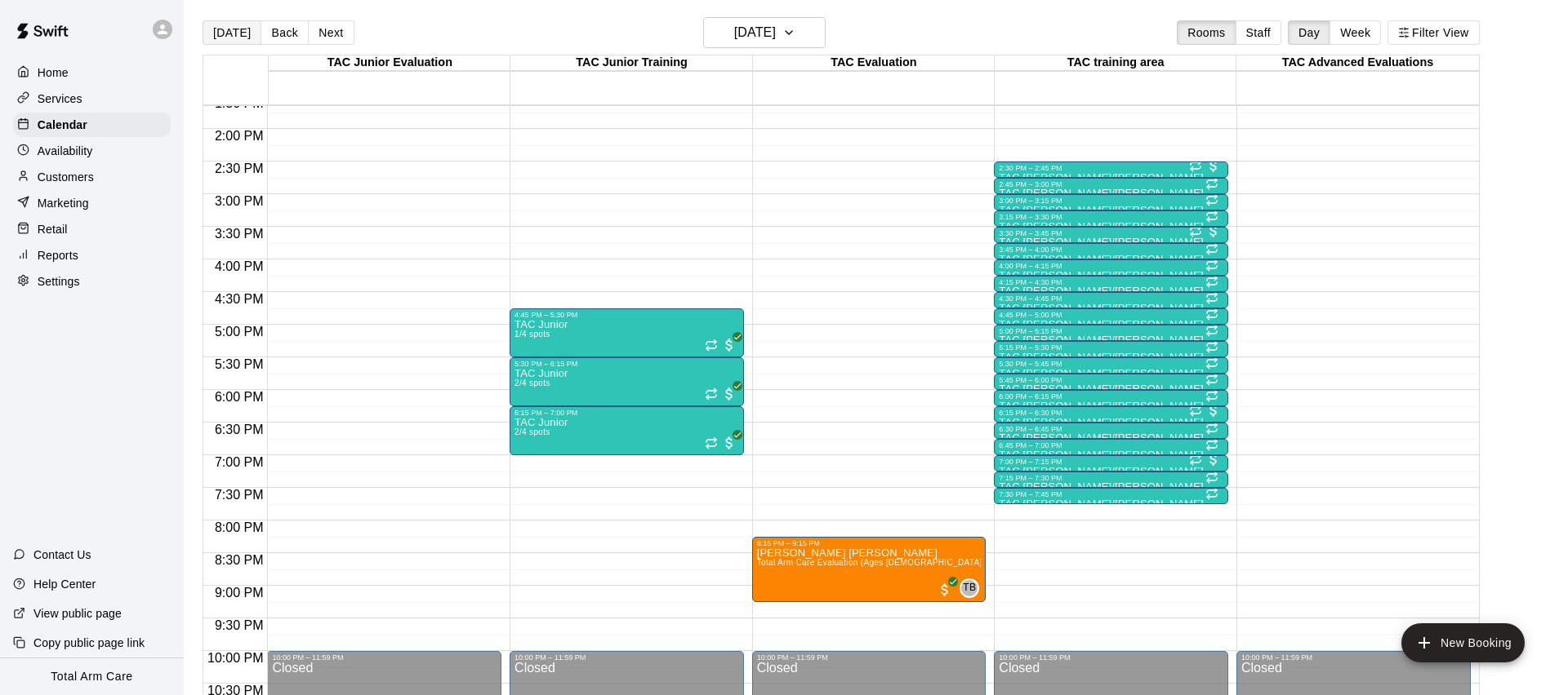
click at [220, 36] on button "[DATE]" at bounding box center [231, 33] width 59 height 25
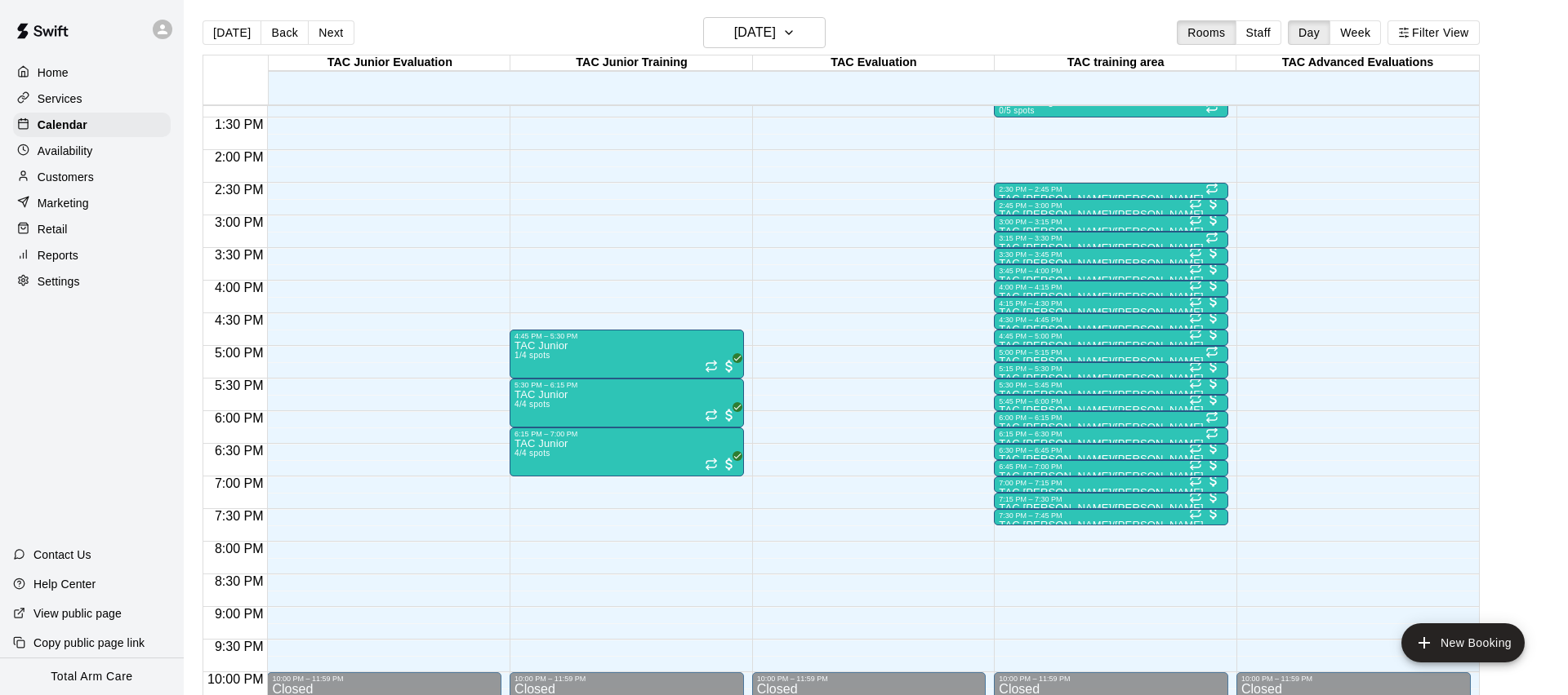
scroll to position [869, 0]
click at [216, 38] on button "[DATE]" at bounding box center [231, 33] width 59 height 25
click at [325, 20] on button "Next" at bounding box center [331, 33] width 46 height 25
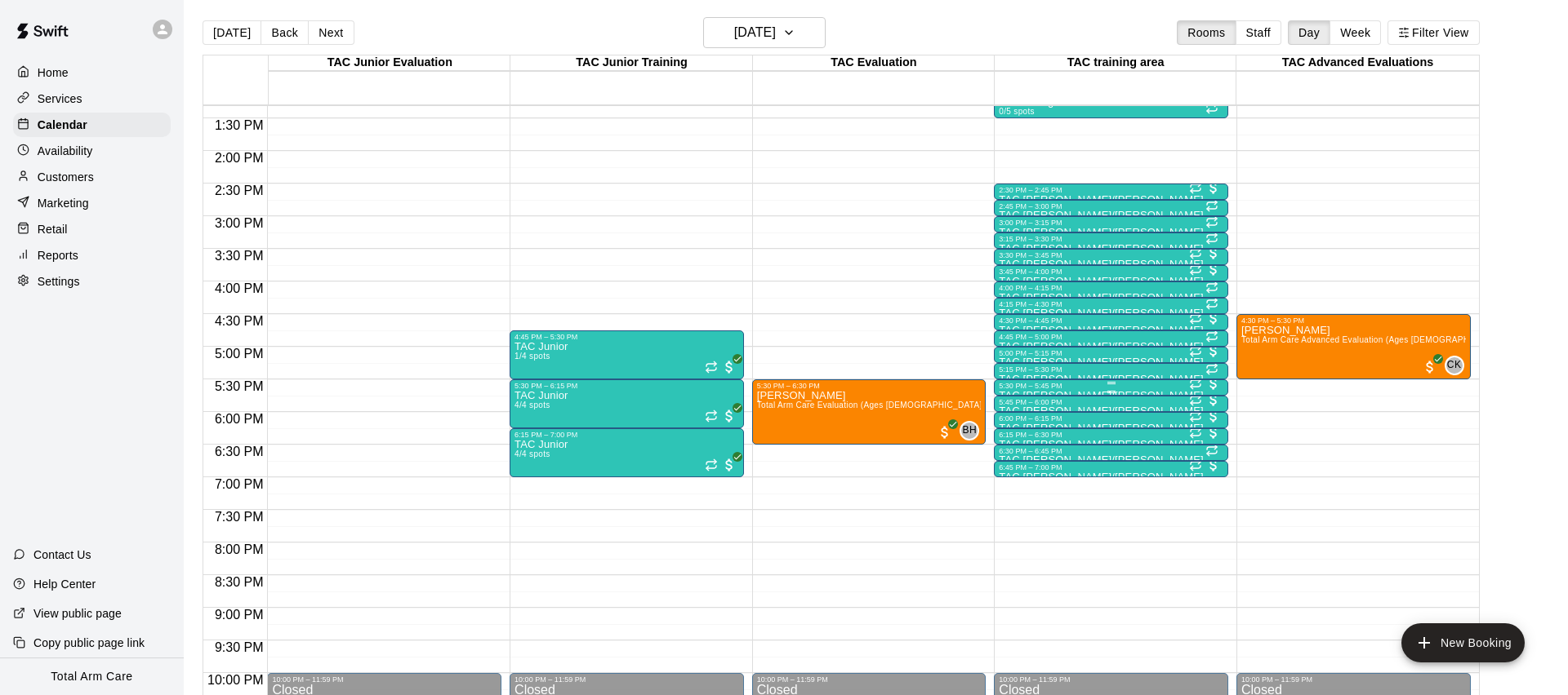
click at [1086, 389] on div "5:30 PM – 5:45 PM" at bounding box center [1111, 385] width 224 height 8
click at [1020, 437] on img "edit" at bounding box center [1016, 437] width 19 height 19
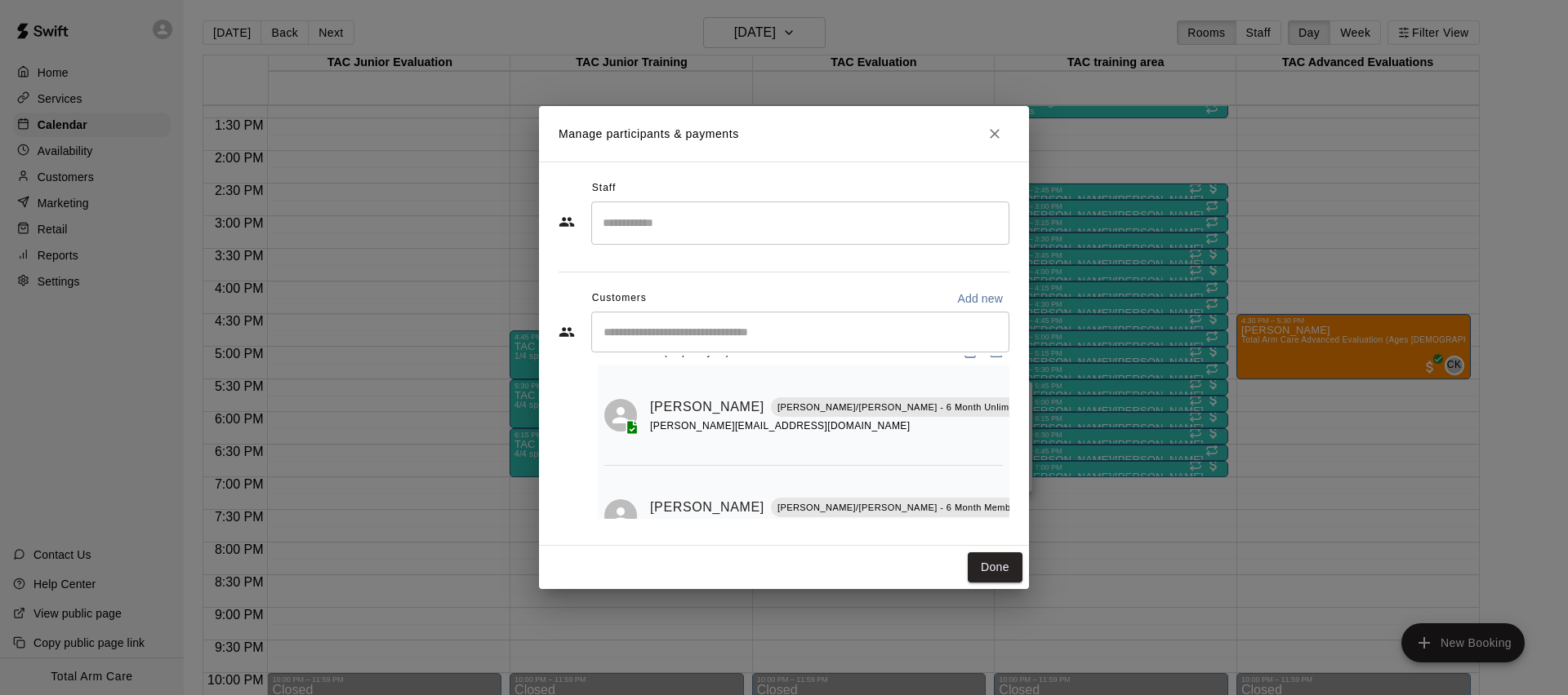
scroll to position [0, 0]
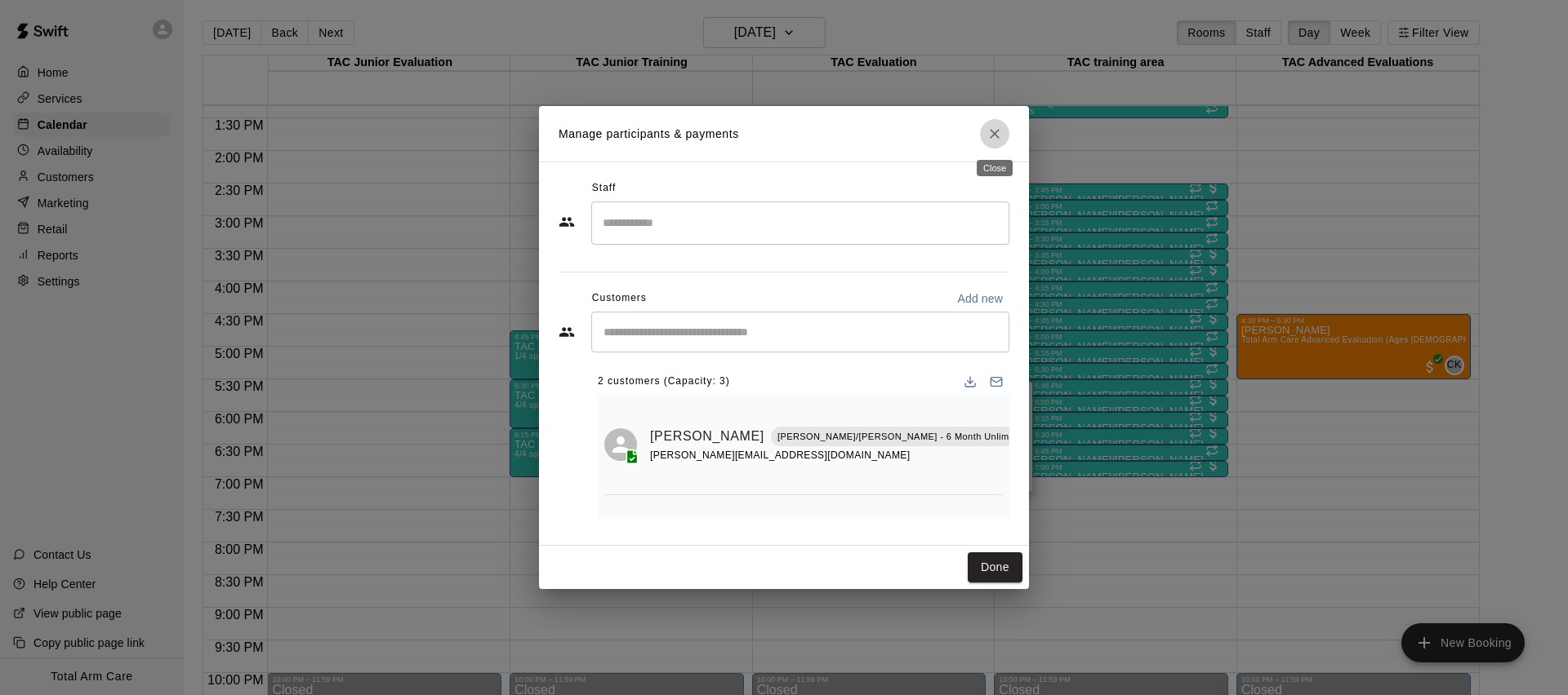
click at [998, 128] on icon "Close" at bounding box center [994, 133] width 17 height 17
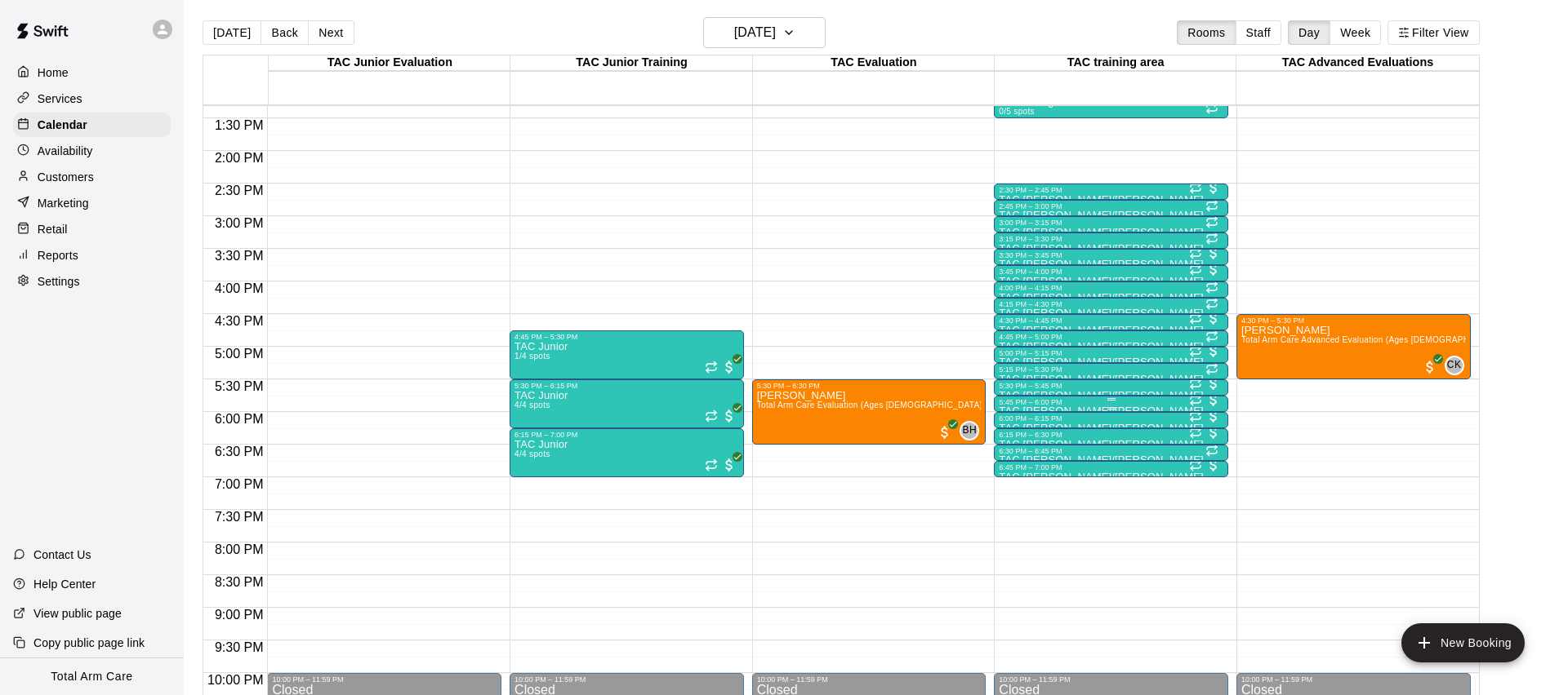
click at [1047, 407] on div at bounding box center [1111, 408] width 224 height 3
click at [1019, 464] on img "edit" at bounding box center [1016, 462] width 19 height 19
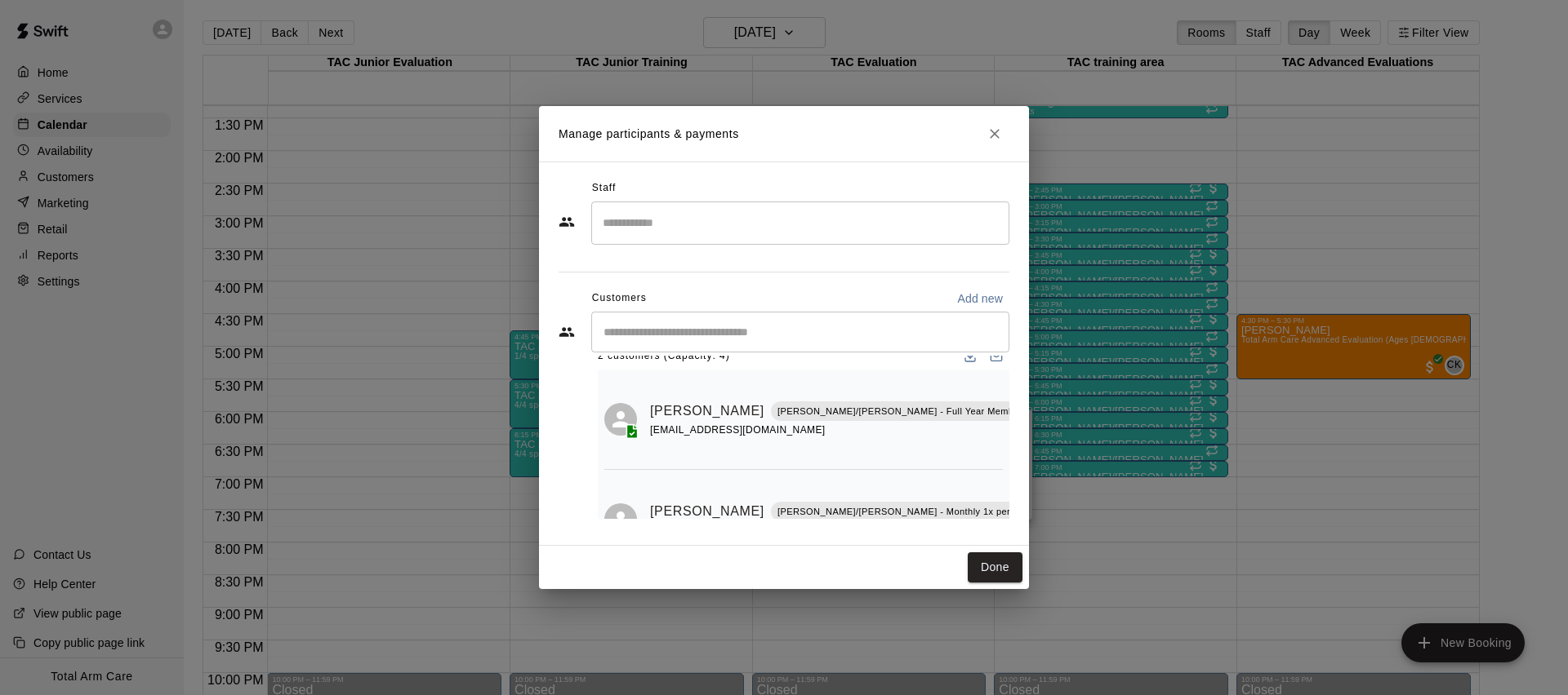
scroll to position [29, 0]
click at [992, 136] on icon "Close" at bounding box center [994, 133] width 10 height 10
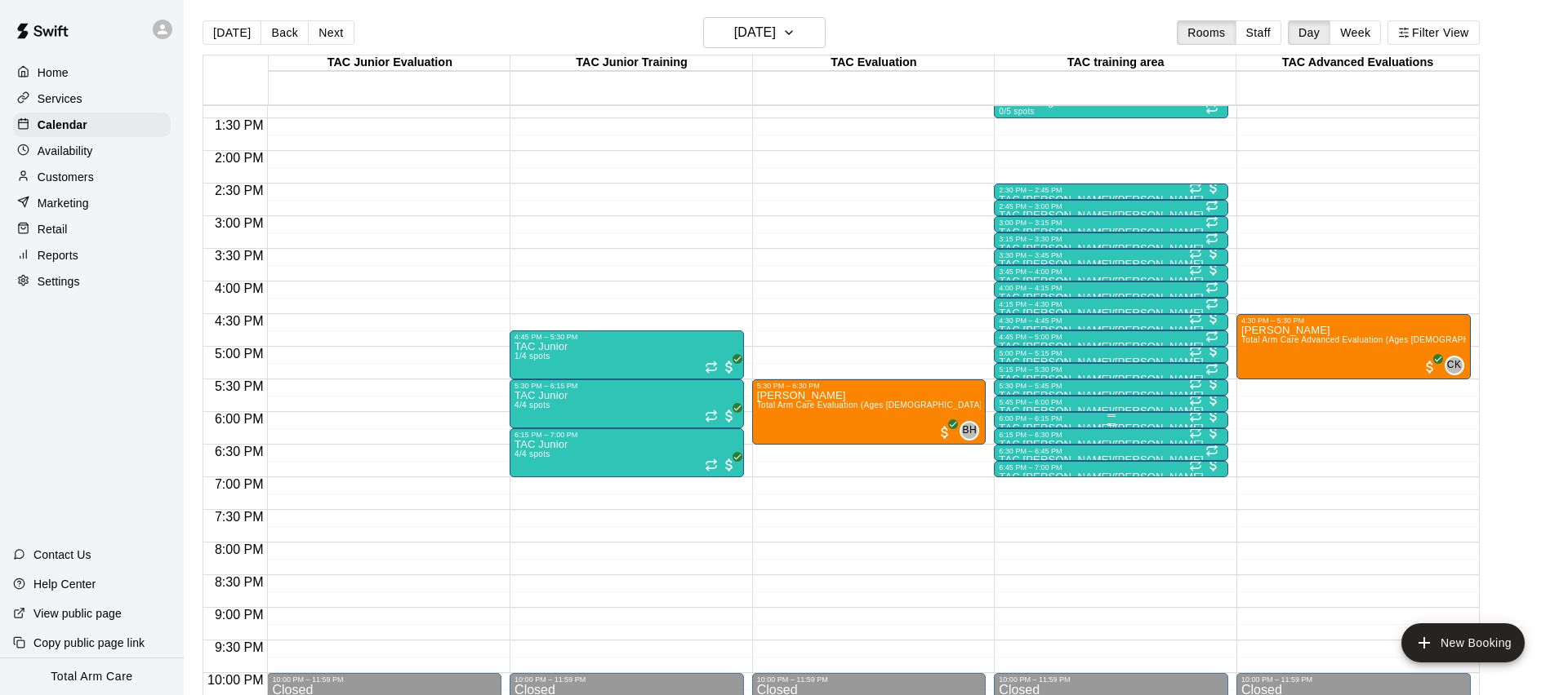
click at [1163, 417] on div "6:00 PM – 6:15 PM" at bounding box center [1111, 418] width 224 height 8
click at [1025, 466] on button "edit" at bounding box center [1016, 469] width 33 height 32
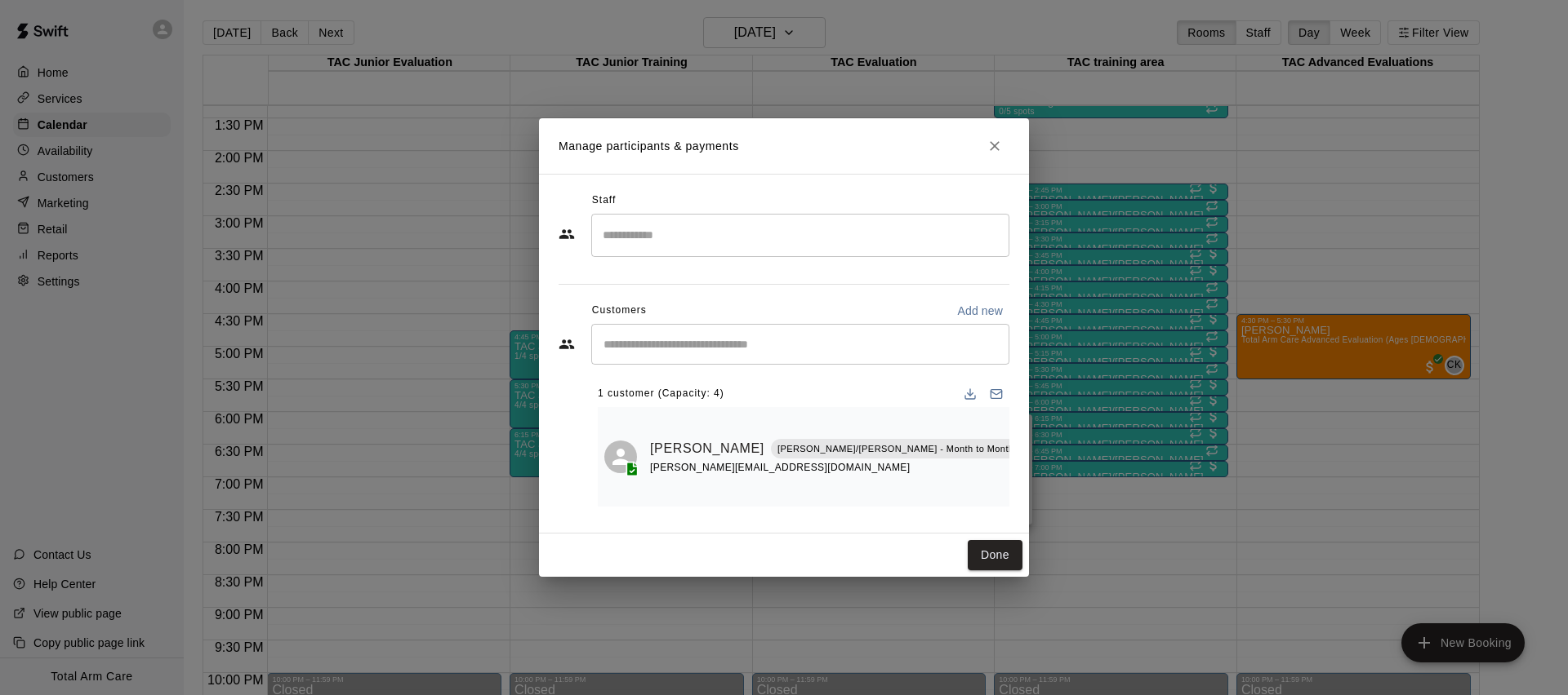
click at [992, 142] on icon "Close" at bounding box center [994, 146] width 17 height 17
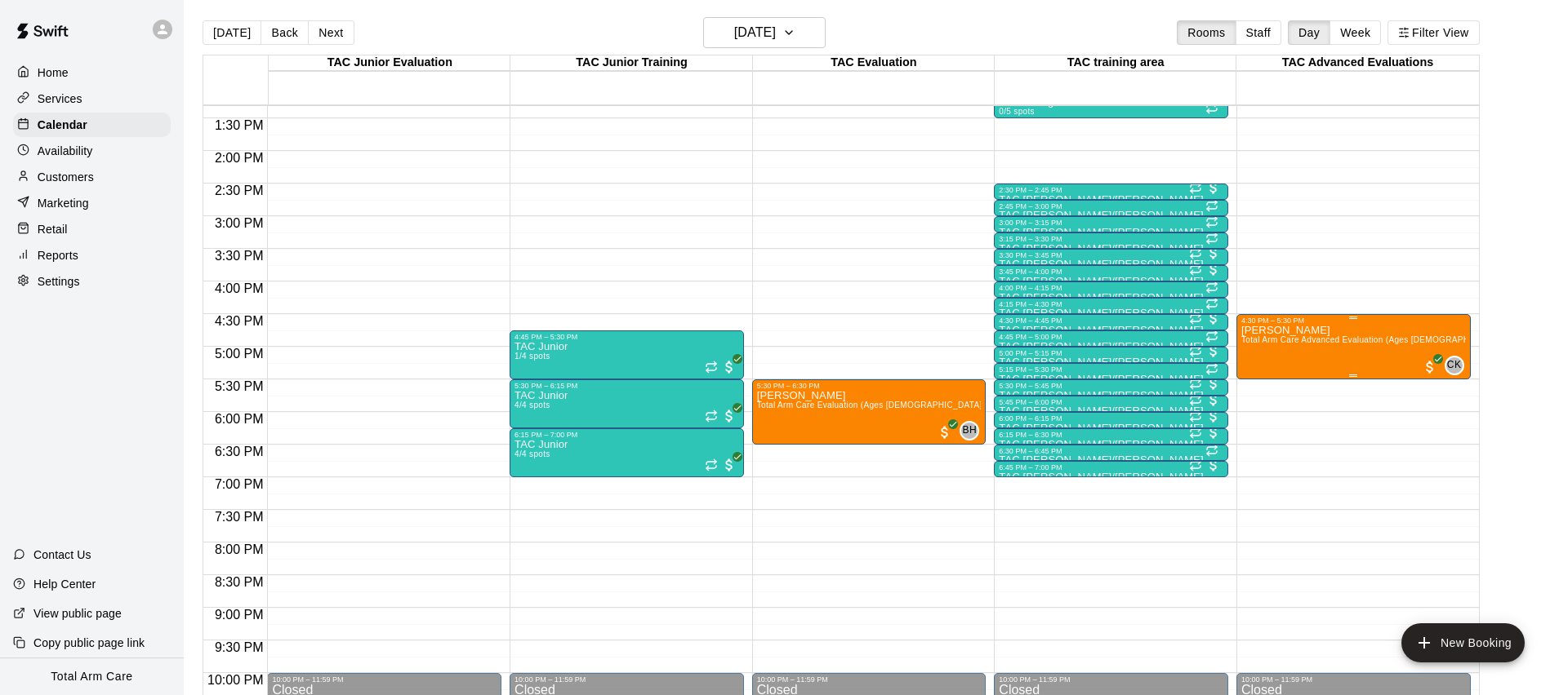
click at [1381, 348] on div "[PERSON_NAME] Total Arm Care Advanced Evaluation (Ages [DEMOGRAPHIC_DATA]+)" at bounding box center [1353, 672] width 224 height 695
click at [1254, 389] on img "edit" at bounding box center [1257, 380] width 19 height 19
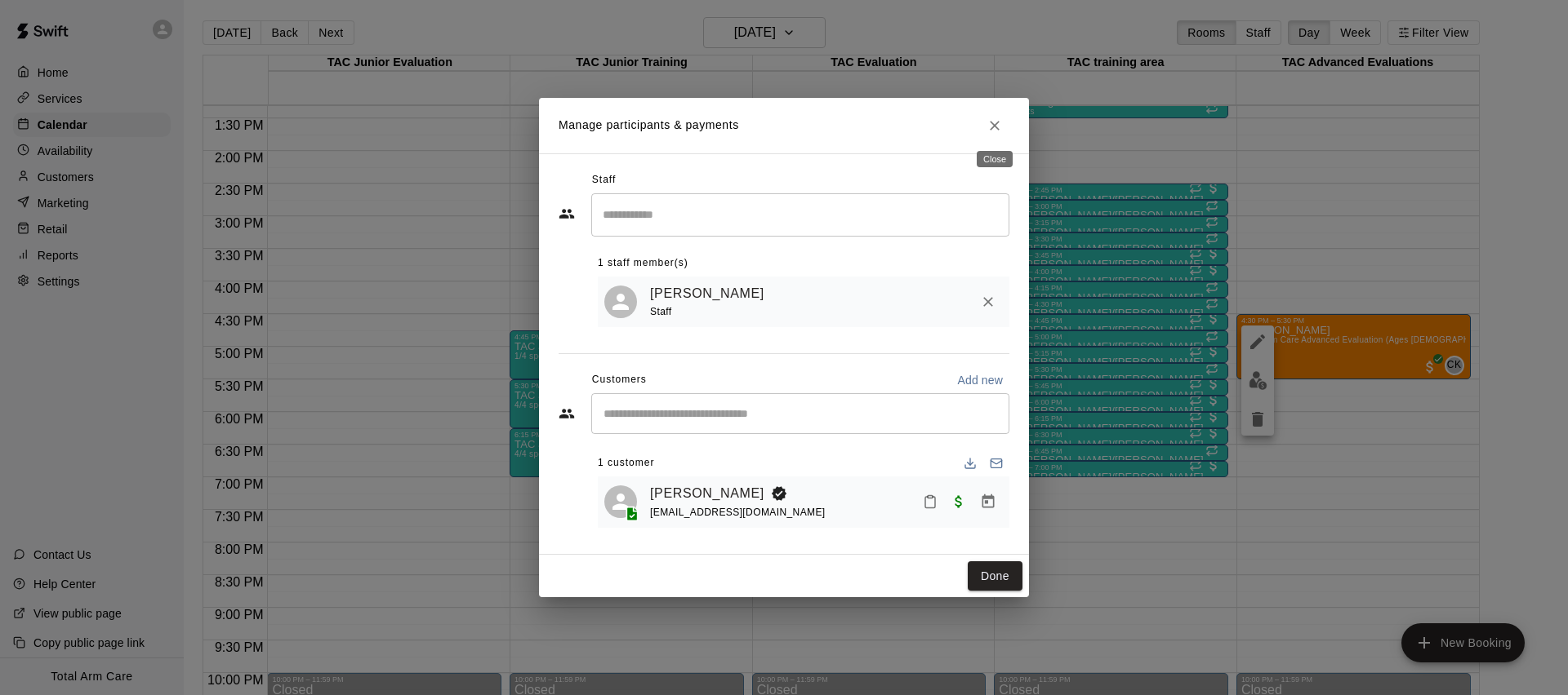
drag, startPoint x: 989, startPoint y: 119, endPoint x: 983, endPoint y: 134, distance: 16.2
click at [989, 120] on icon "Close" at bounding box center [994, 125] width 17 height 17
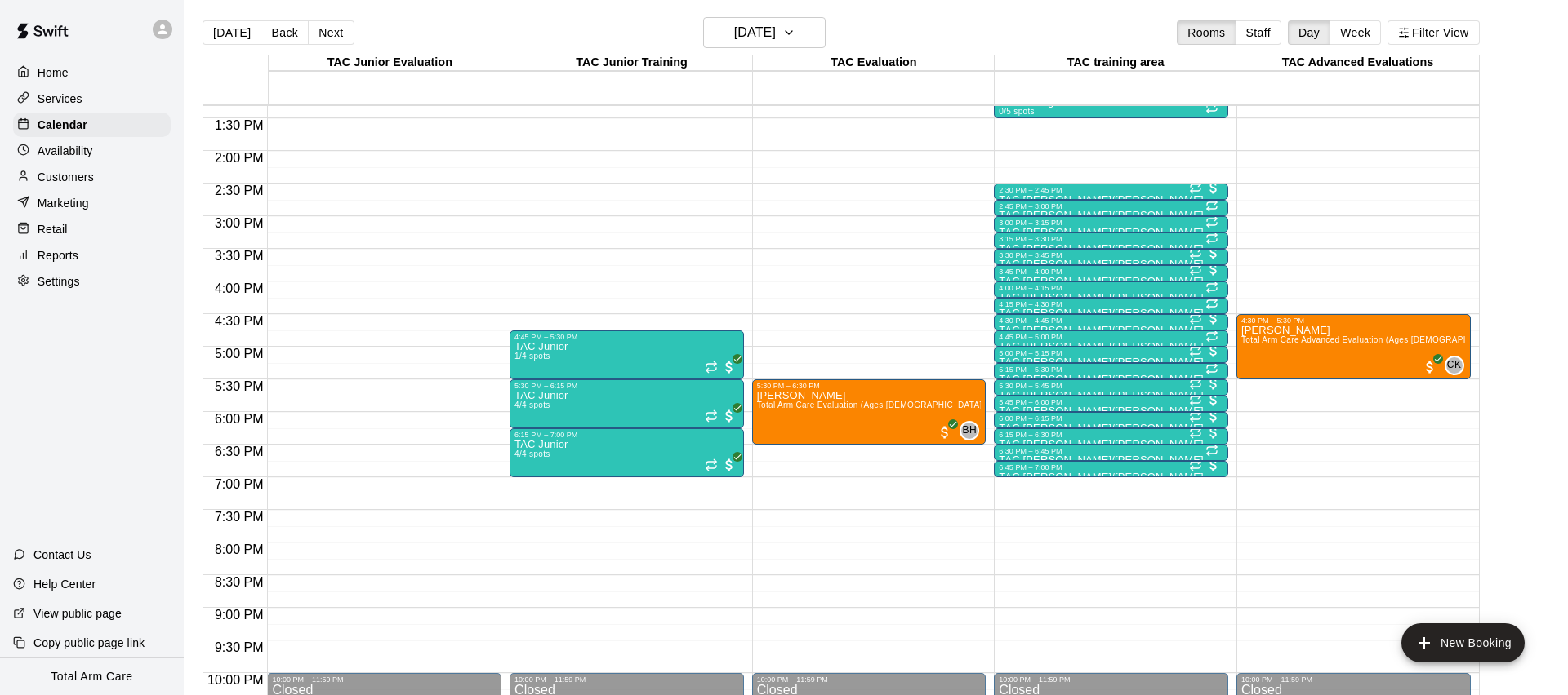
scroll to position [869, 0]
click at [87, 180] on p "Customers" at bounding box center [66, 177] width 56 height 17
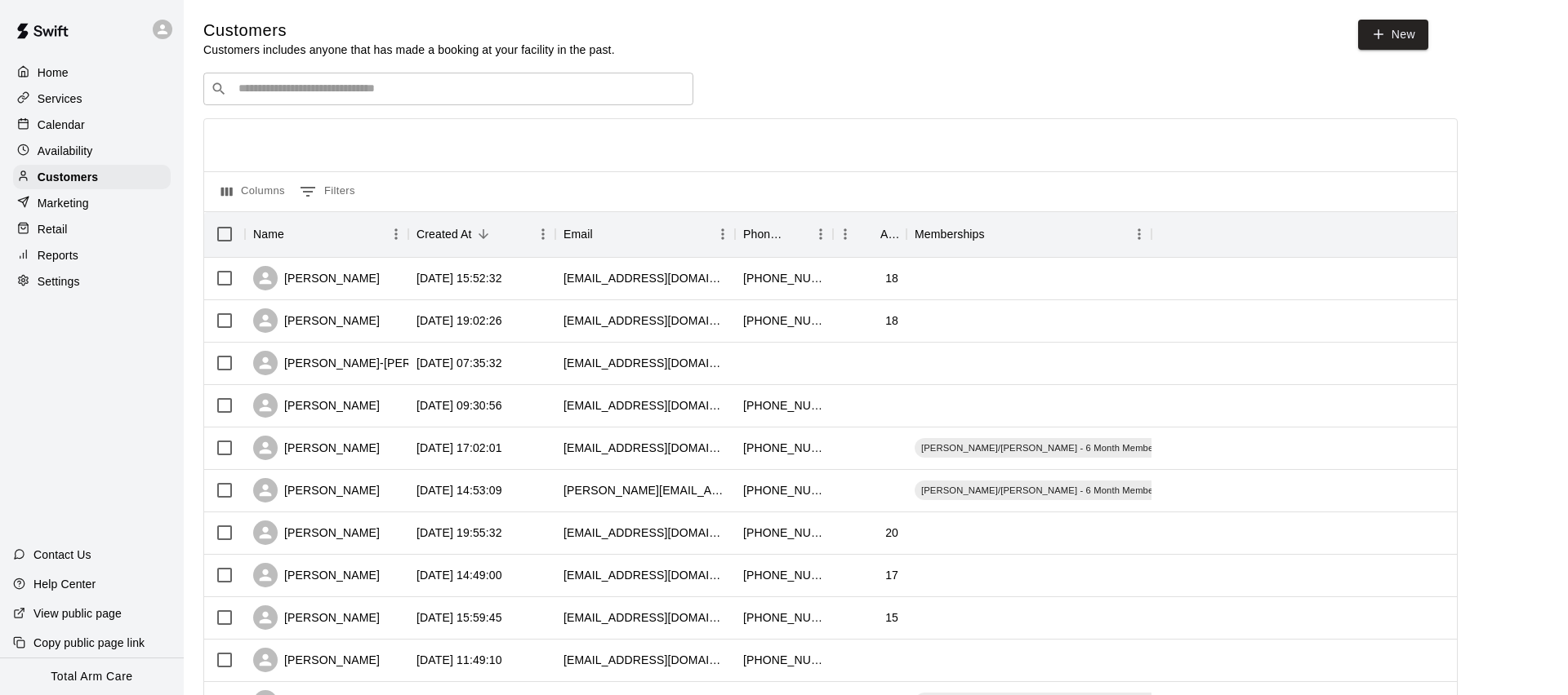
click at [308, 95] on input "Search customers by name or email" at bounding box center [460, 89] width 453 height 17
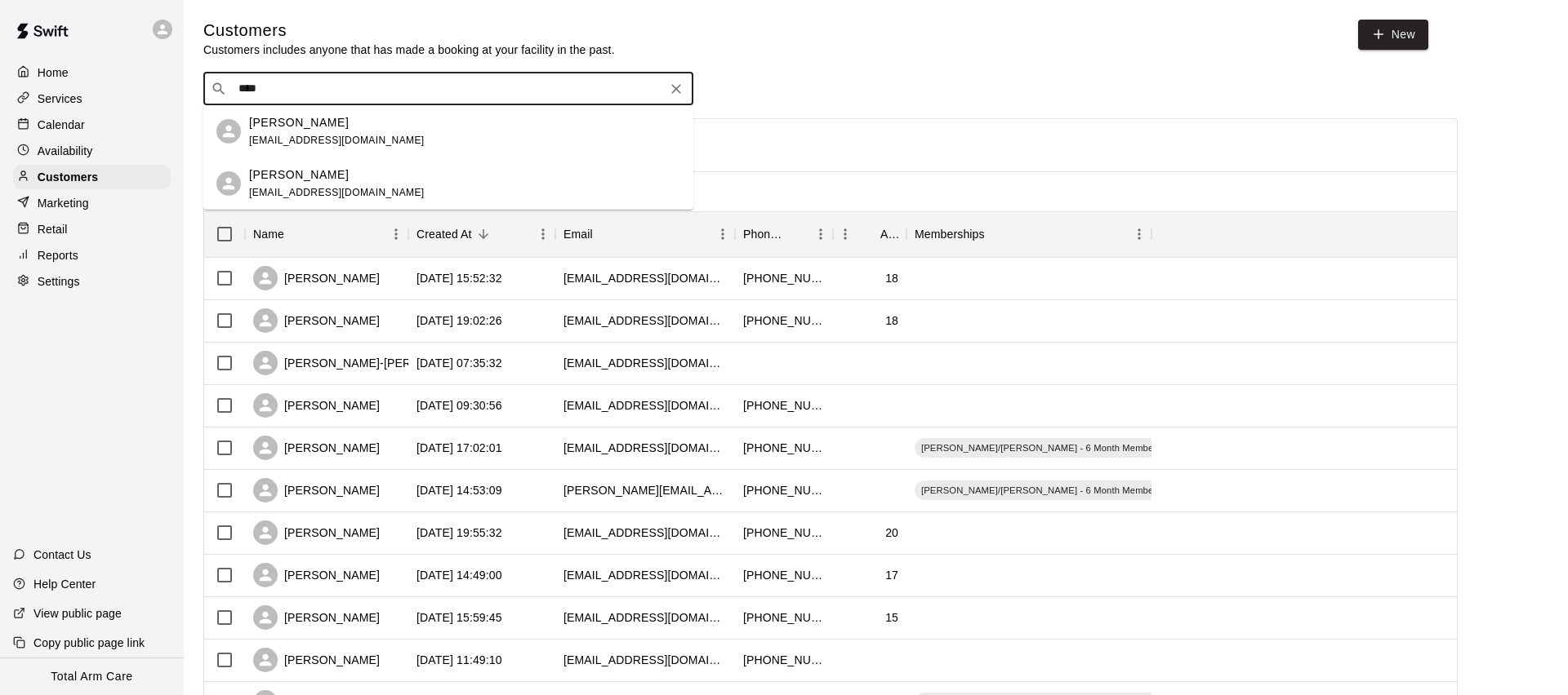
type input "****"
click at [167, 15] on div at bounding box center [166, 29] width 34 height 33
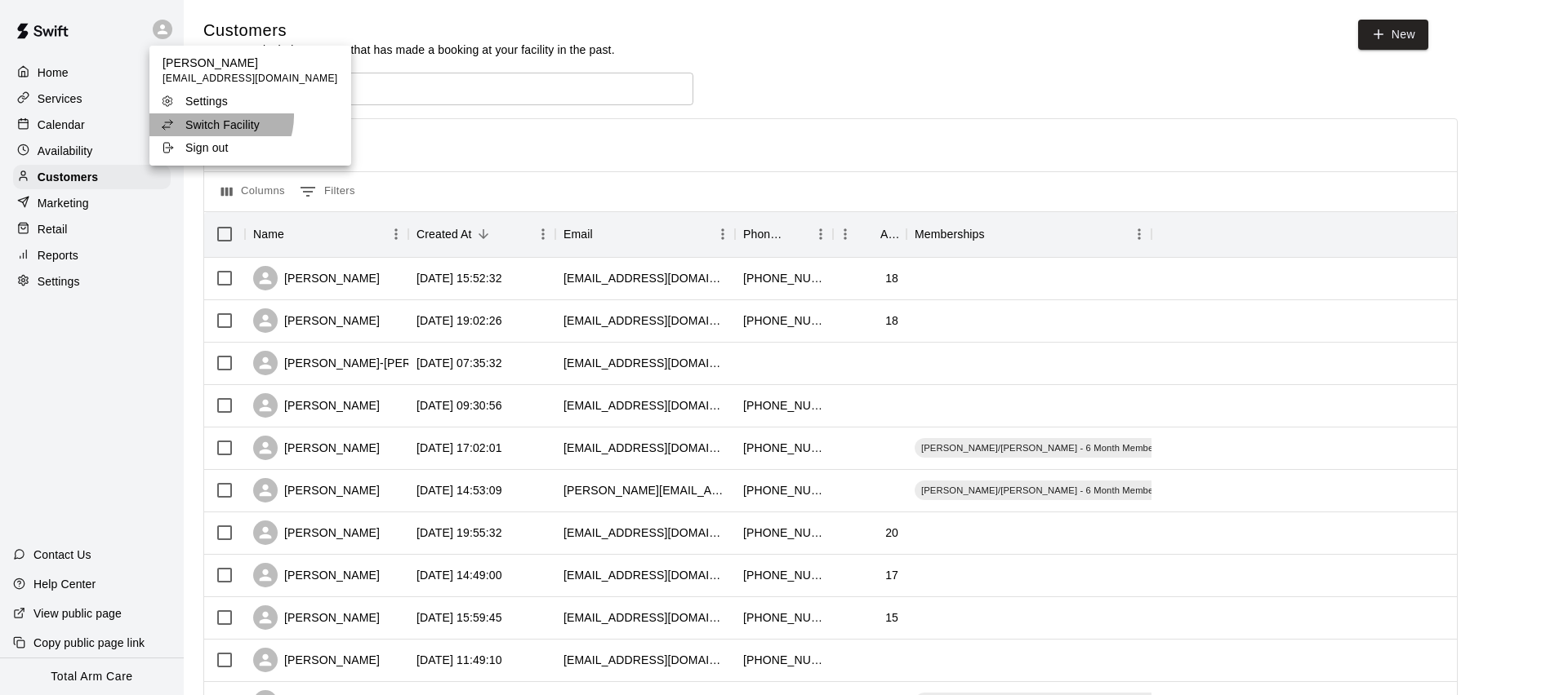
click at [220, 116] on p "Switch Facility" at bounding box center [222, 124] width 74 height 17
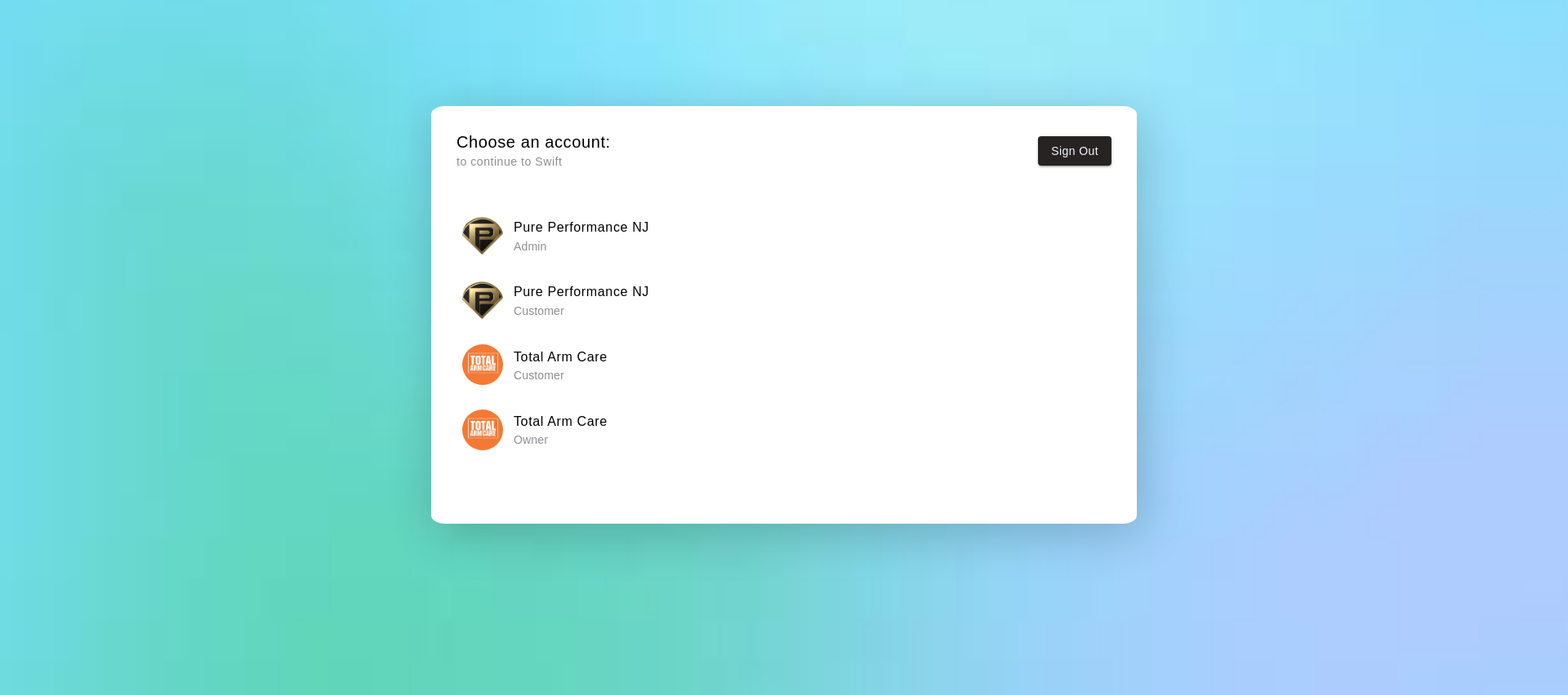
click at [506, 243] on div "Pure Performance NJ Admin" at bounding box center [784, 235] width 644 height 41
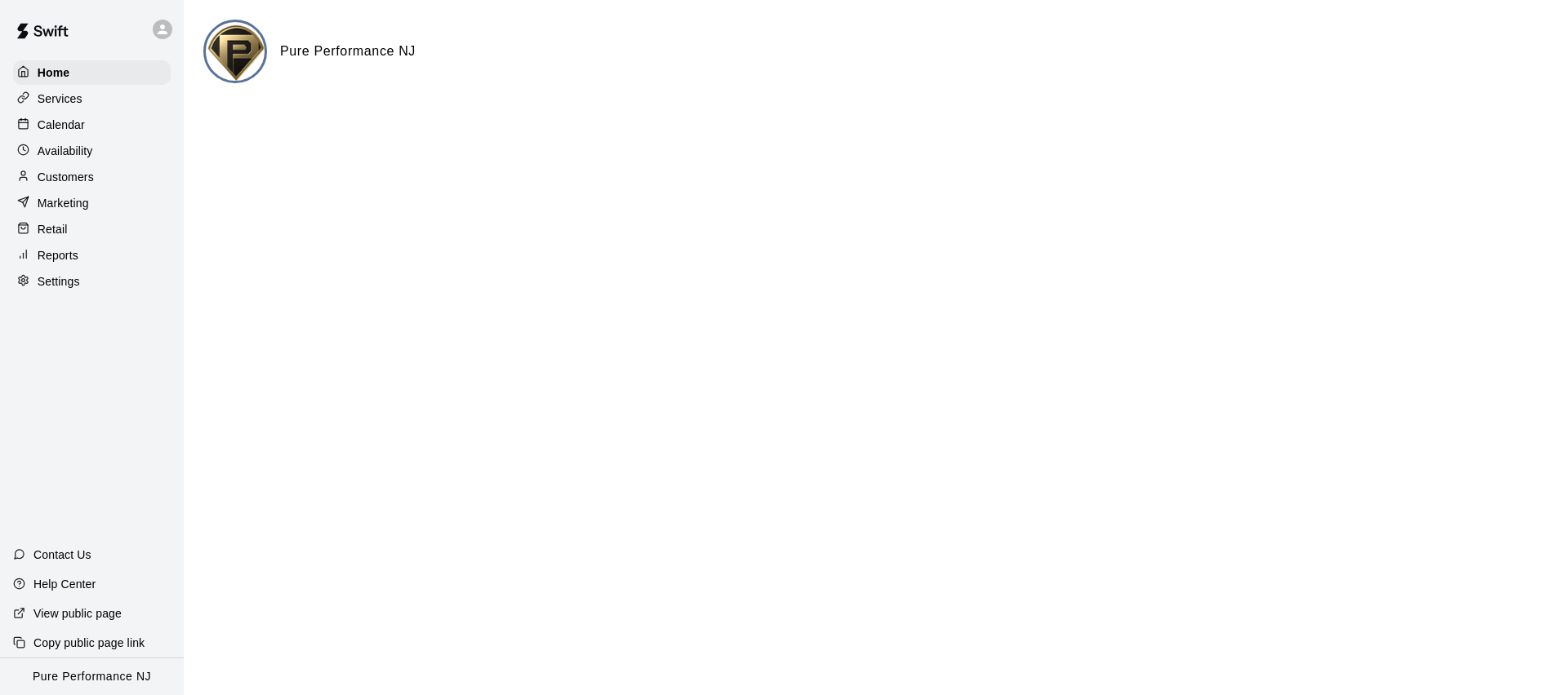
click at [71, 162] on div "Home Services Calendar Availability Customers Marketing Retail Reports Settings" at bounding box center [92, 177] width 184 height 236
click at [74, 171] on p "Customers" at bounding box center [66, 177] width 56 height 17
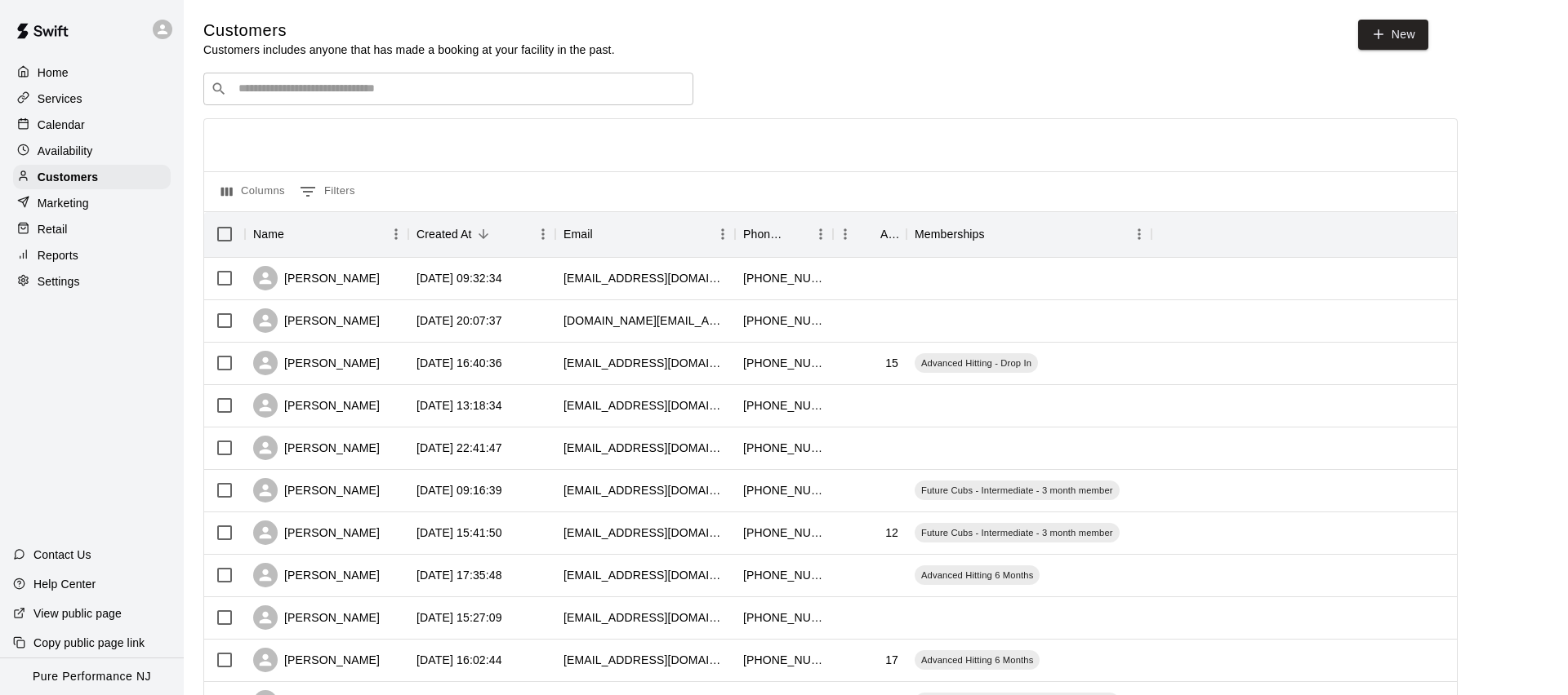
click at [325, 87] on input "Search customers by name or email" at bounding box center [460, 89] width 453 height 17
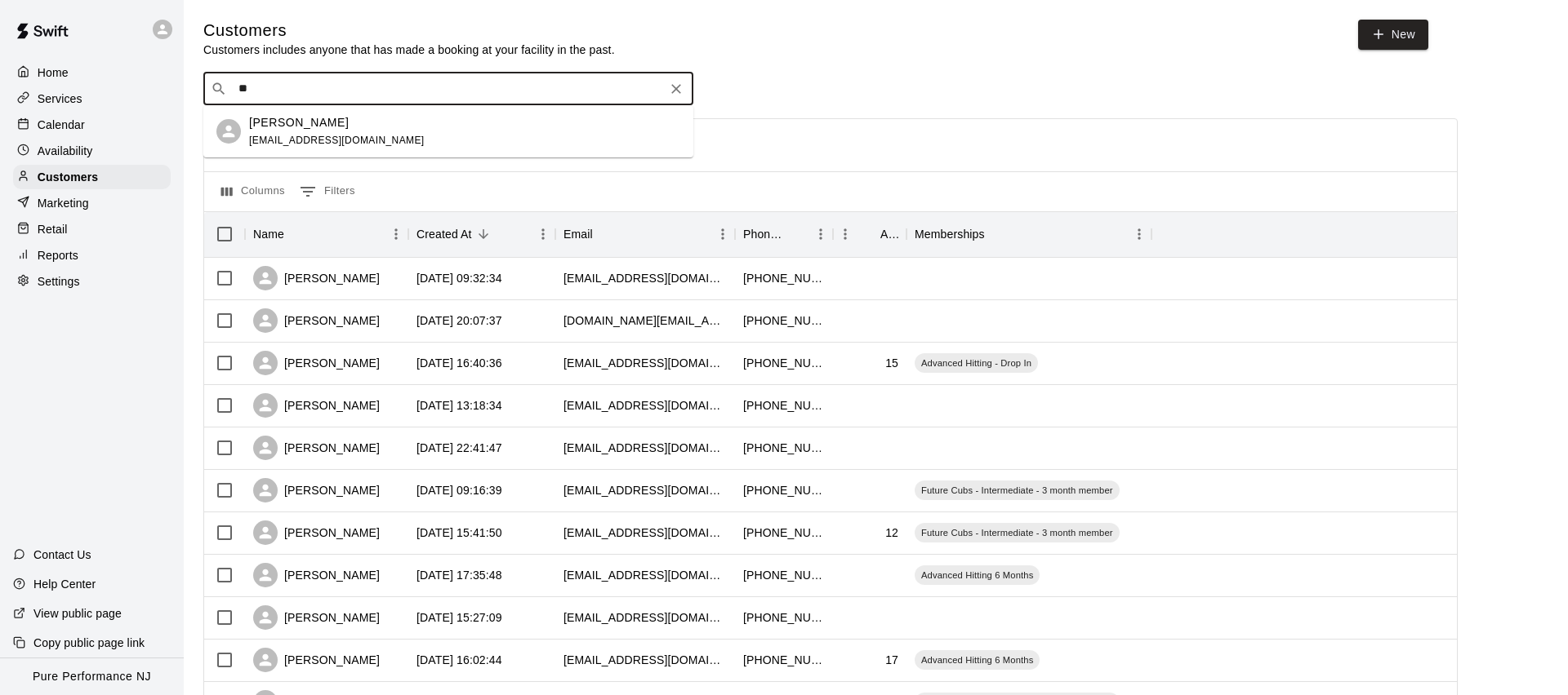
type input "*"
type input "****"
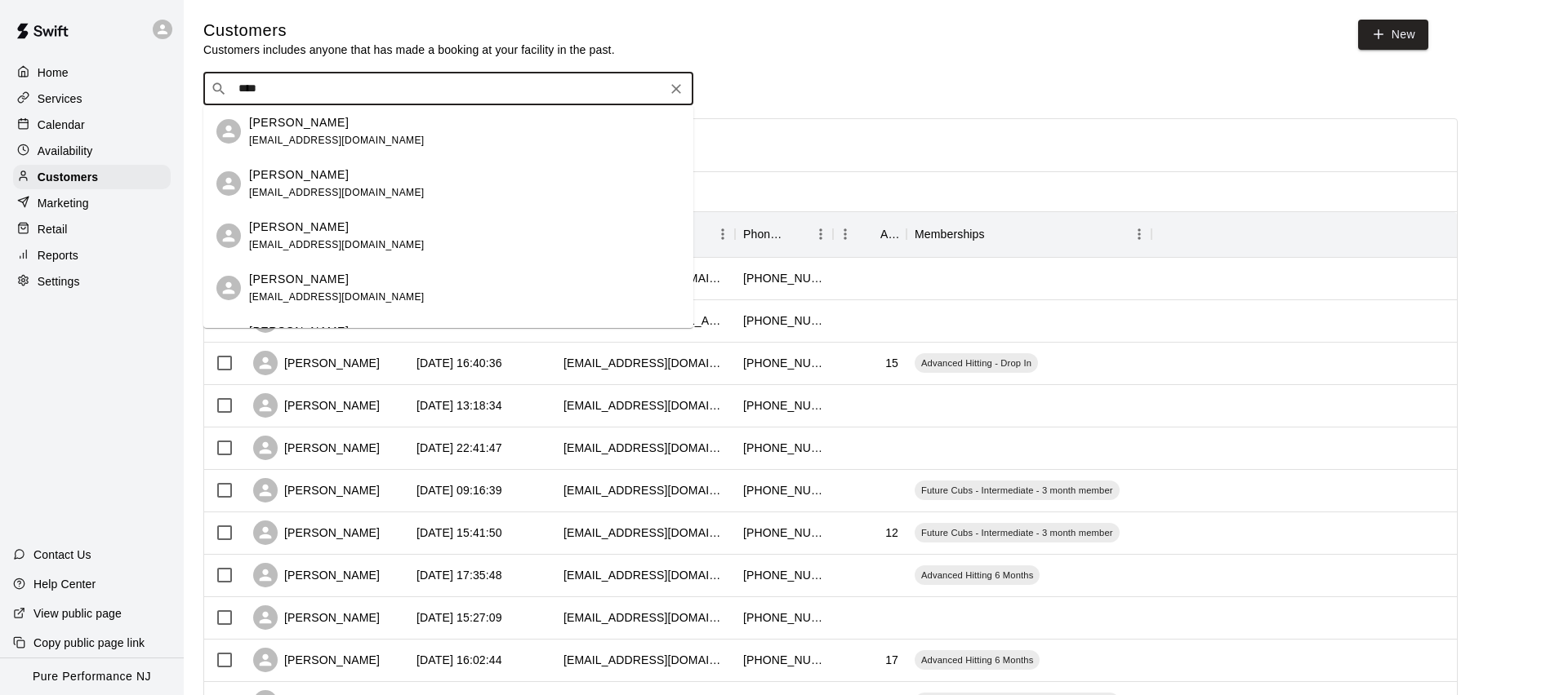
click at [345, 142] on div "[PERSON_NAME] [EMAIL_ADDRESS][DOMAIN_NAME]" at bounding box center [464, 132] width 431 height 35
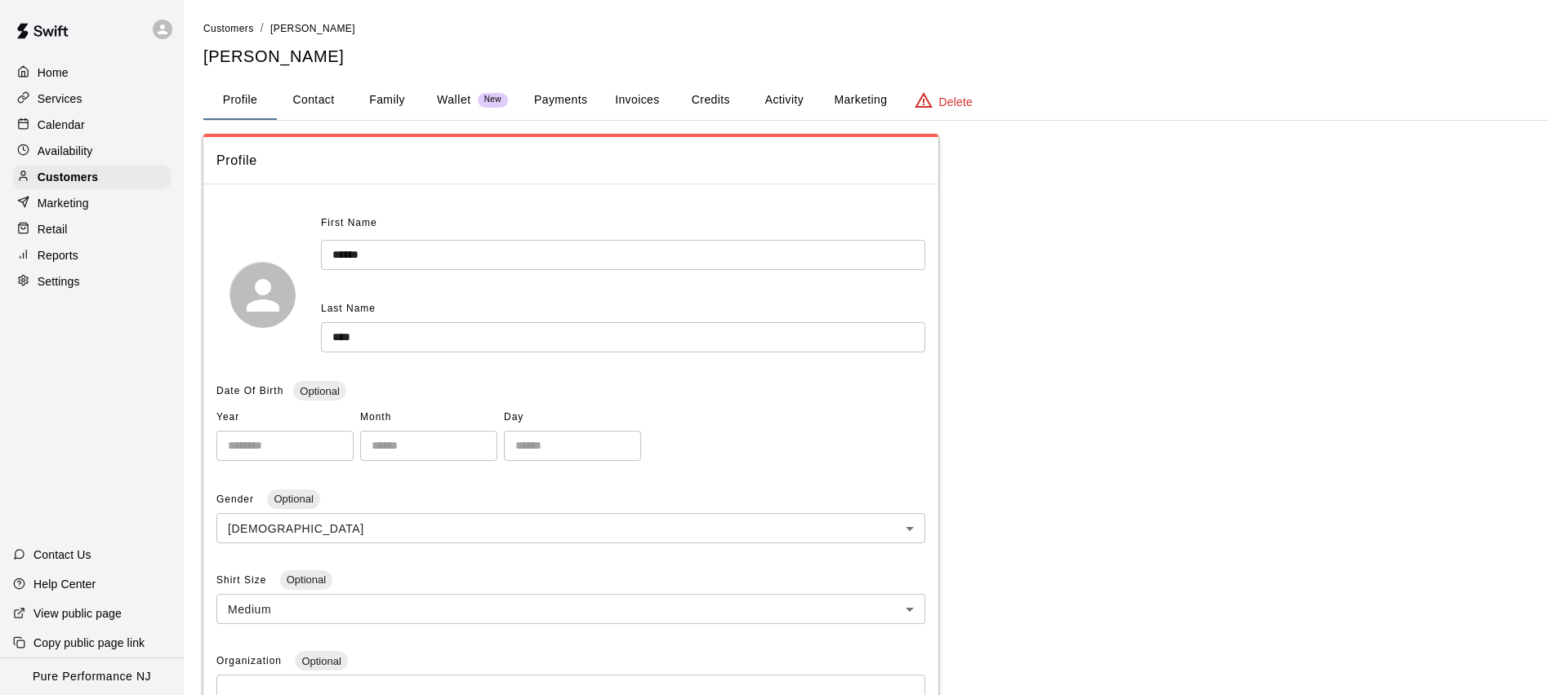
click at [294, 86] on button "Contact" at bounding box center [313, 101] width 73 height 39
select select "**"
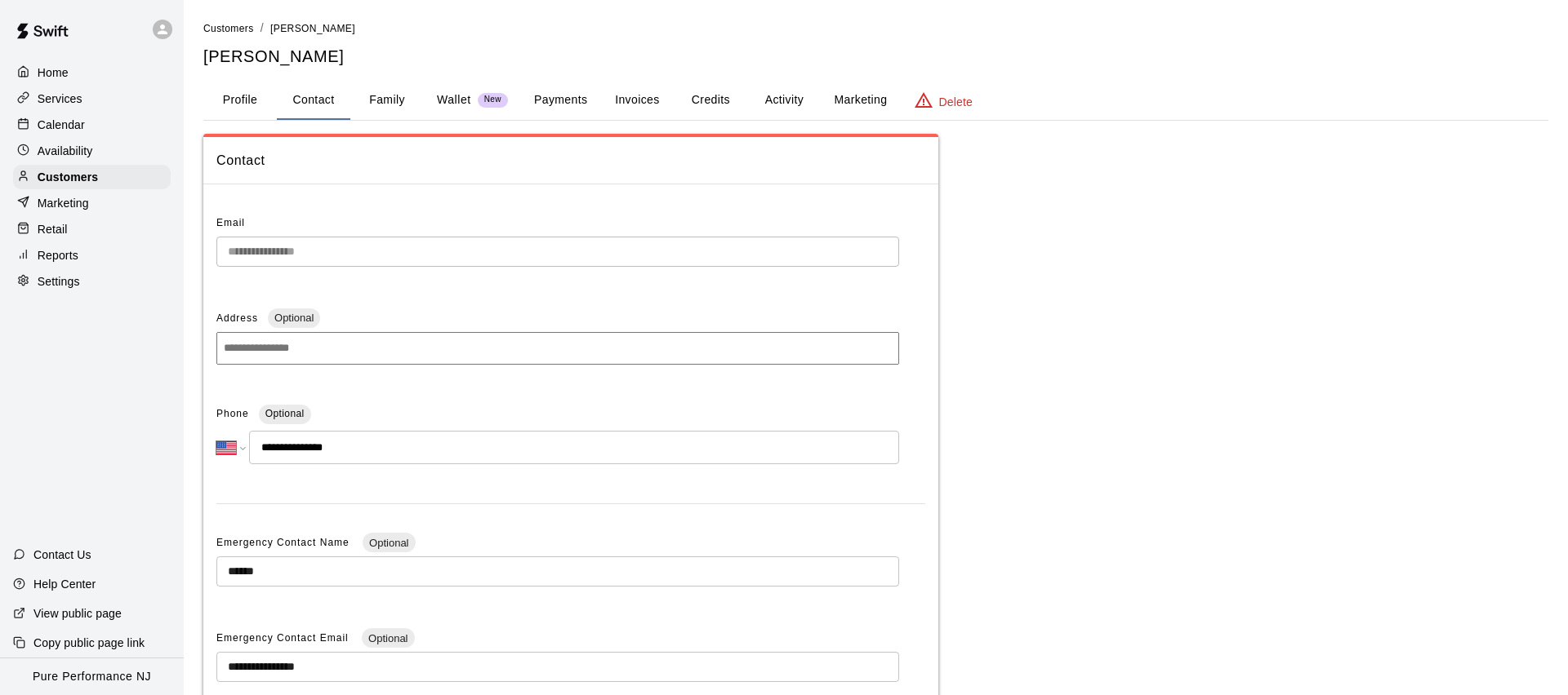
drag, startPoint x: 166, startPoint y: 5, endPoint x: 165, endPoint y: 17, distance: 12.0
click at [166, 12] on div at bounding box center [92, 29] width 184 height 59
click at [163, 24] on icon at bounding box center [162, 29] width 15 height 15
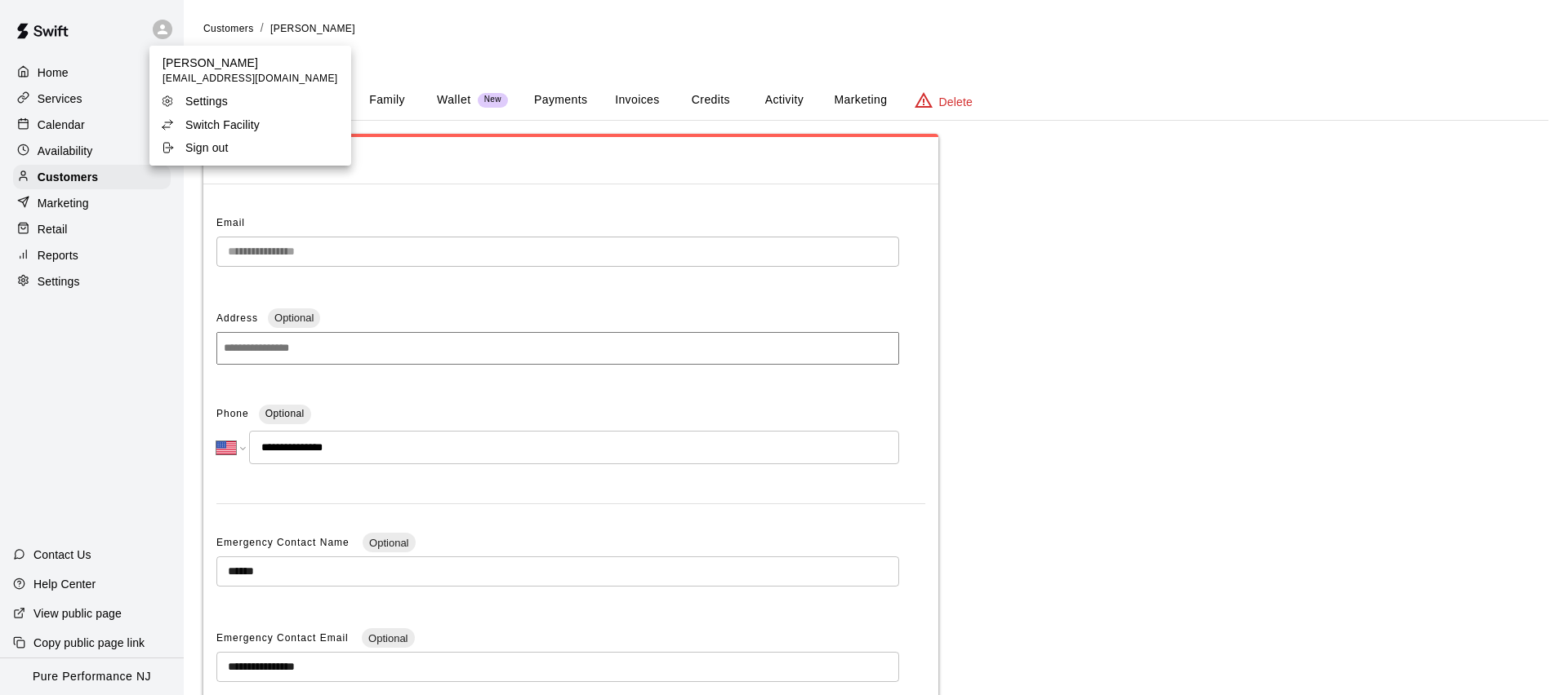
click at [214, 123] on p "Switch Facility" at bounding box center [222, 124] width 74 height 17
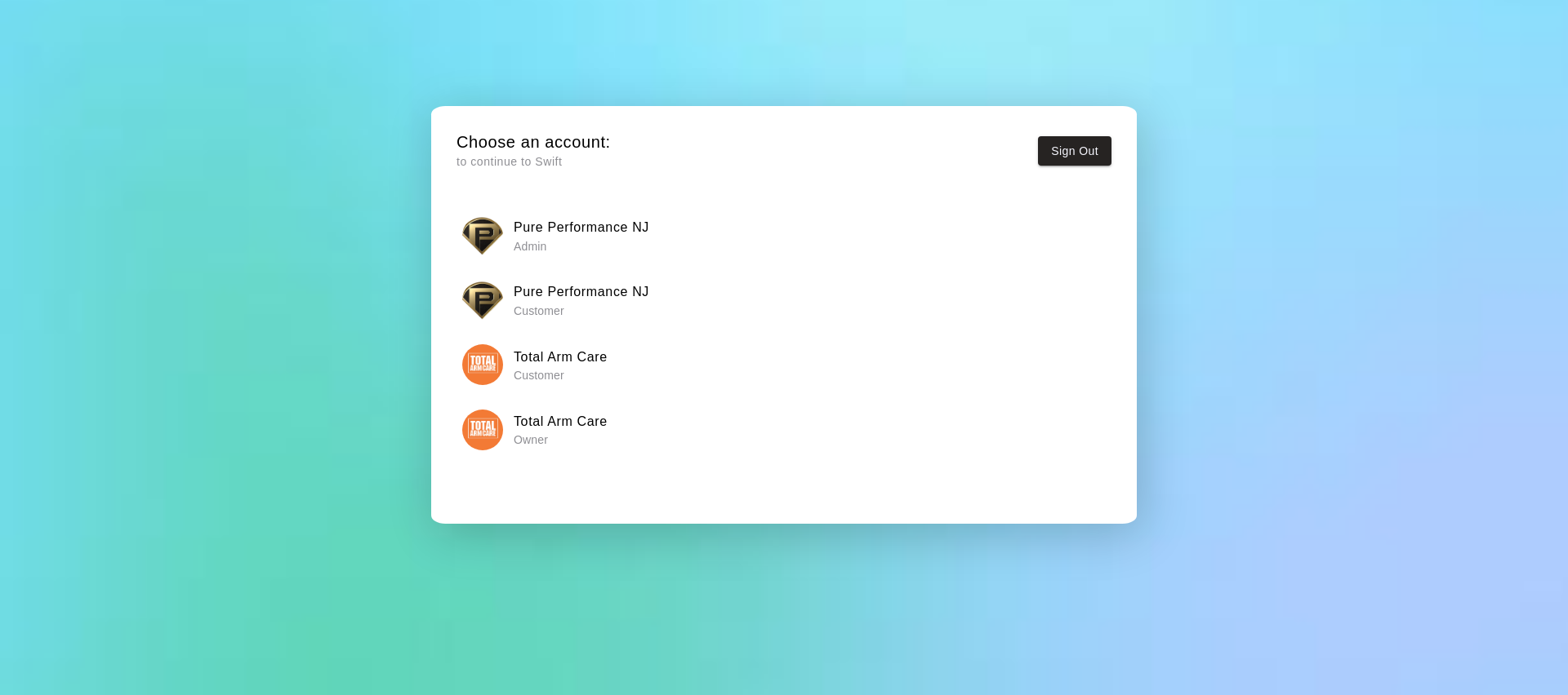
click at [482, 428] on img "button" at bounding box center [483, 430] width 41 height 41
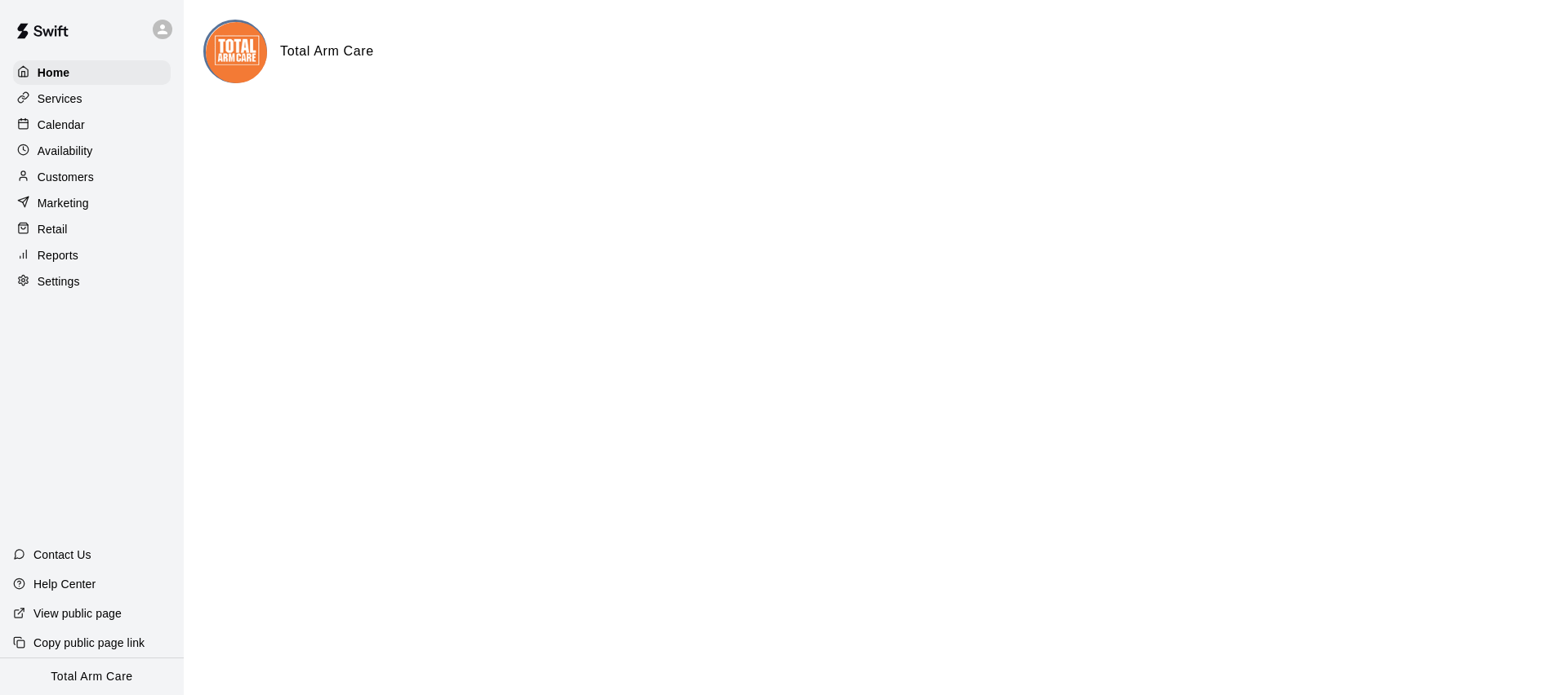
click at [60, 143] on p "Availability" at bounding box center [65, 151] width 56 height 17
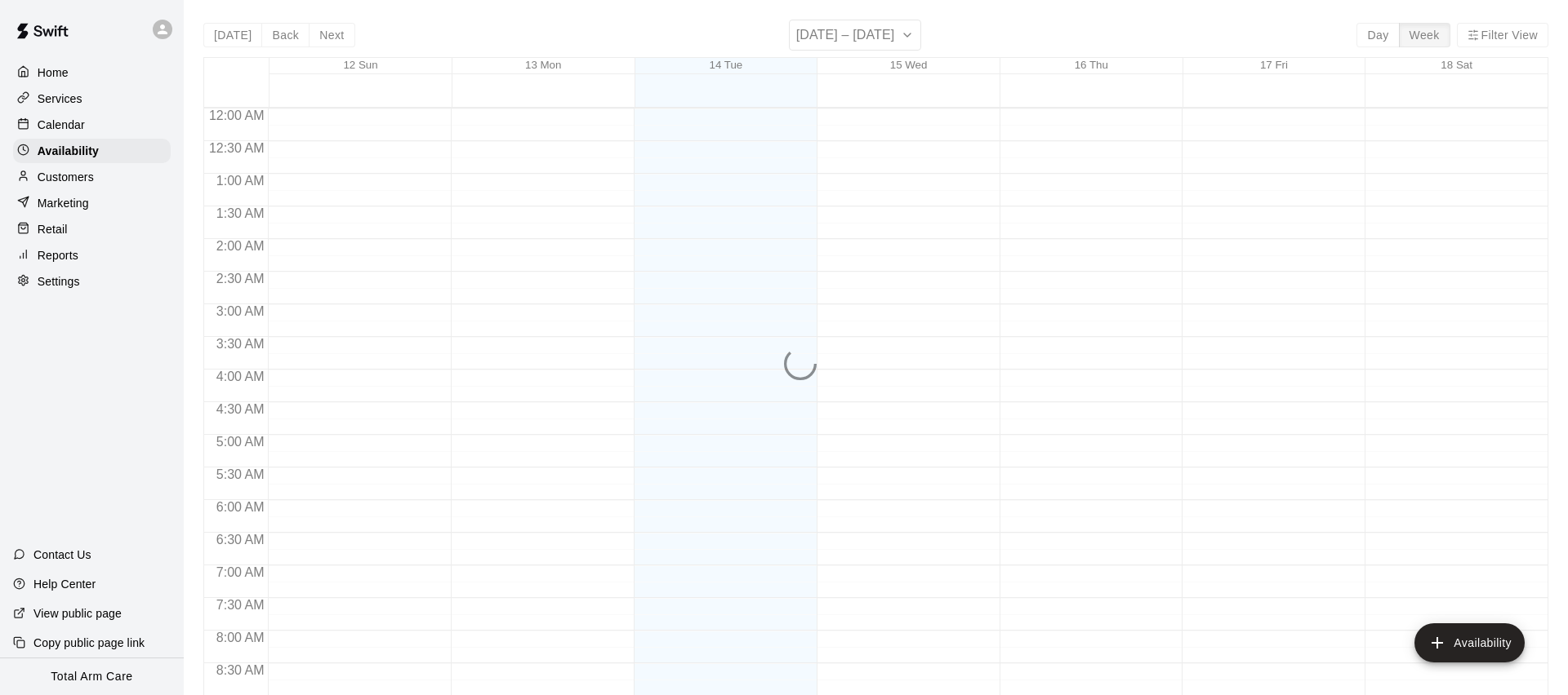
scroll to position [727, 0]
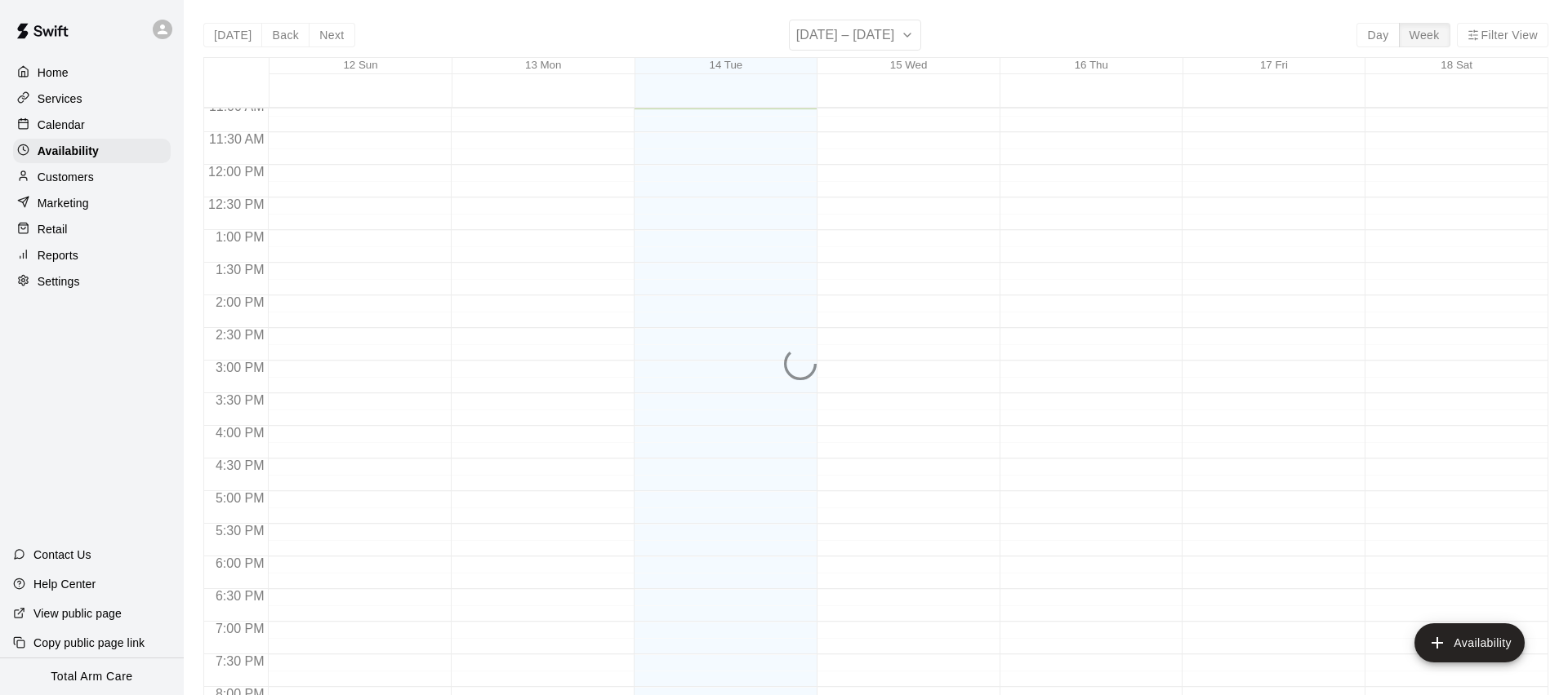
click at [54, 118] on p "Calendar" at bounding box center [62, 124] width 48 height 17
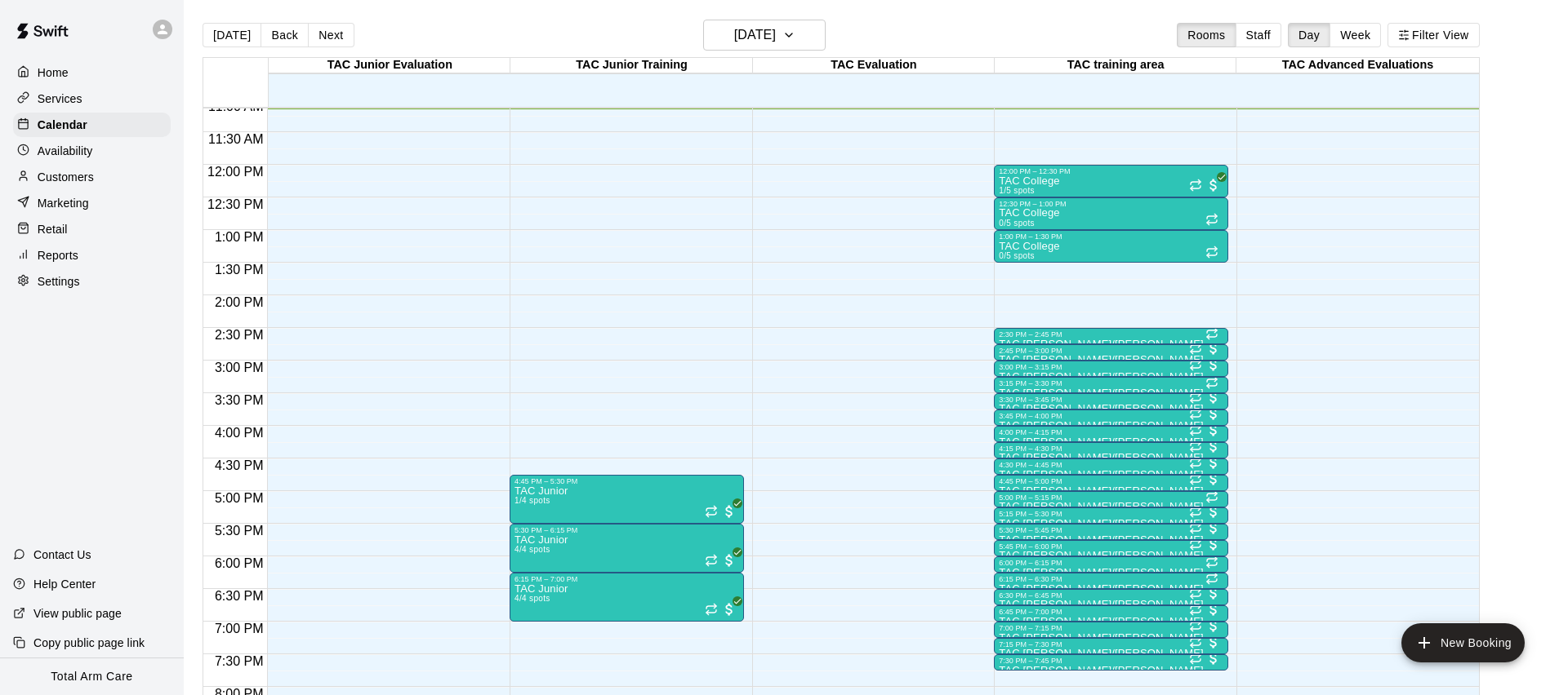
click at [640, 235] on div "12:00 AM – 9:00 AM Closed 4:45 PM – 5:30 PM TAC Junior 1/4 spots 5:30 PM – 6:15…" at bounding box center [626, 165] width 235 height 1567
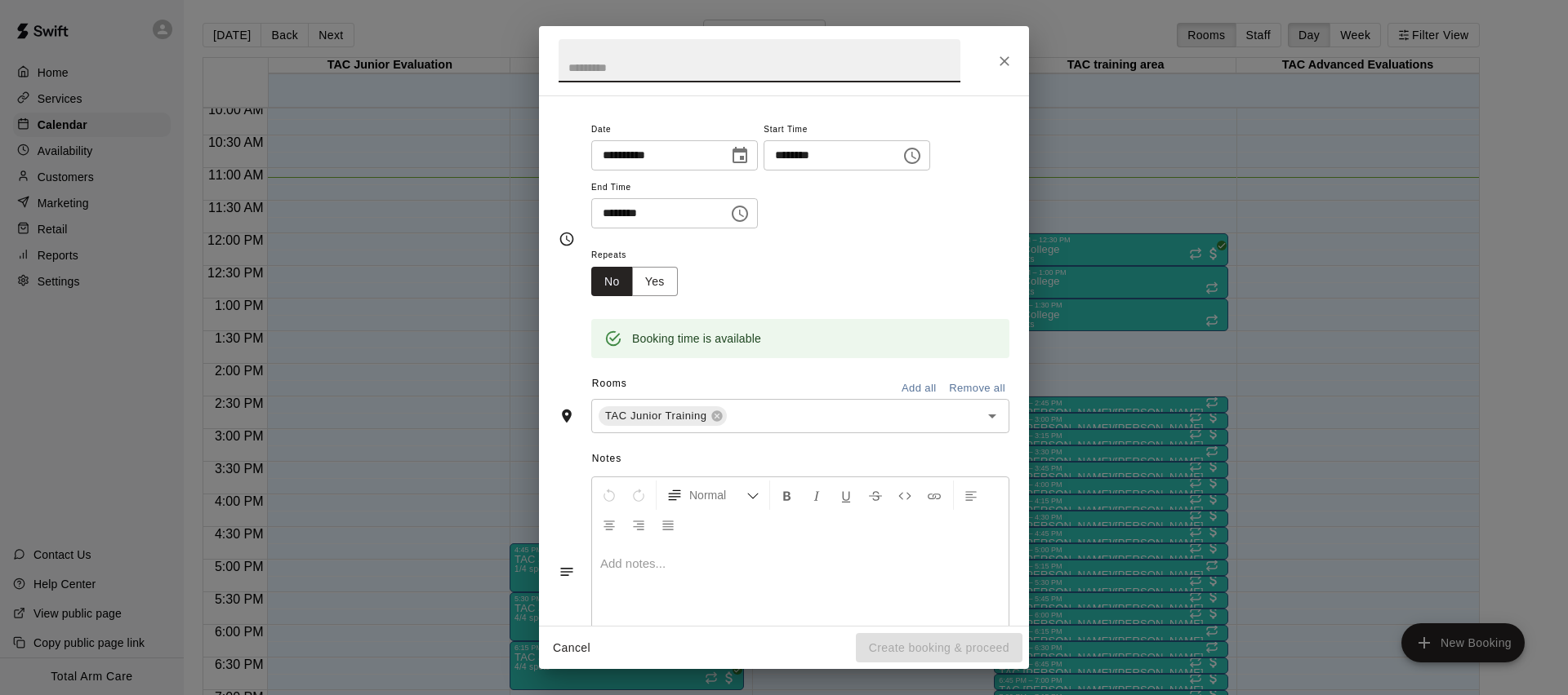
scroll to position [128, 0]
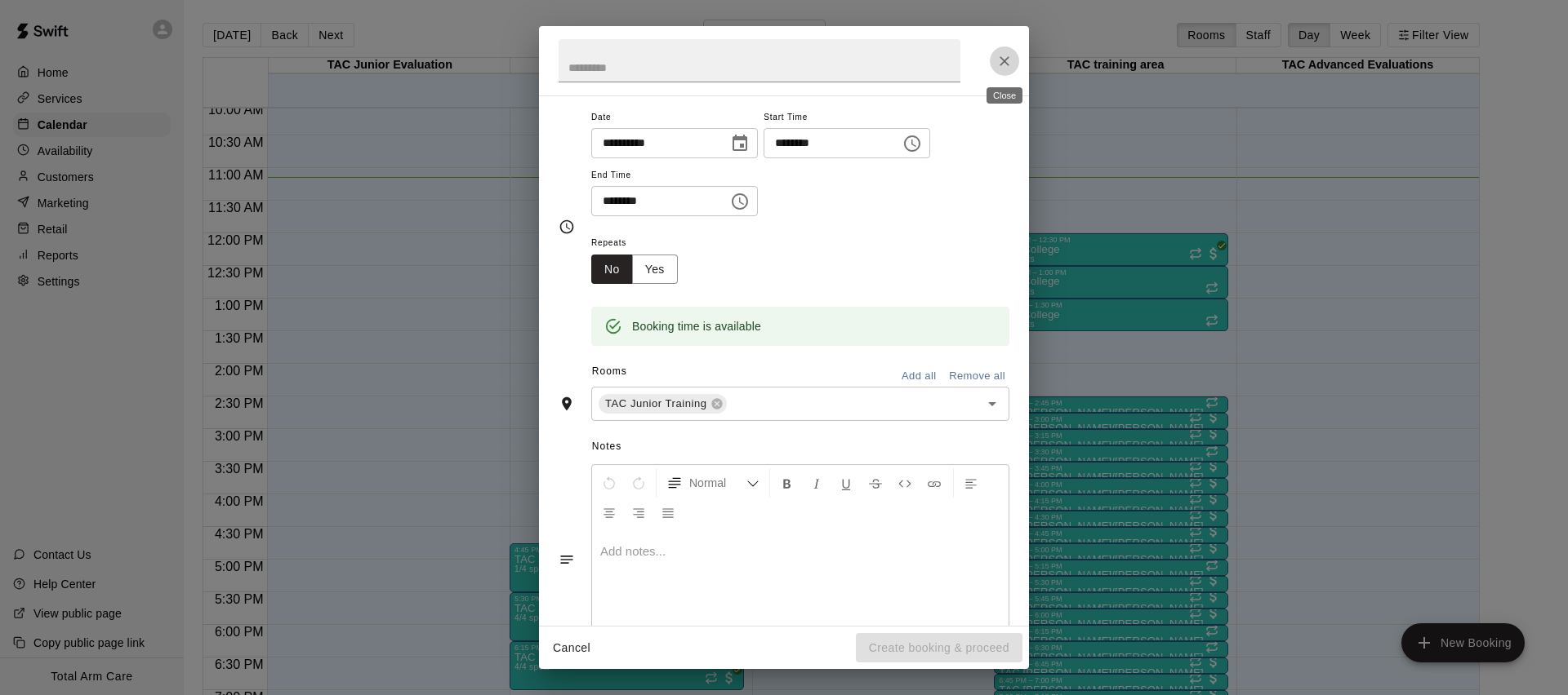
click at [1003, 57] on icon "Close" at bounding box center [1004, 61] width 17 height 17
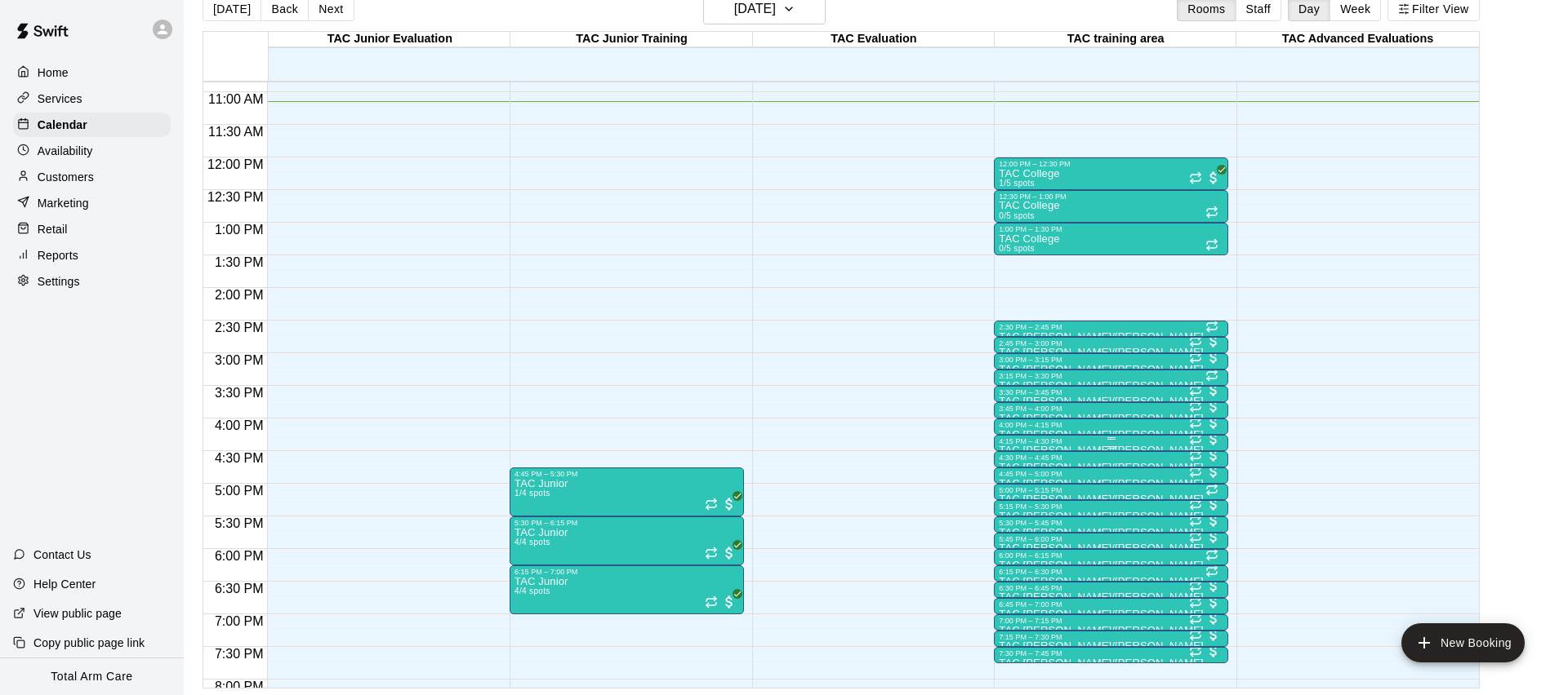
scroll to position [702, 0]
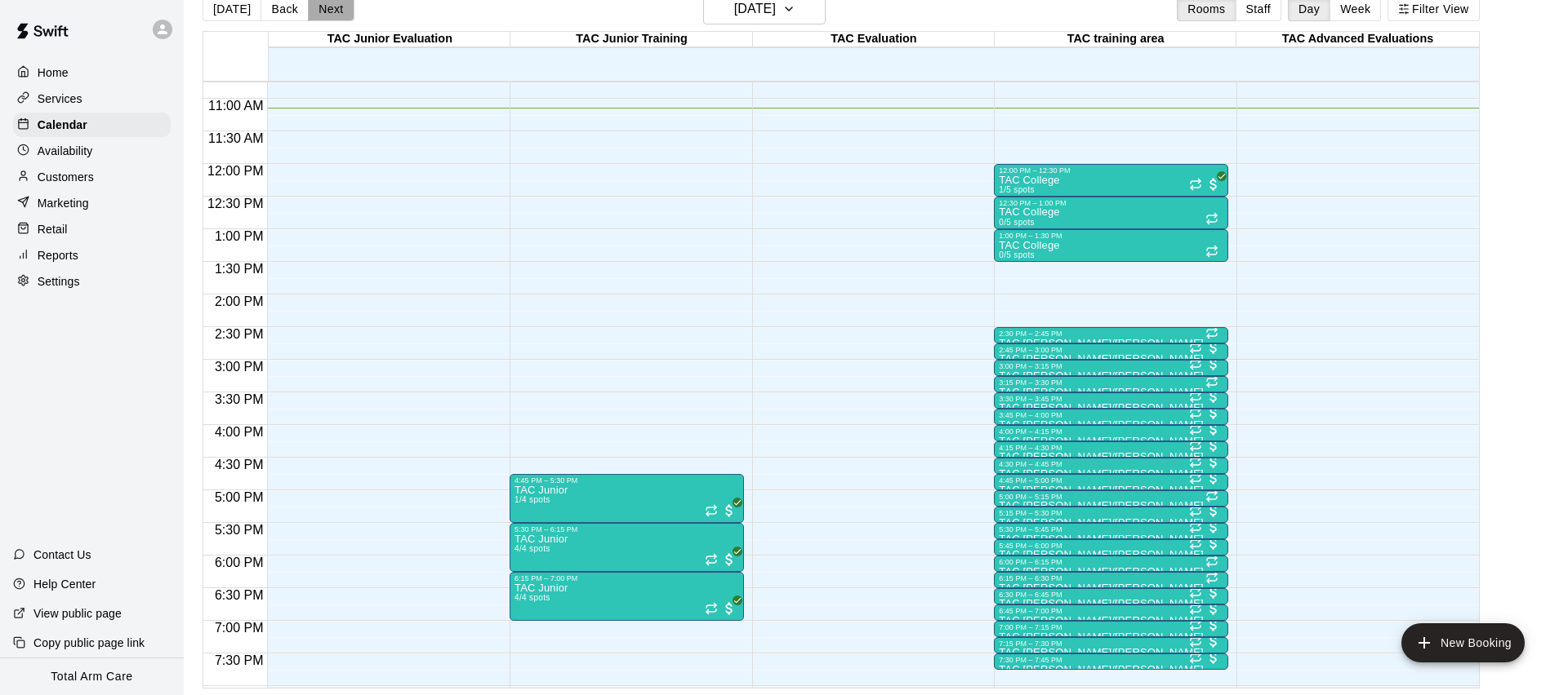
click at [310, 1] on button "Next" at bounding box center [331, 9] width 46 height 25
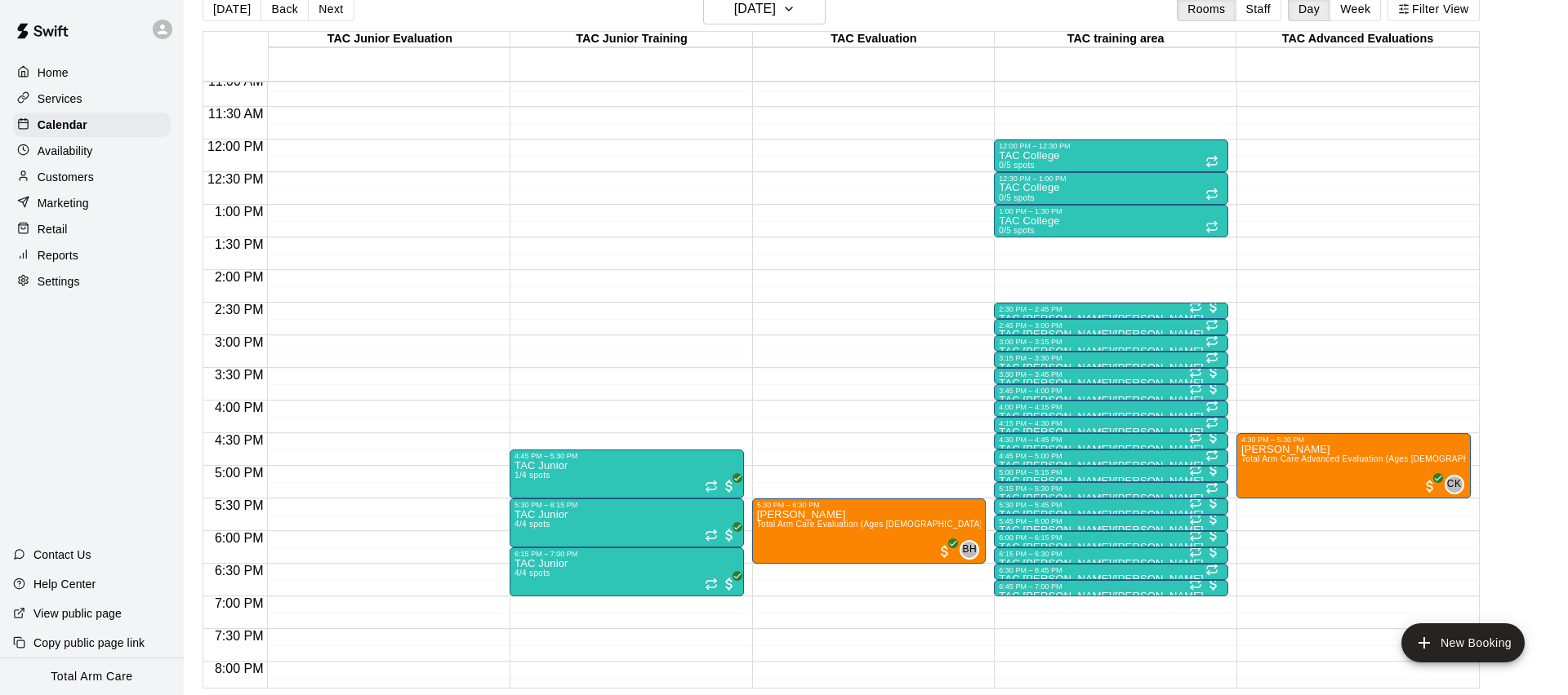
scroll to position [727, 0]
drag, startPoint x: 76, startPoint y: 125, endPoint x: 68, endPoint y: 126, distance: 8.1
click at [75, 125] on p "Calendar" at bounding box center [63, 124] width 49 height 17
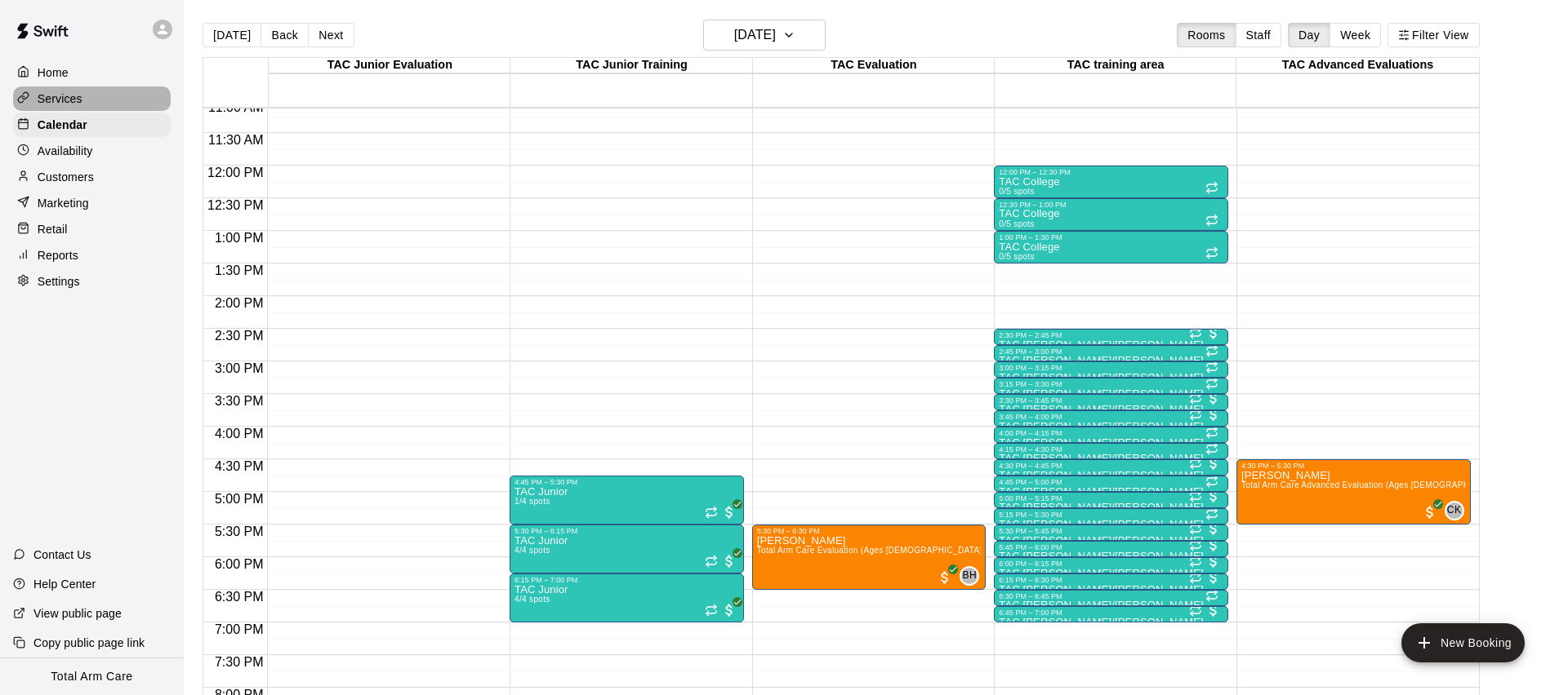
click at [50, 98] on p "Services" at bounding box center [60, 99] width 45 height 17
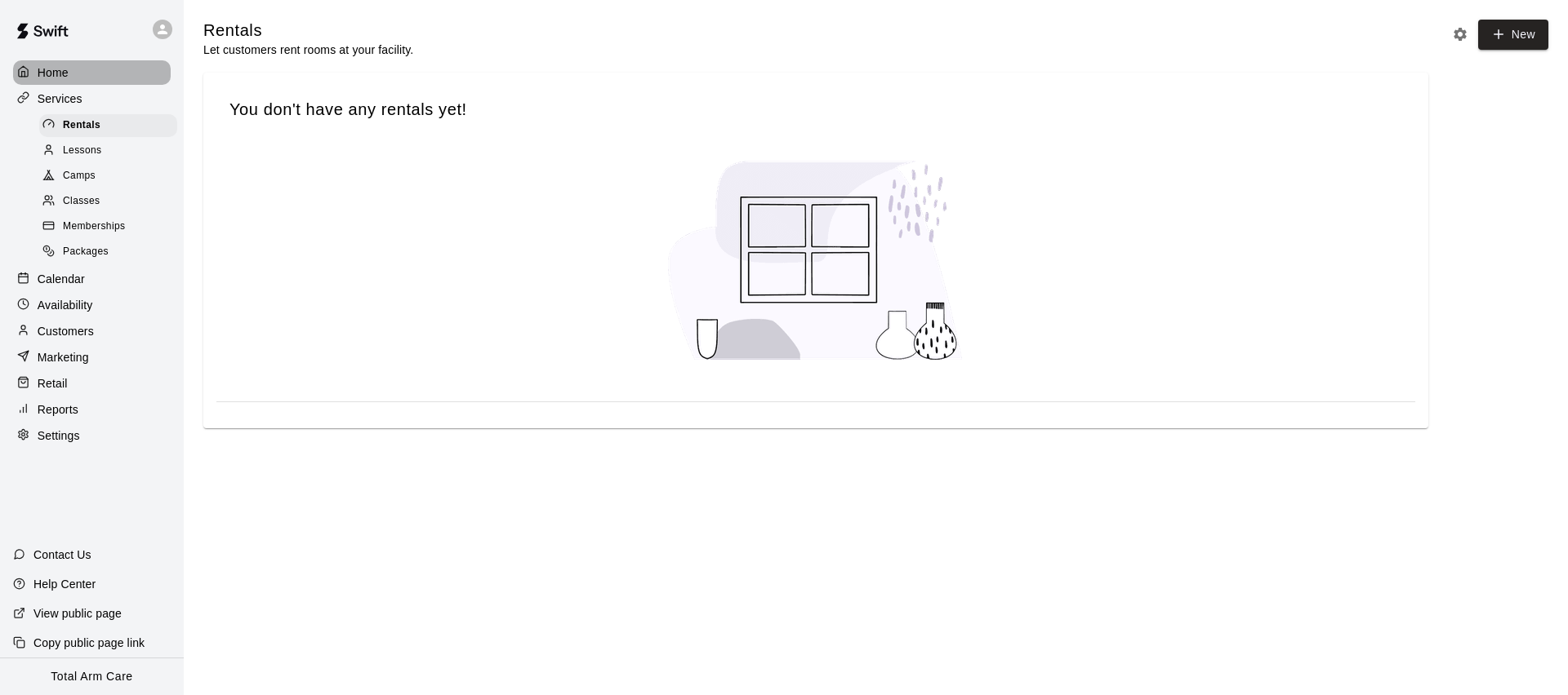
click at [54, 67] on p "Home" at bounding box center [53, 72] width 31 height 17
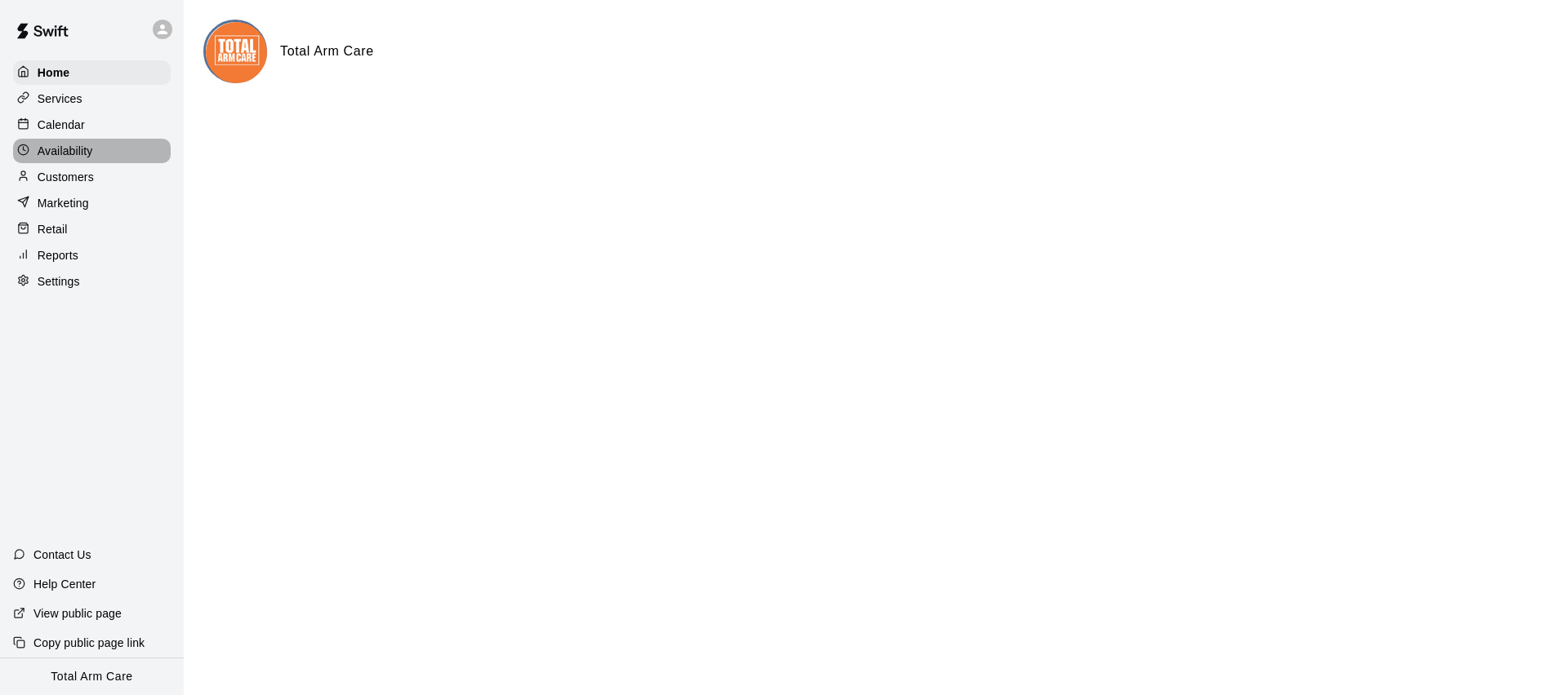
click at [71, 161] on div "Availability" at bounding box center [92, 151] width 158 height 25
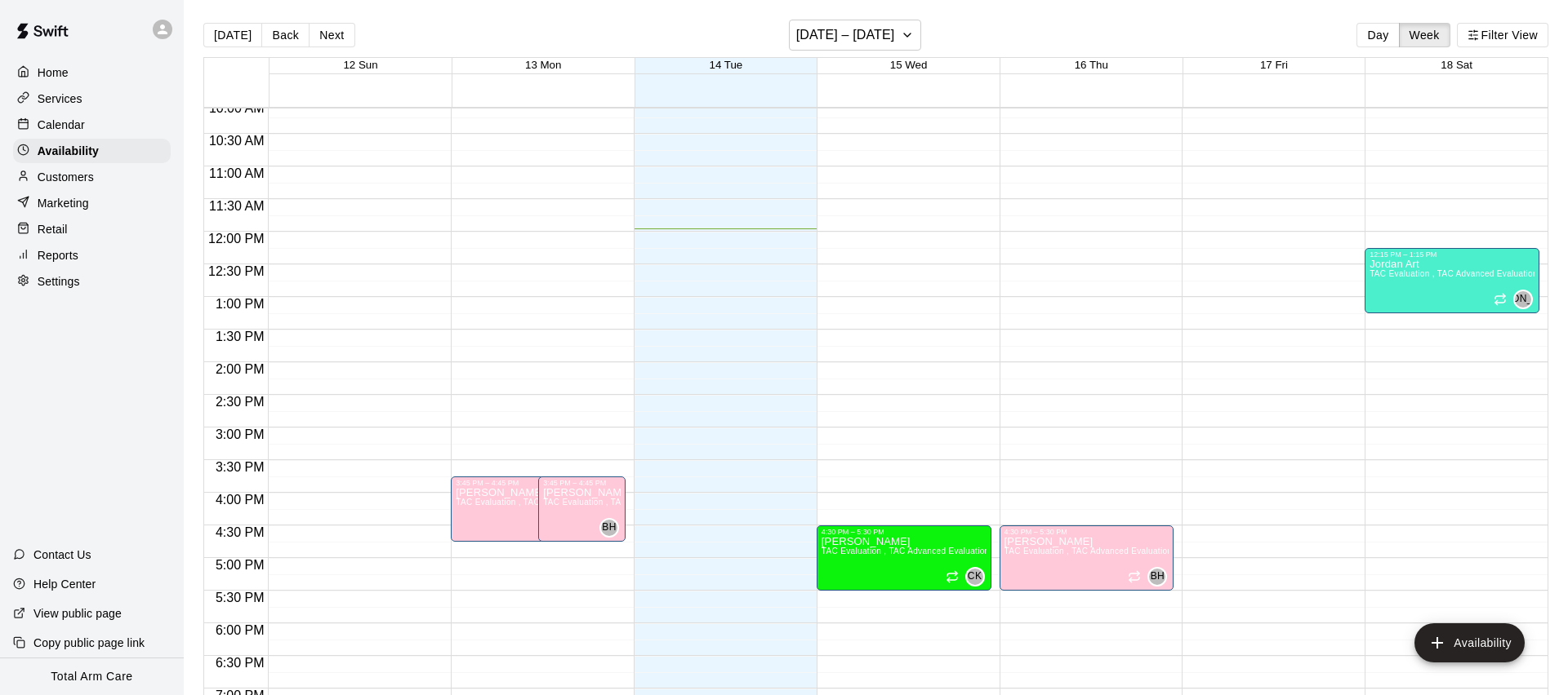
scroll to position [661, 0]
